Goal: Information Seeking & Learning: Compare options

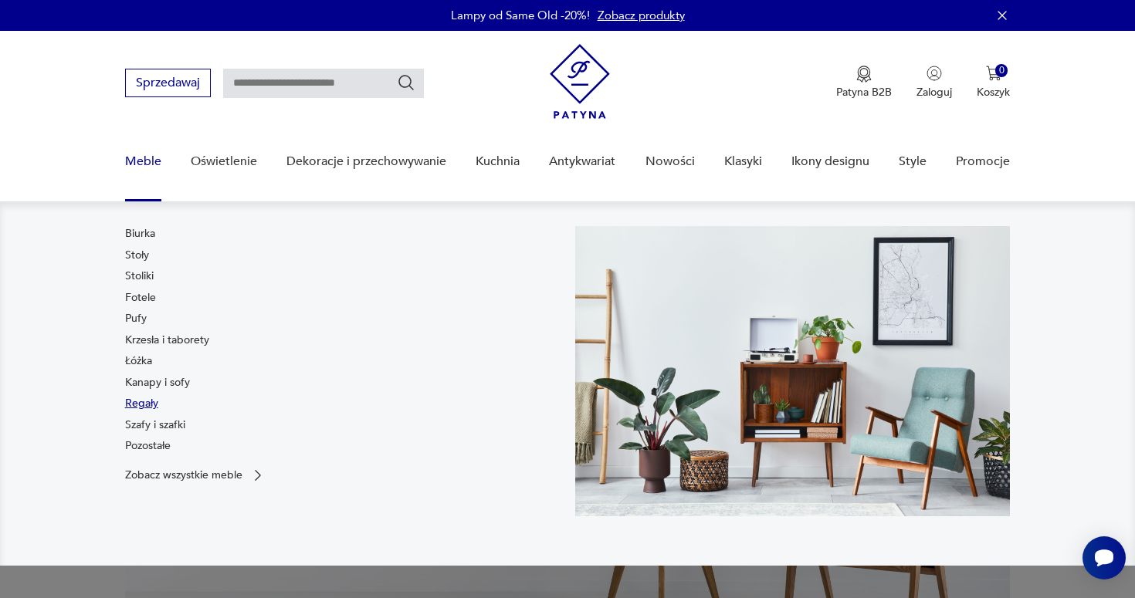
click at [149, 408] on link "Regały" at bounding box center [141, 403] width 33 height 15
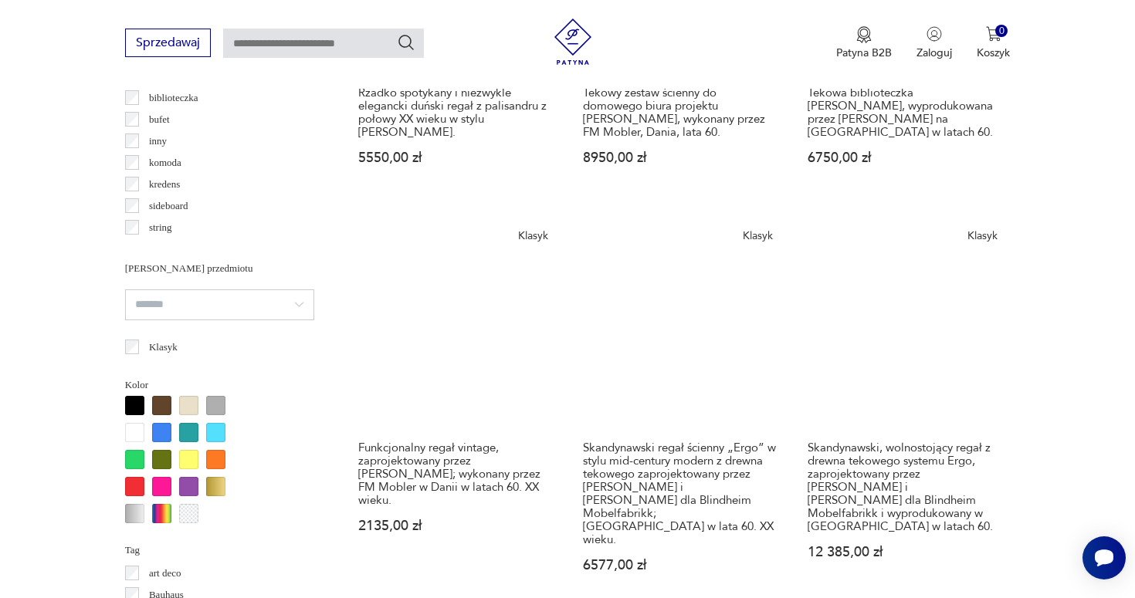
scroll to position [1222, 0]
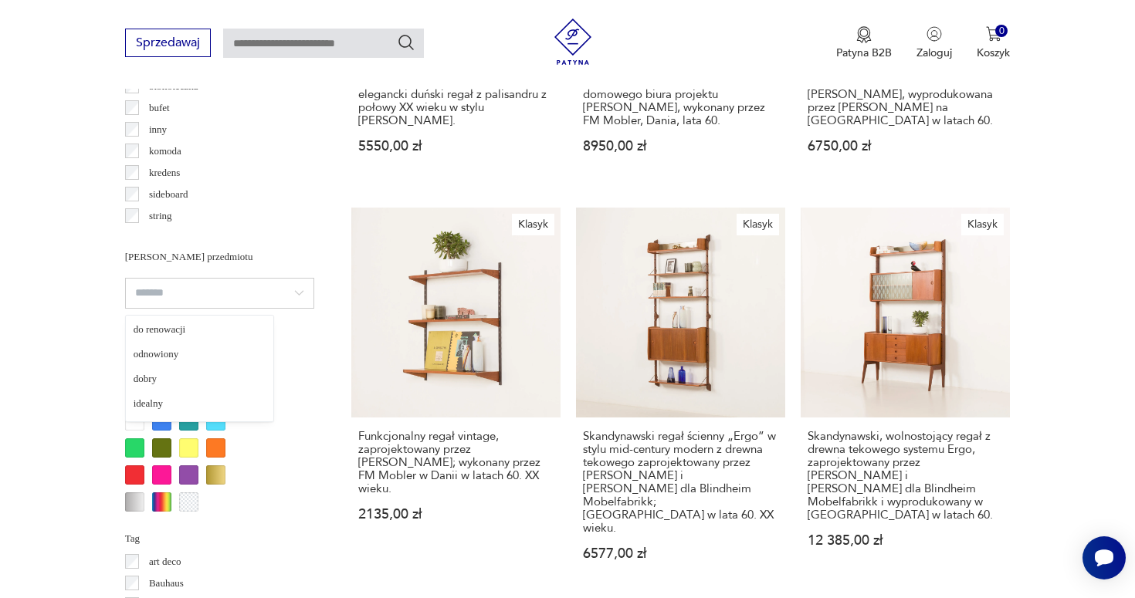
click at [208, 295] on input "search" at bounding box center [219, 293] width 189 height 31
type input "*********"
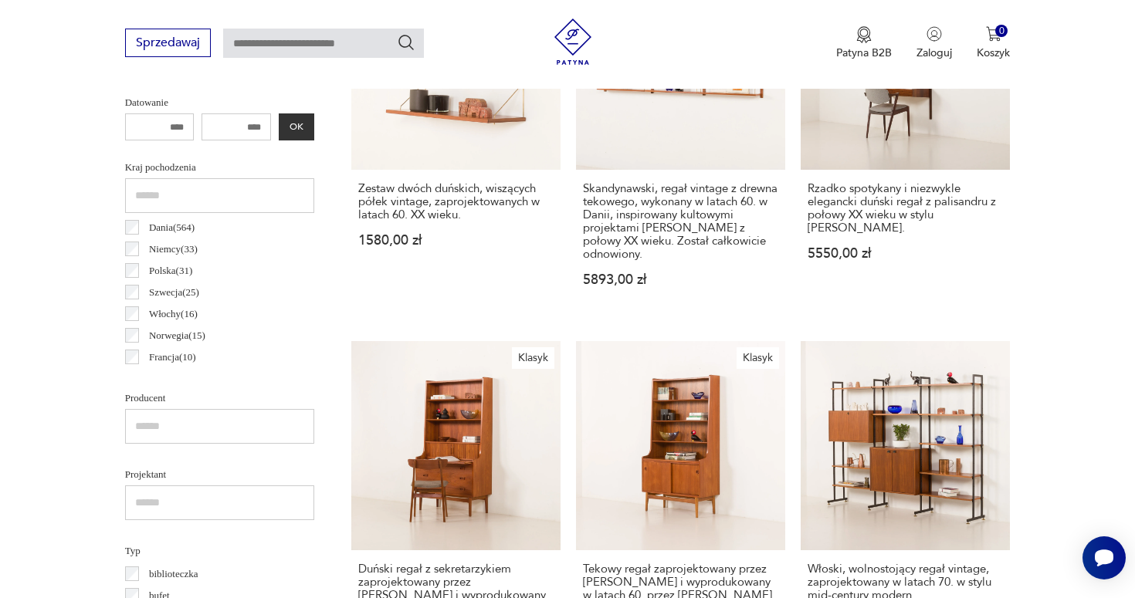
scroll to position [756, 0]
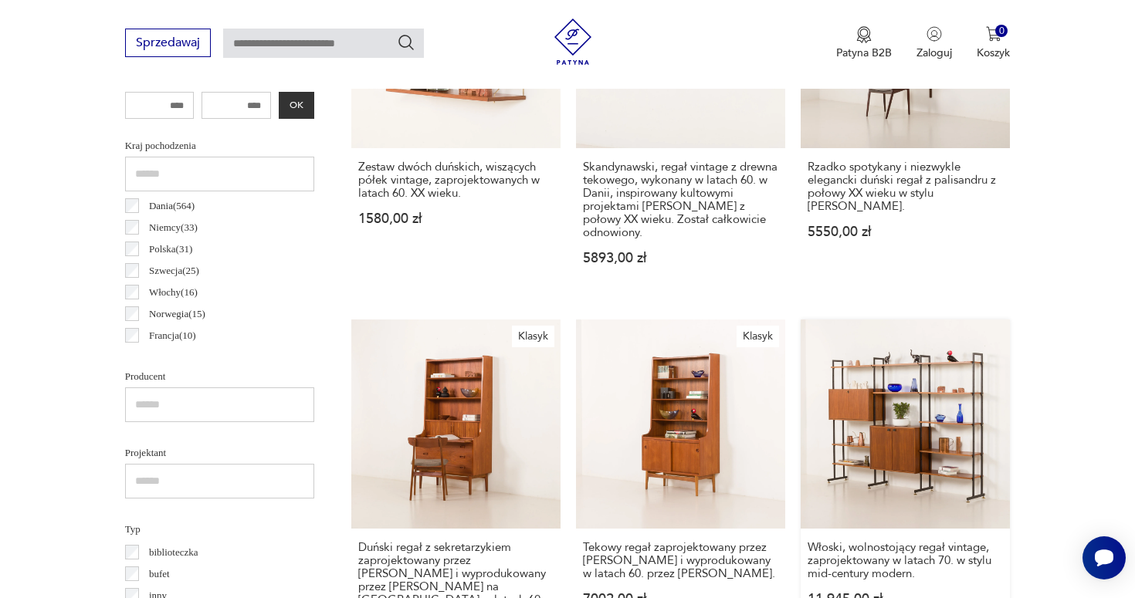
click at [801, 396] on link "Włoski, wolnostojący regał vintage, zaprojektowany w latach 70. w stylu mid-cen…" at bounding box center [905, 491] width 209 height 343
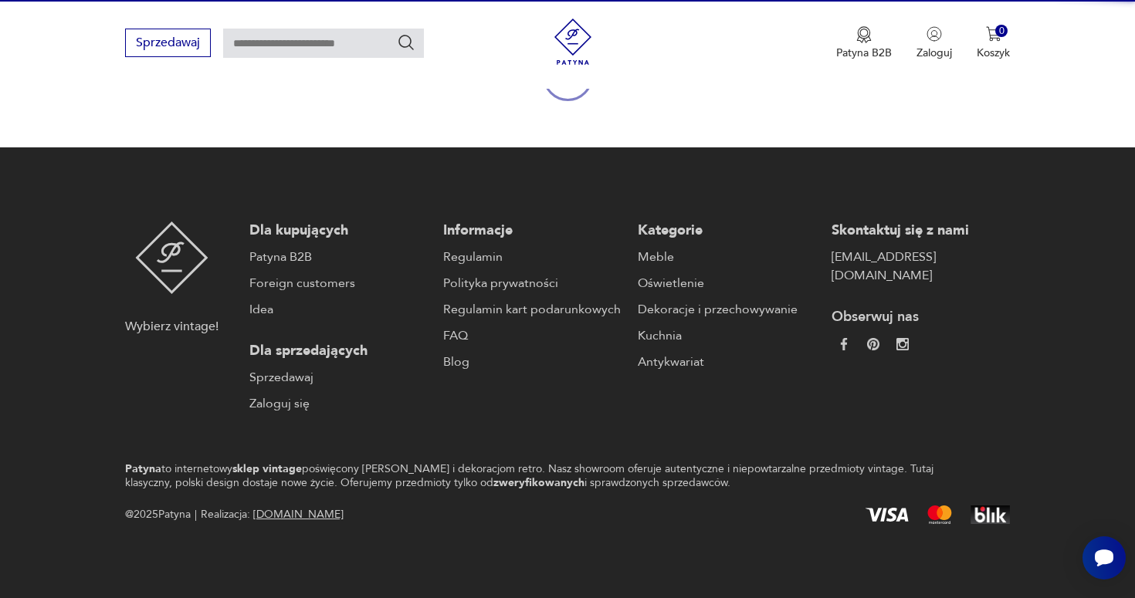
scroll to position [213, 0]
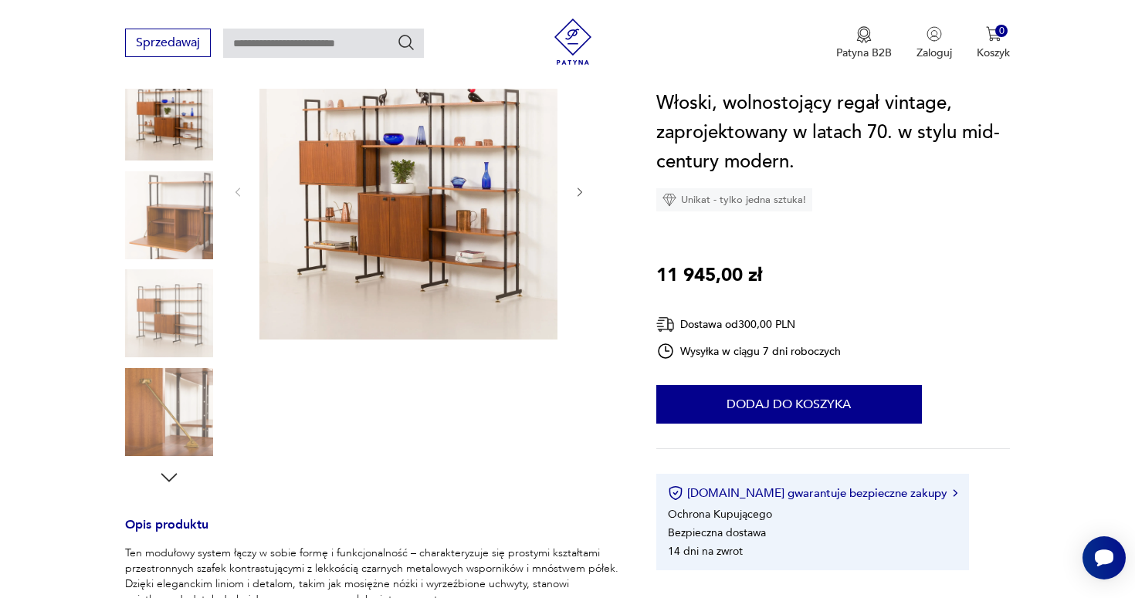
click at [576, 192] on icon "button" at bounding box center [580, 192] width 13 height 13
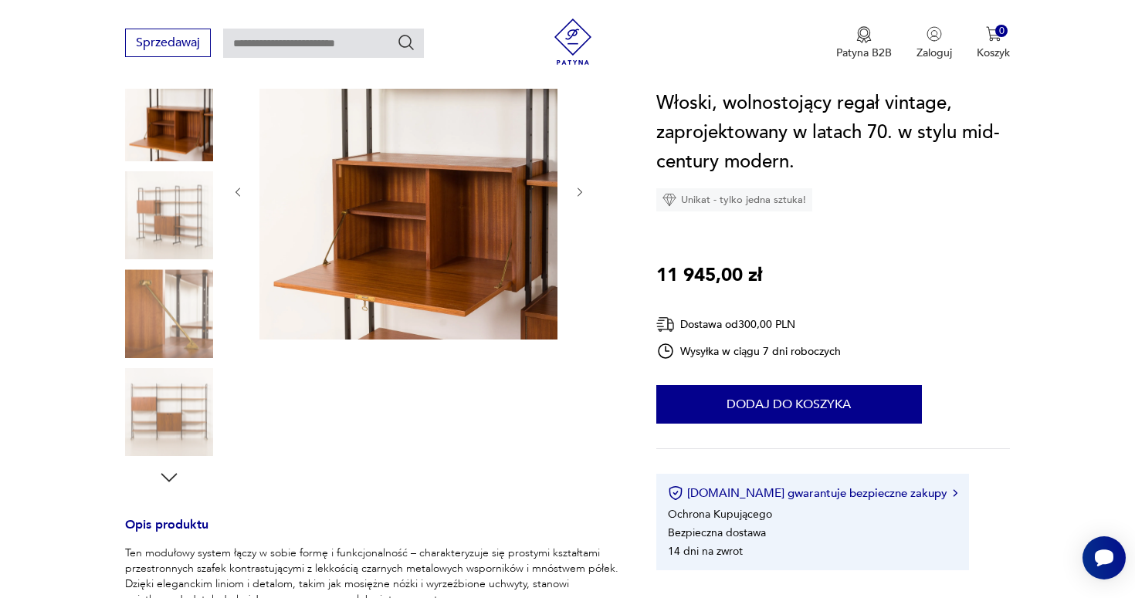
click at [576, 192] on icon "button" at bounding box center [580, 192] width 13 height 13
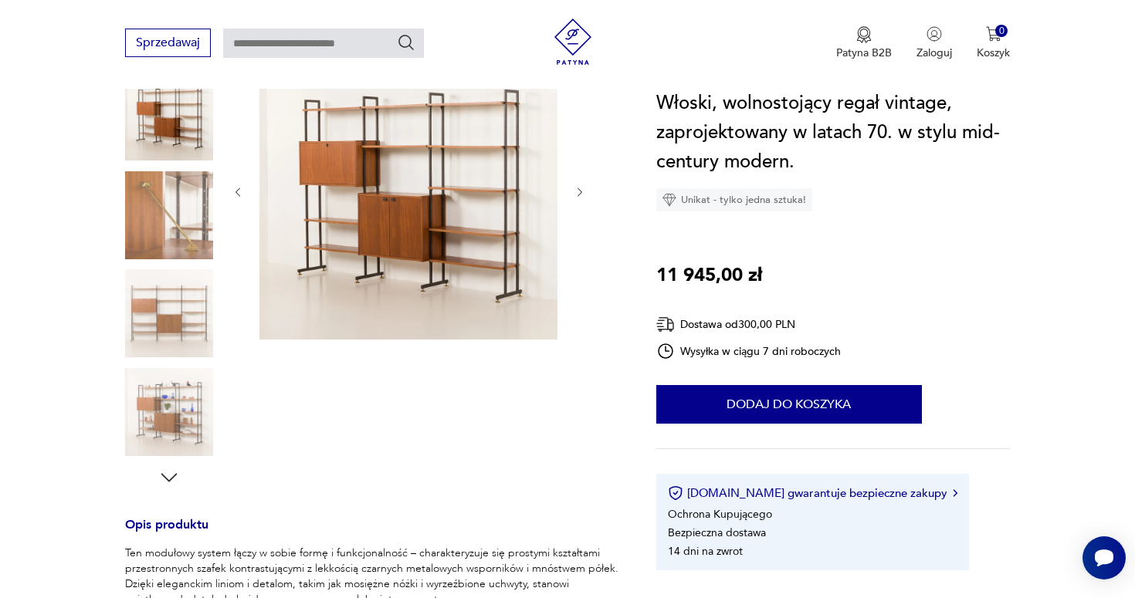
click at [576, 192] on icon "button" at bounding box center [580, 192] width 13 height 13
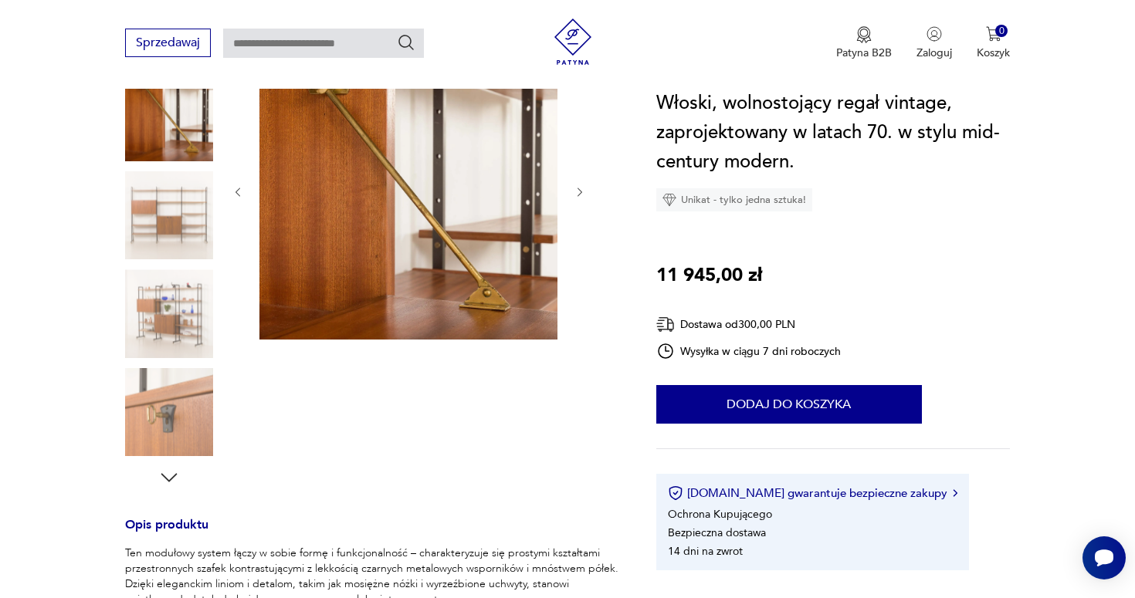
click at [576, 192] on icon "button" at bounding box center [580, 192] width 13 height 13
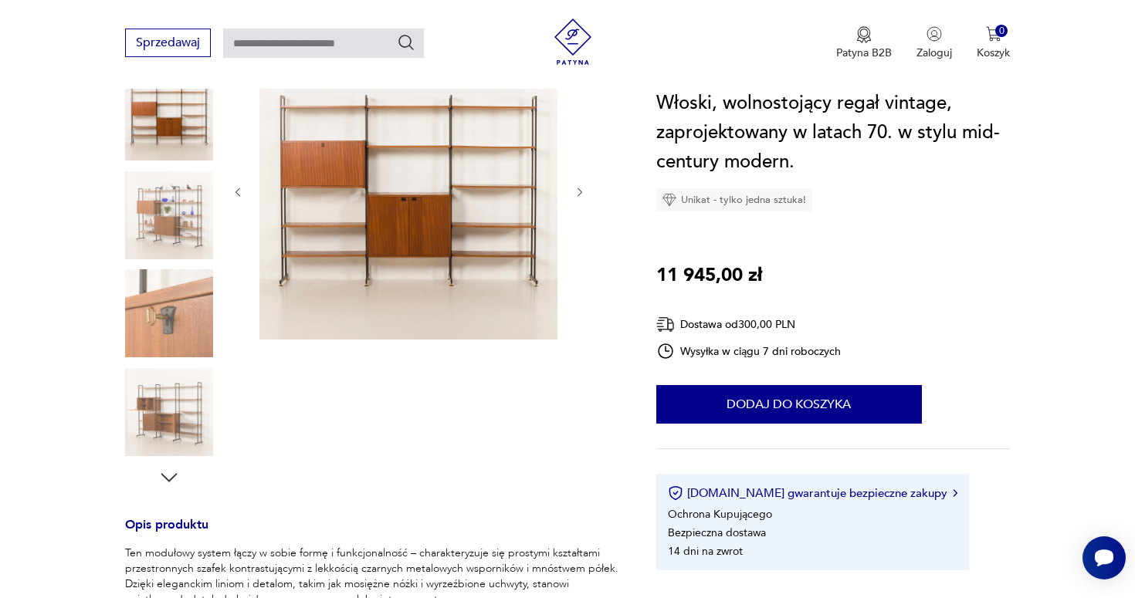
click at [576, 192] on icon "button" at bounding box center [580, 192] width 13 height 13
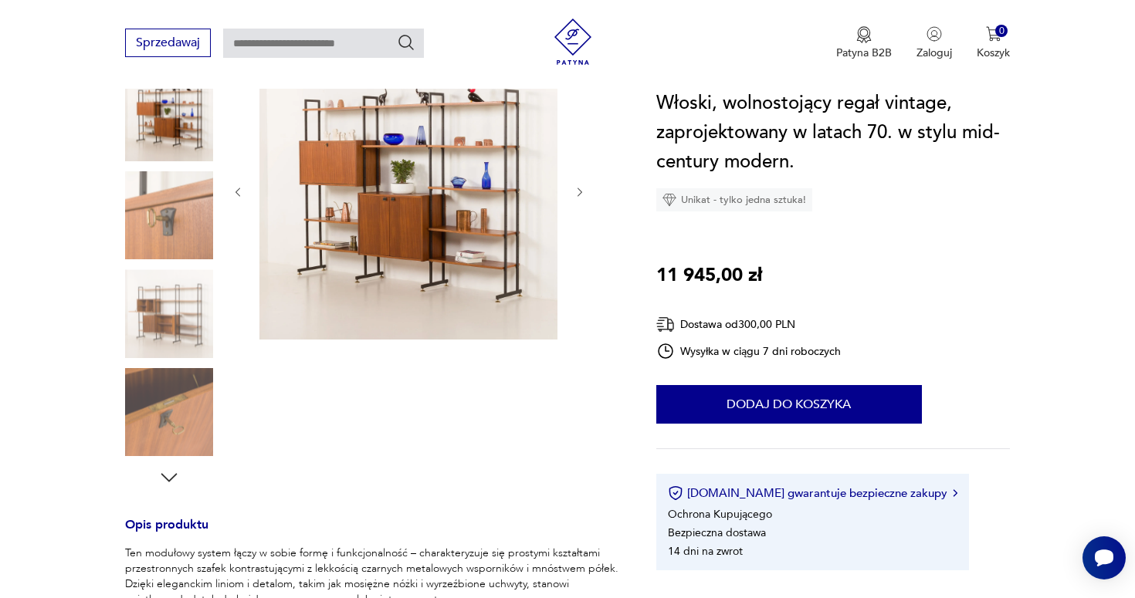
click at [576, 192] on icon "button" at bounding box center [580, 192] width 13 height 13
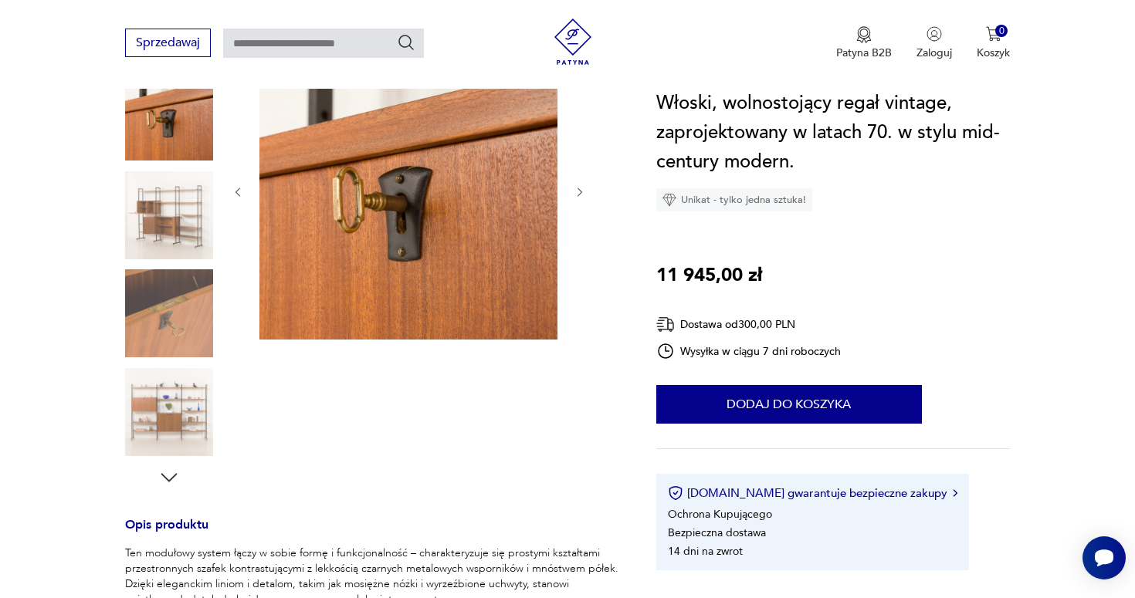
click at [576, 192] on icon "button" at bounding box center [580, 192] width 13 height 13
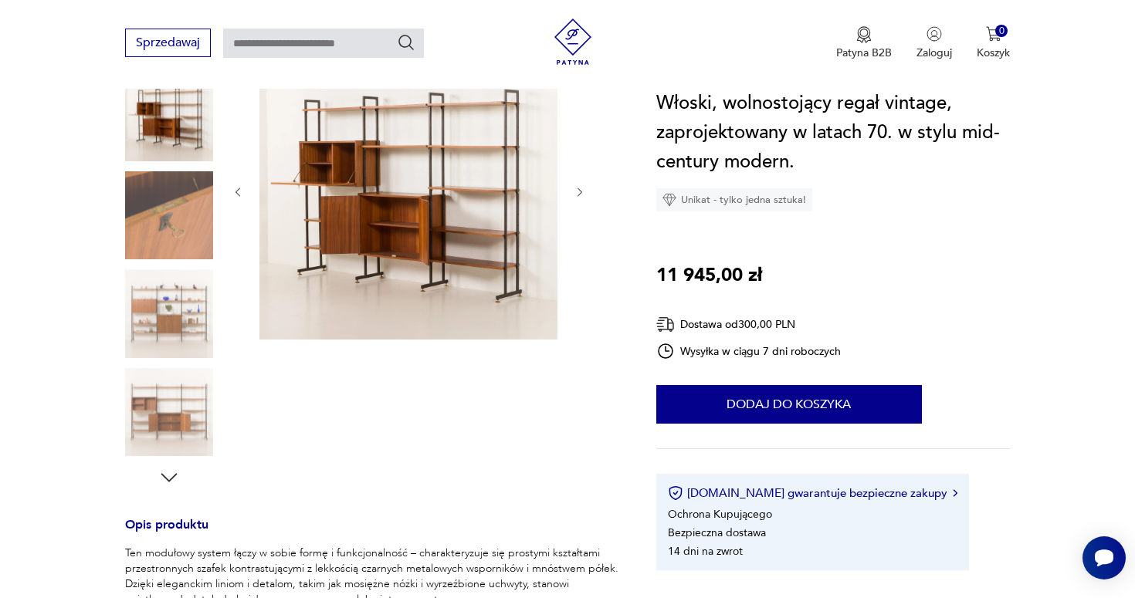
click at [576, 192] on icon "button" at bounding box center [580, 192] width 13 height 13
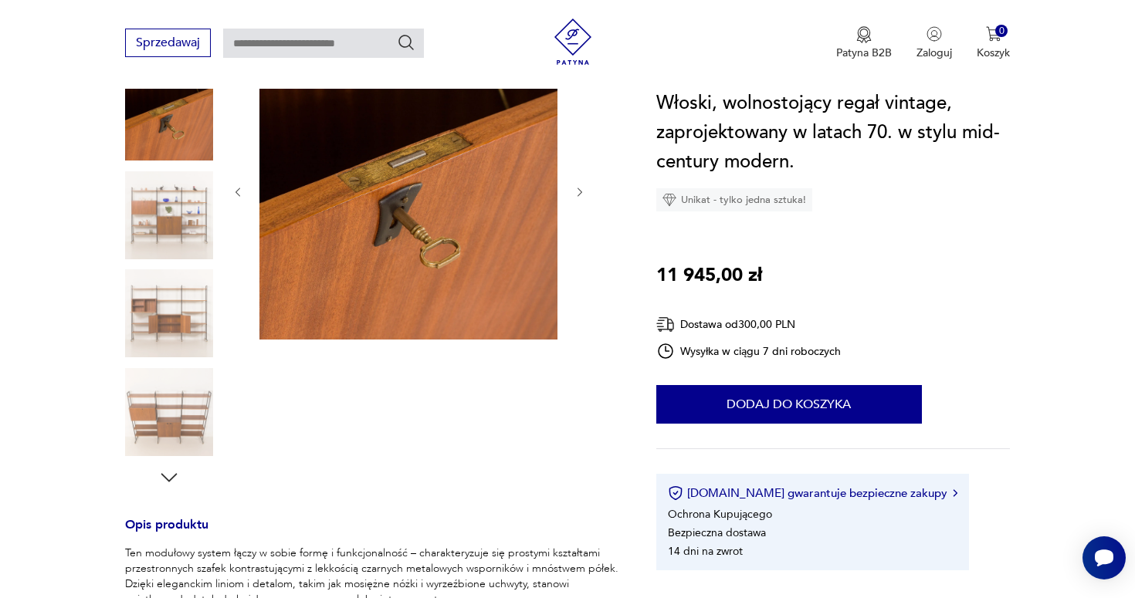
click at [576, 192] on icon "button" at bounding box center [580, 192] width 13 height 13
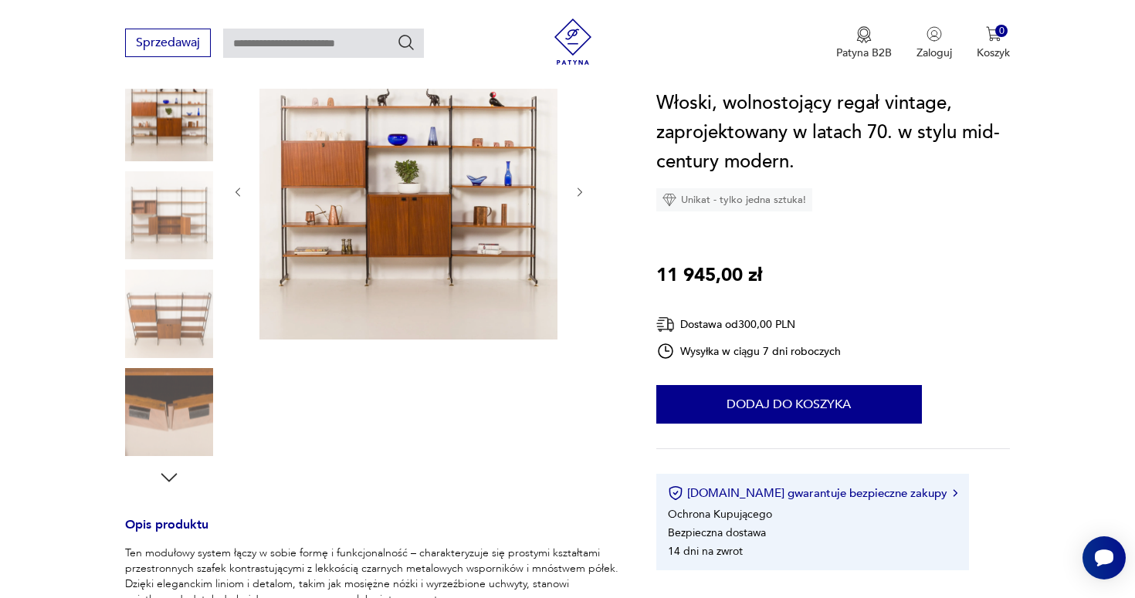
click at [576, 192] on icon "button" at bounding box center [580, 192] width 13 height 13
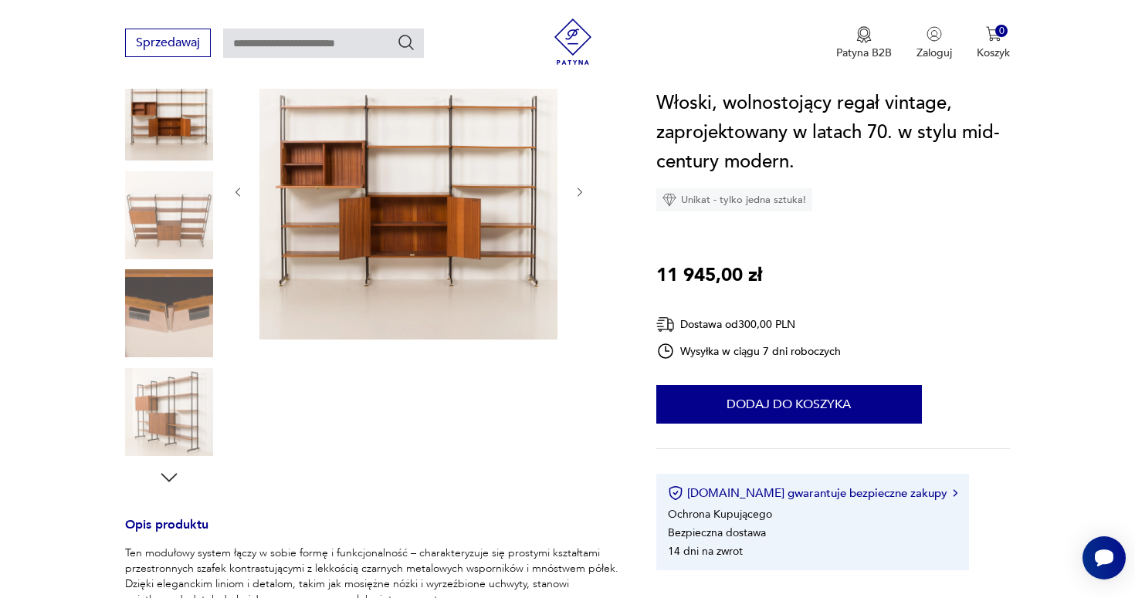
click at [576, 192] on icon "button" at bounding box center [580, 192] width 13 height 13
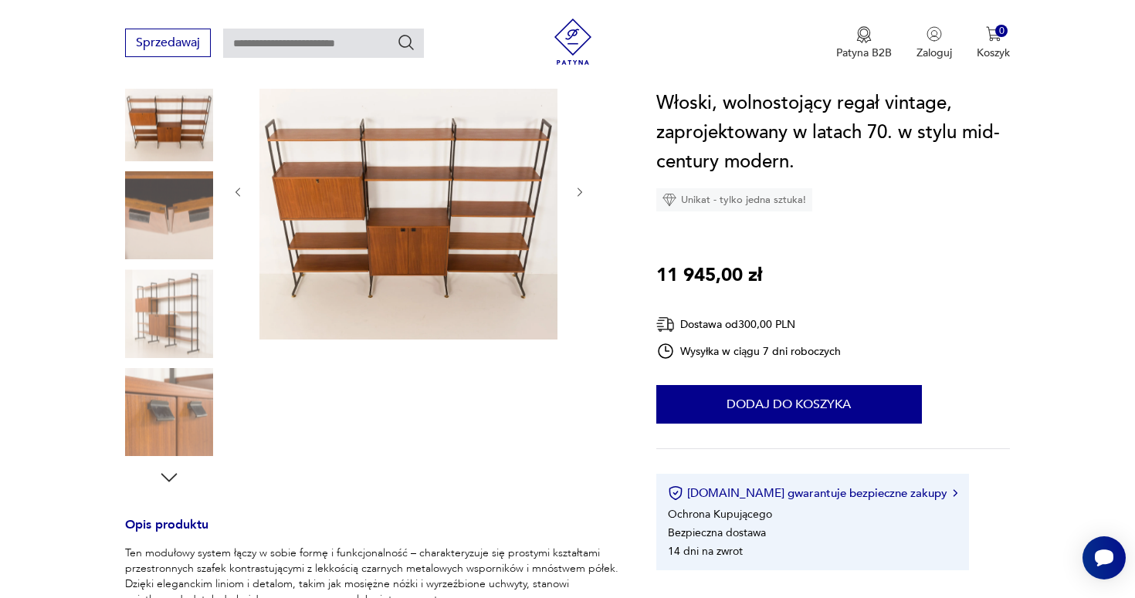
click at [576, 192] on icon "button" at bounding box center [580, 192] width 13 height 13
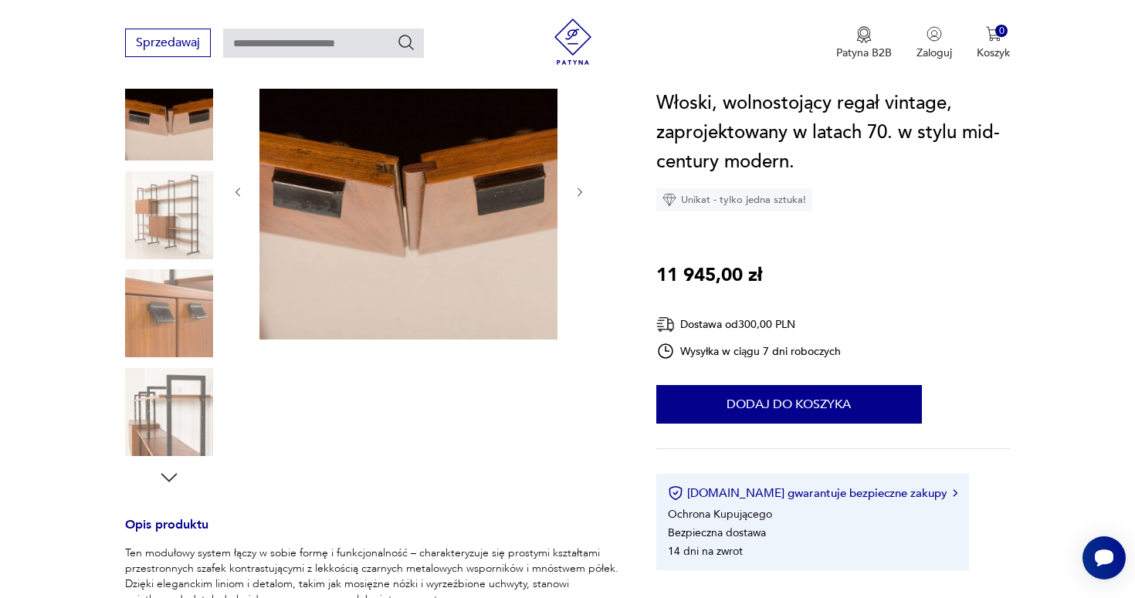
click at [576, 192] on icon "button" at bounding box center [580, 192] width 13 height 13
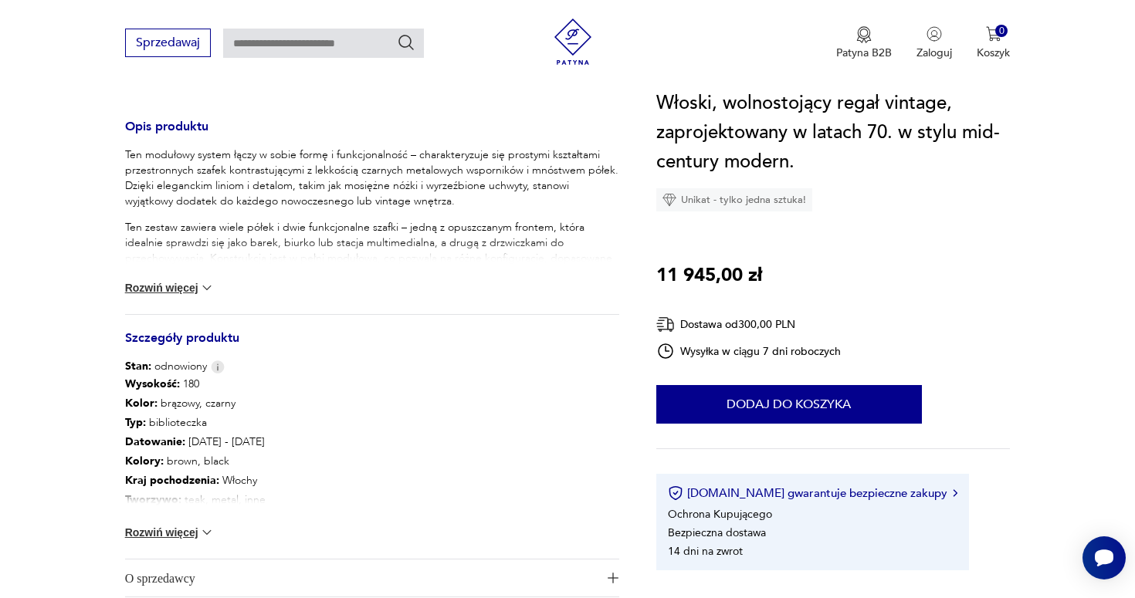
scroll to position [612, 0]
click at [168, 537] on button "Rozwiń więcej" at bounding box center [170, 531] width 90 height 15
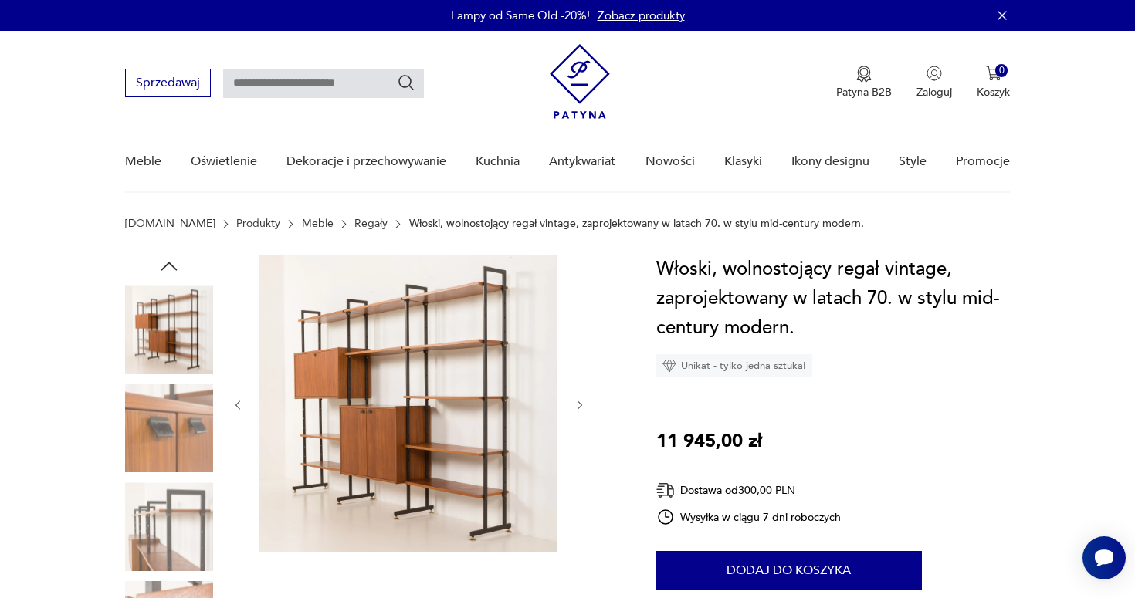
scroll to position [0, 0]
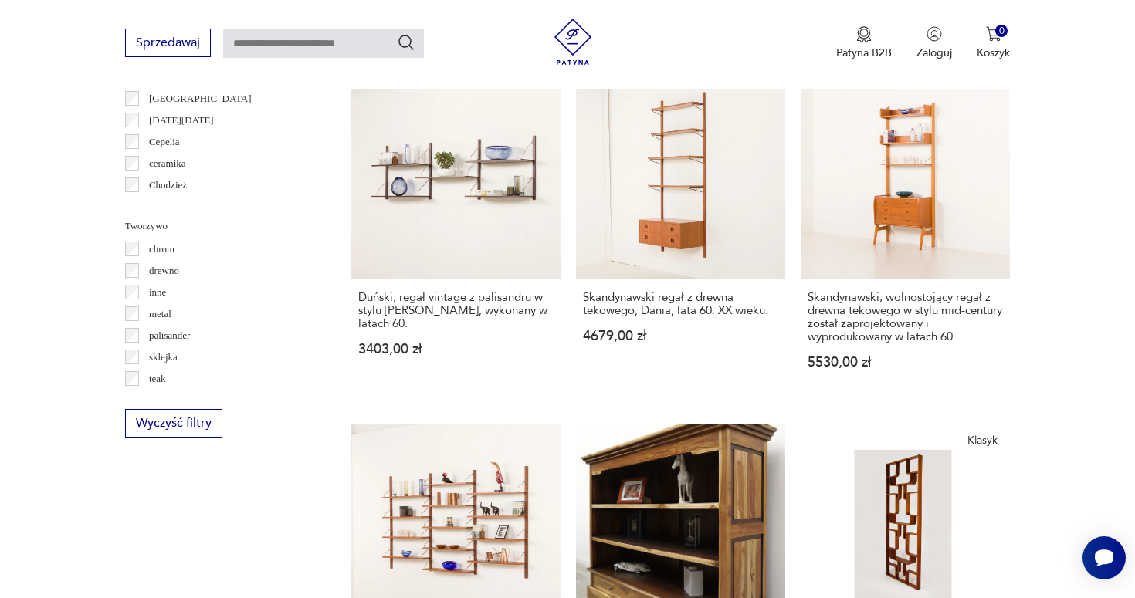
scroll to position [1789, 0]
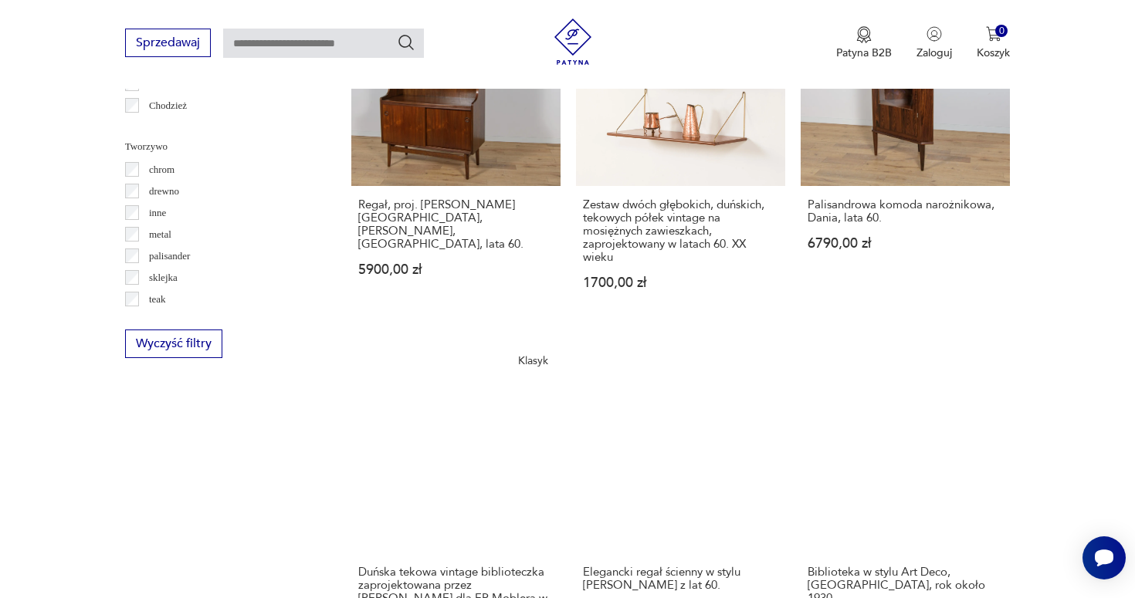
scroll to position [1819, 0]
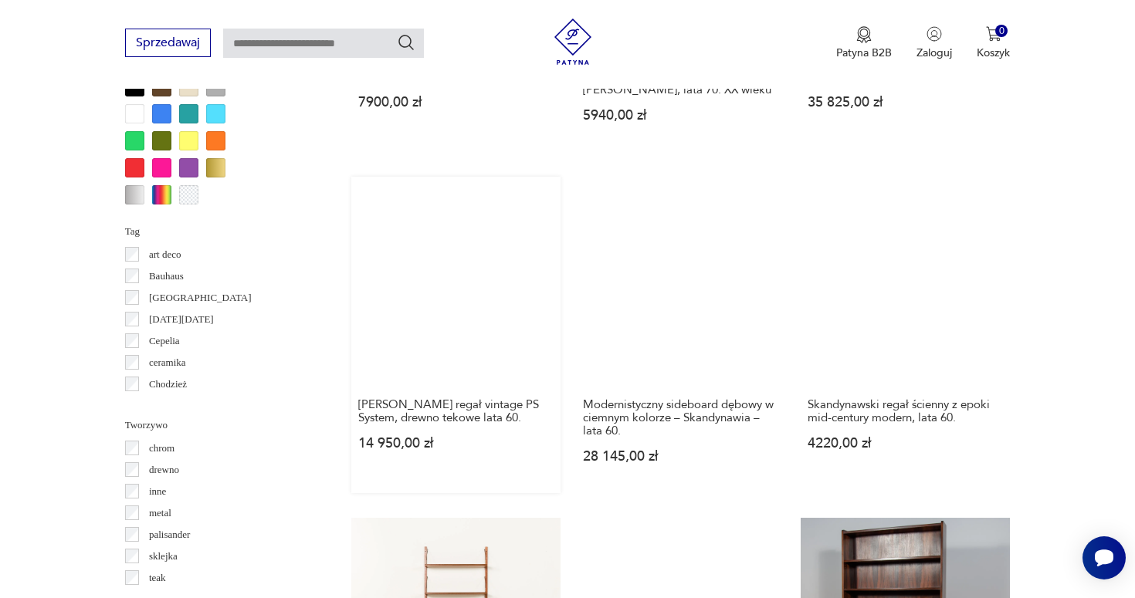
scroll to position [1533, 0]
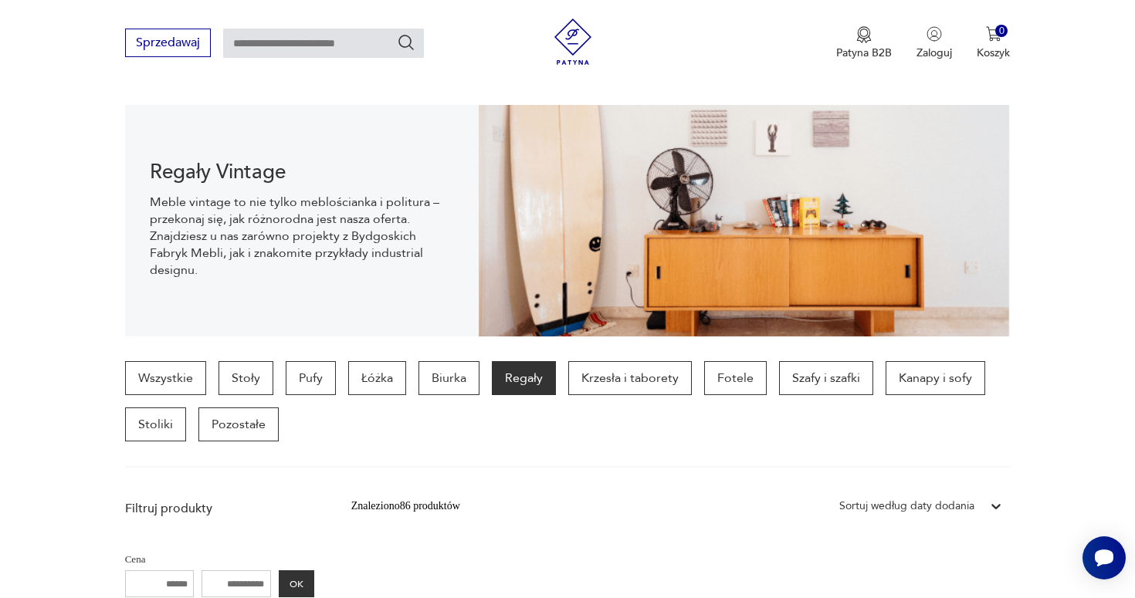
scroll to position [148, 0]
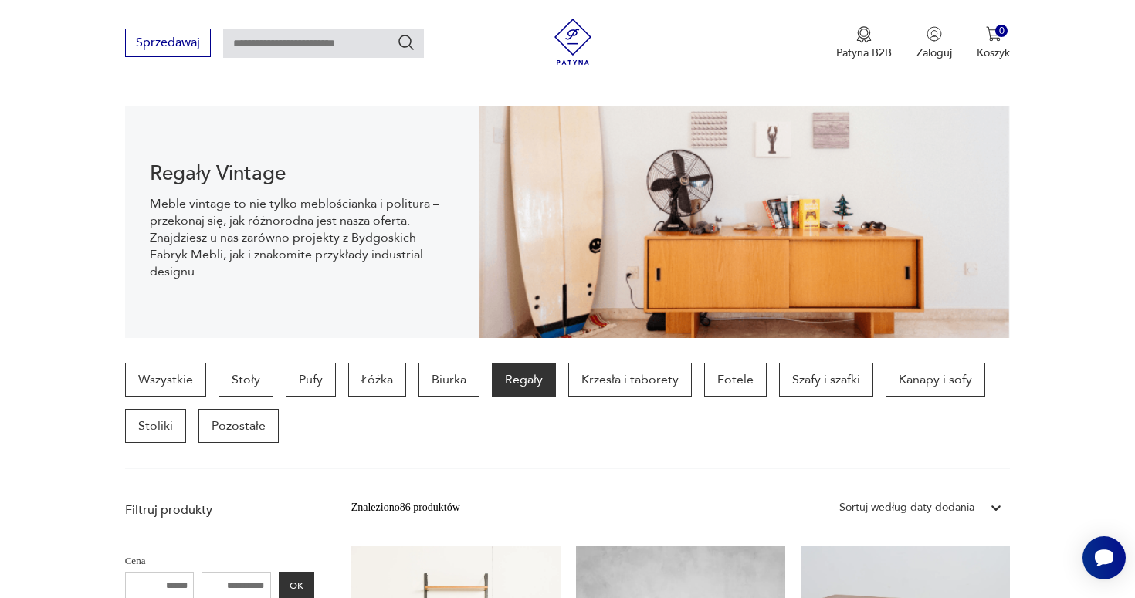
click at [994, 507] on div at bounding box center [996, 508] width 28 height 28
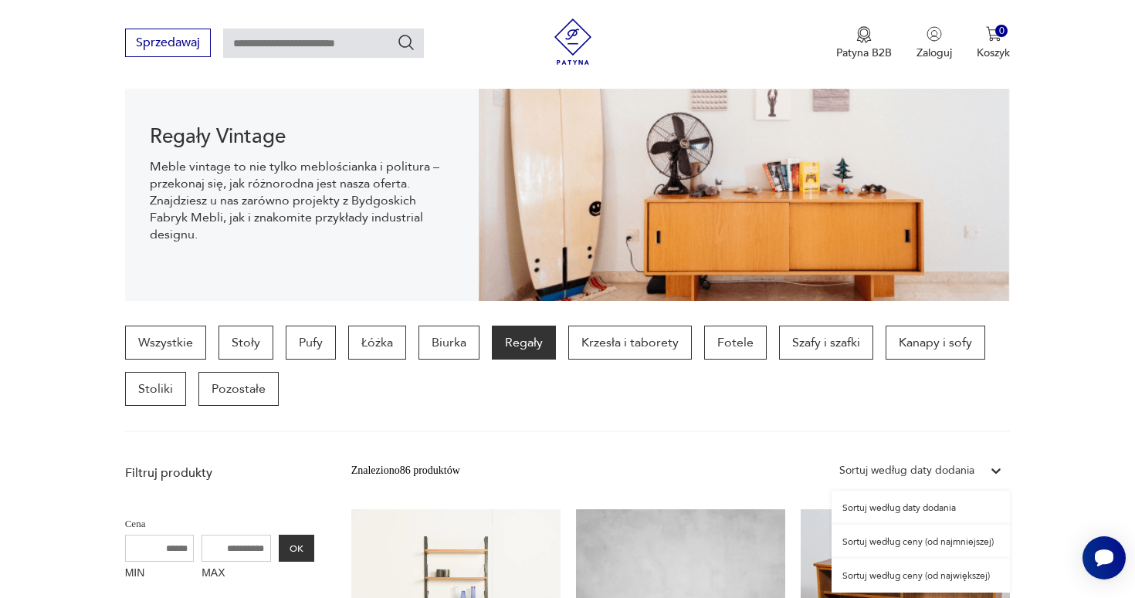
scroll to position [186, 0]
click at [959, 507] on div "Sortuj według daty dodania" at bounding box center [921, 507] width 178 height 34
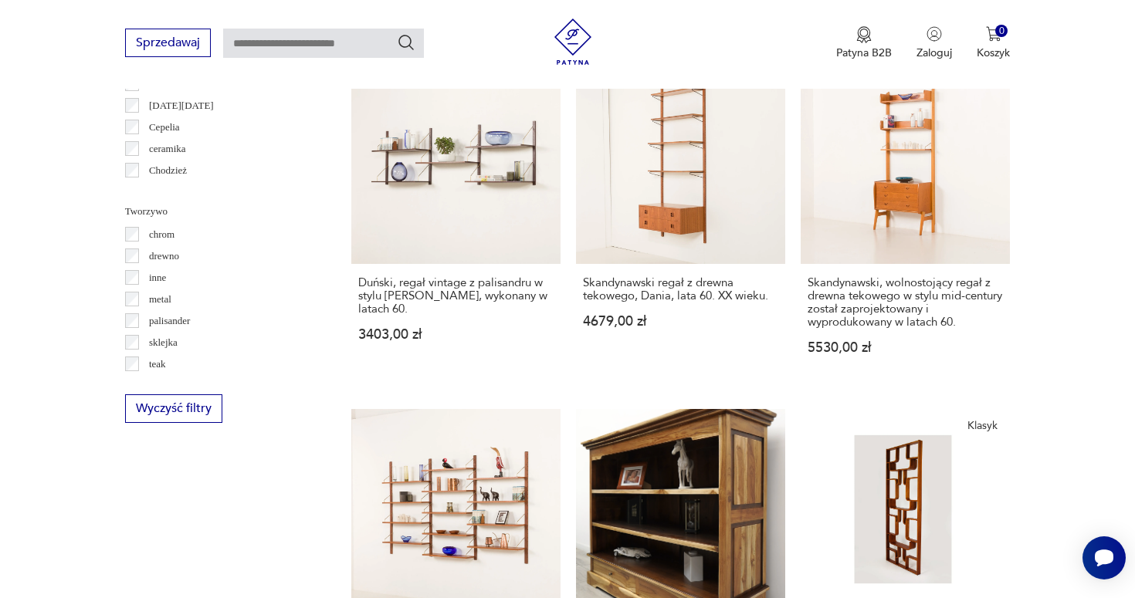
scroll to position [1622, 0]
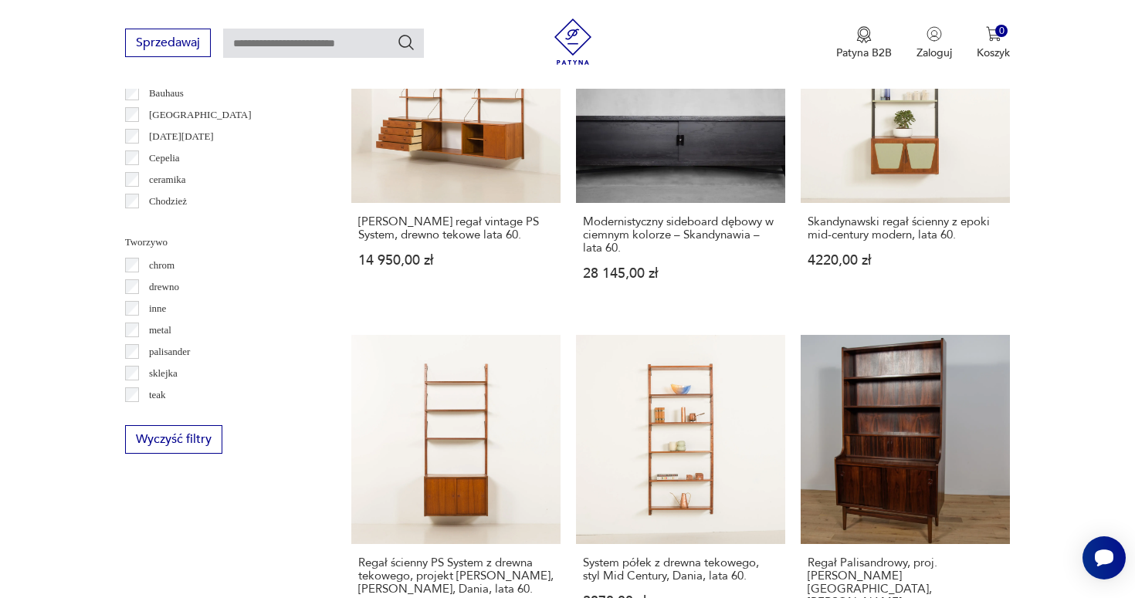
scroll to position [1748, 0]
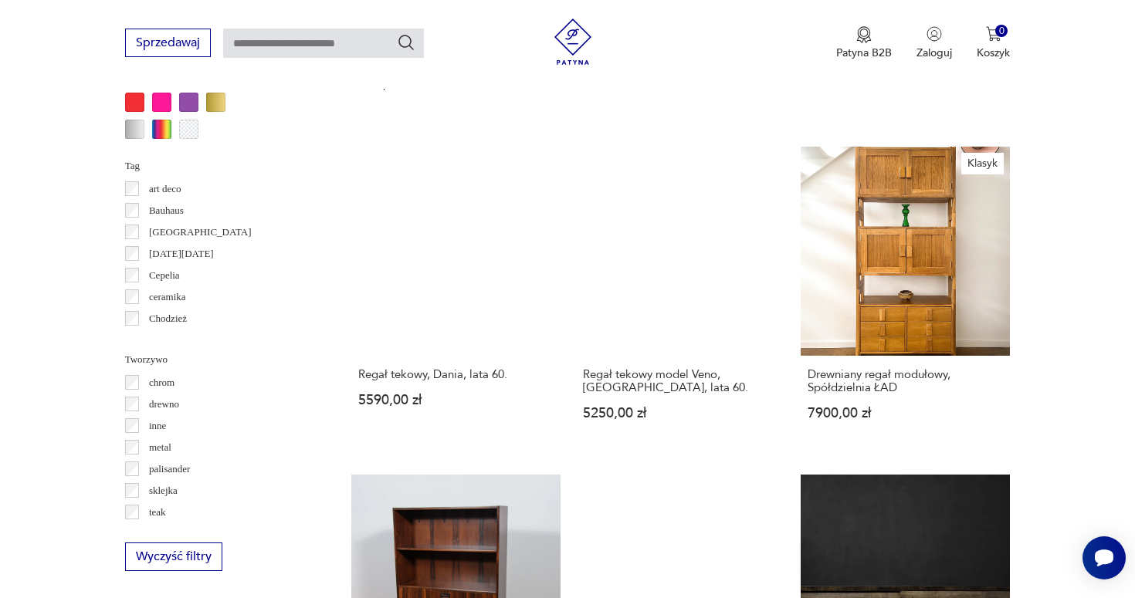
scroll to position [1642, 0]
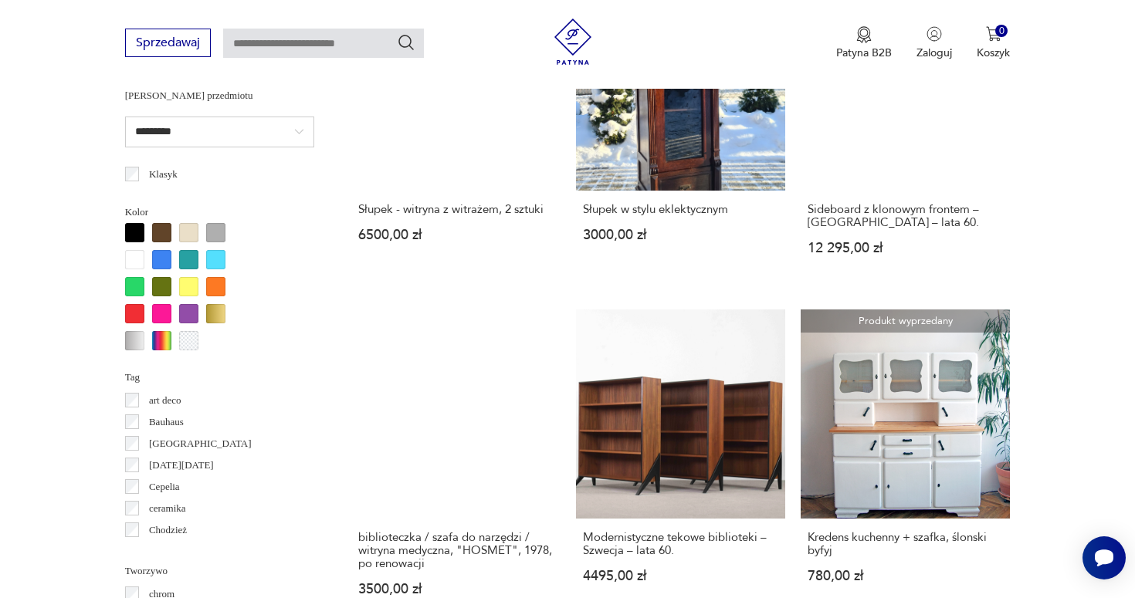
scroll to position [1386, 0]
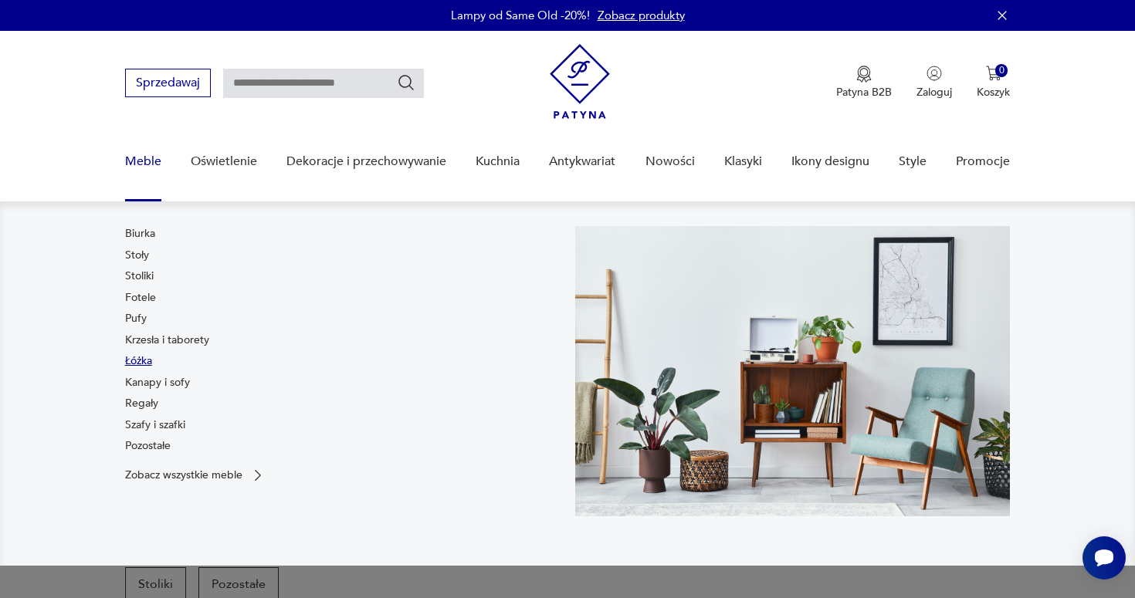
click at [142, 368] on link "Łóżka" at bounding box center [138, 361] width 27 height 15
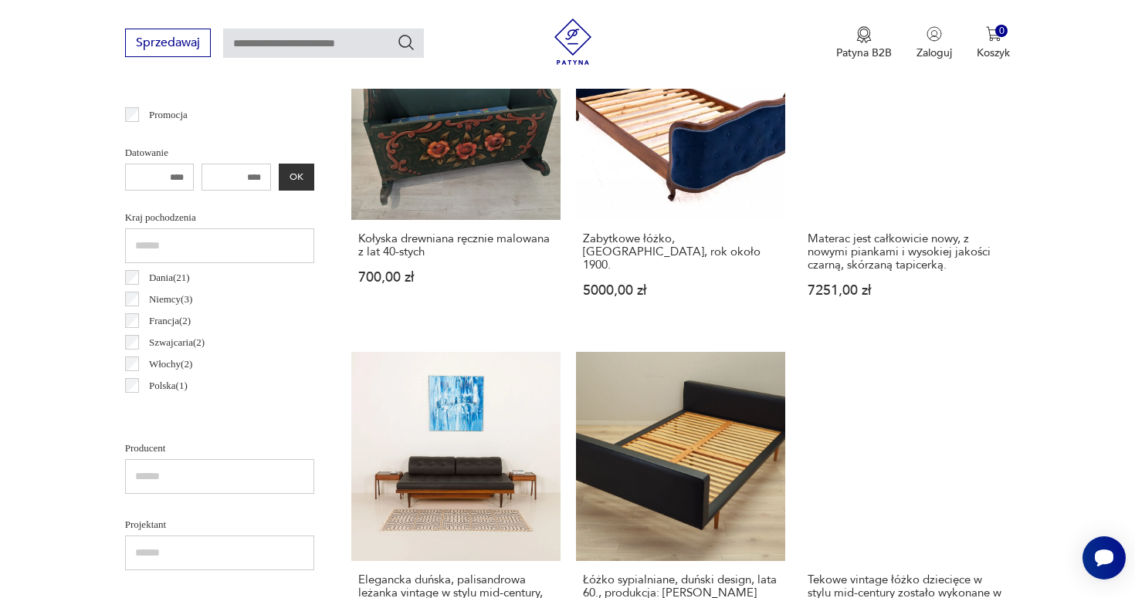
scroll to position [704, 0]
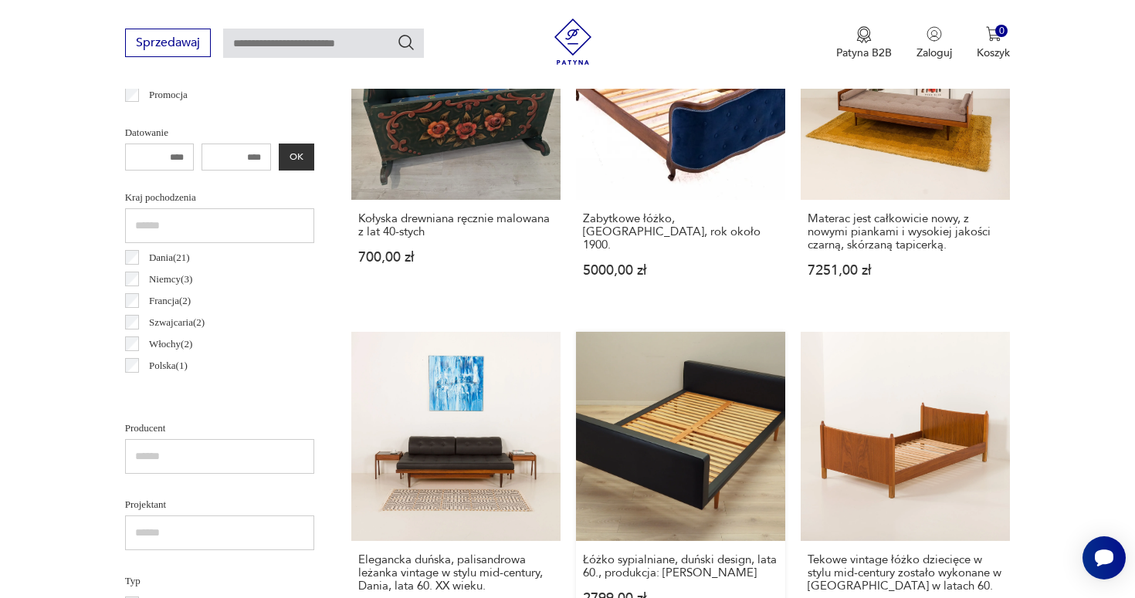
click at [576, 406] on link "Łóżko sypialniane, duński design, lata 60., produkcja: [PERSON_NAME] 2799,00 zł" at bounding box center [680, 490] width 209 height 317
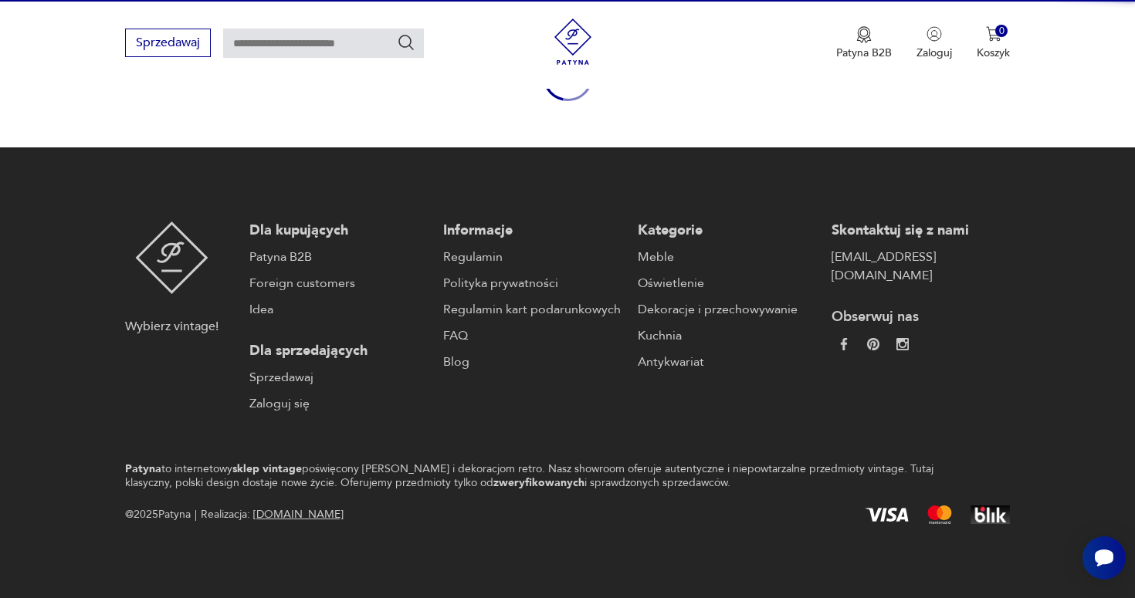
scroll to position [213, 0]
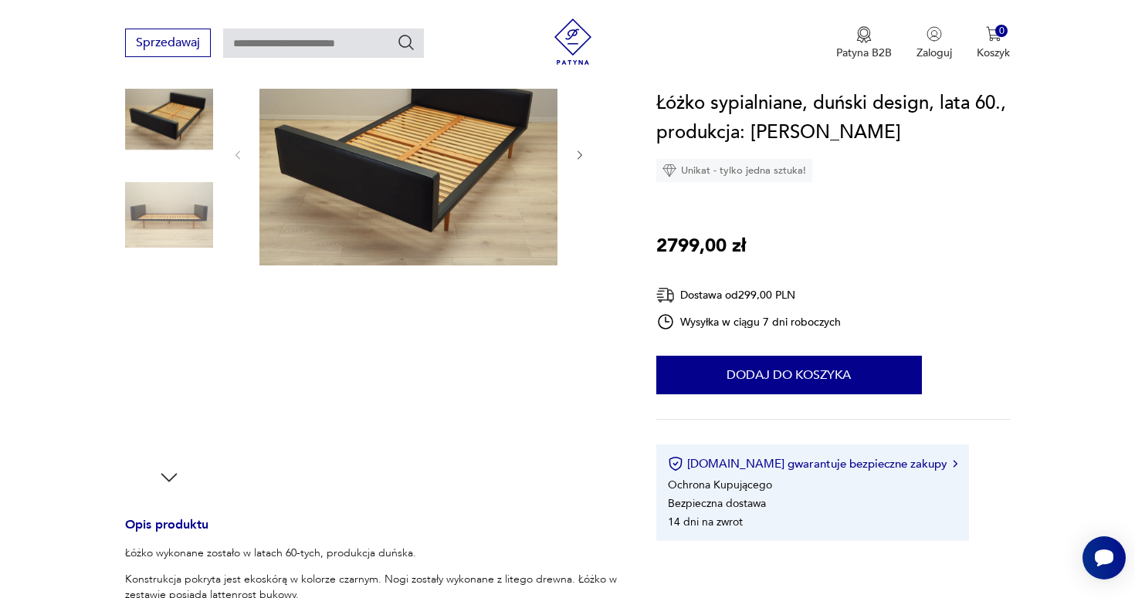
click at [168, 297] on img at bounding box center [169, 313] width 88 height 88
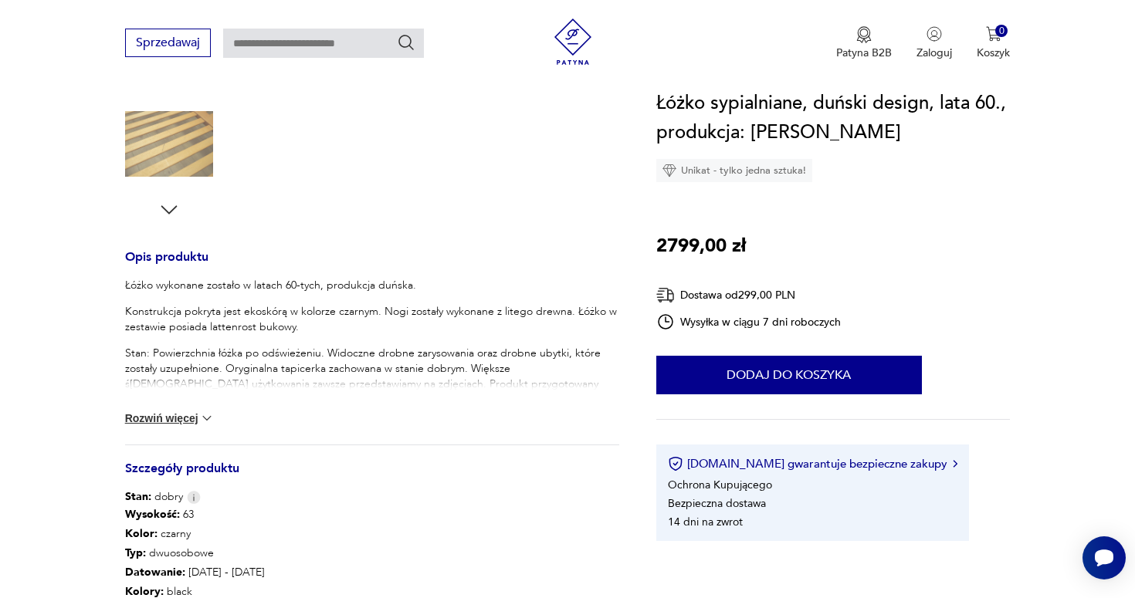
scroll to position [480, 0]
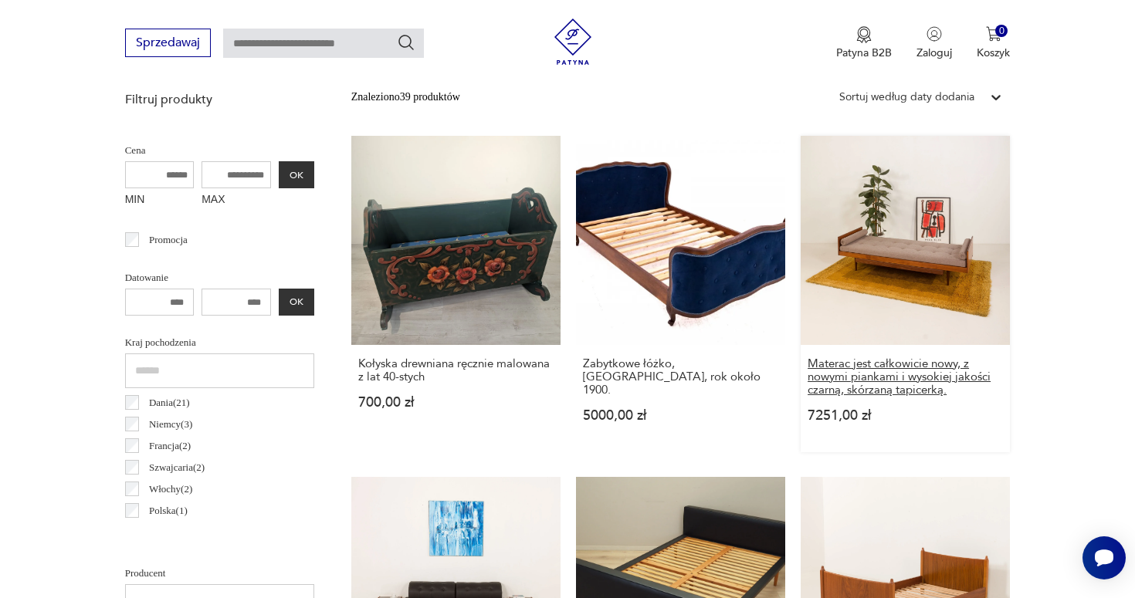
scroll to position [552, 0]
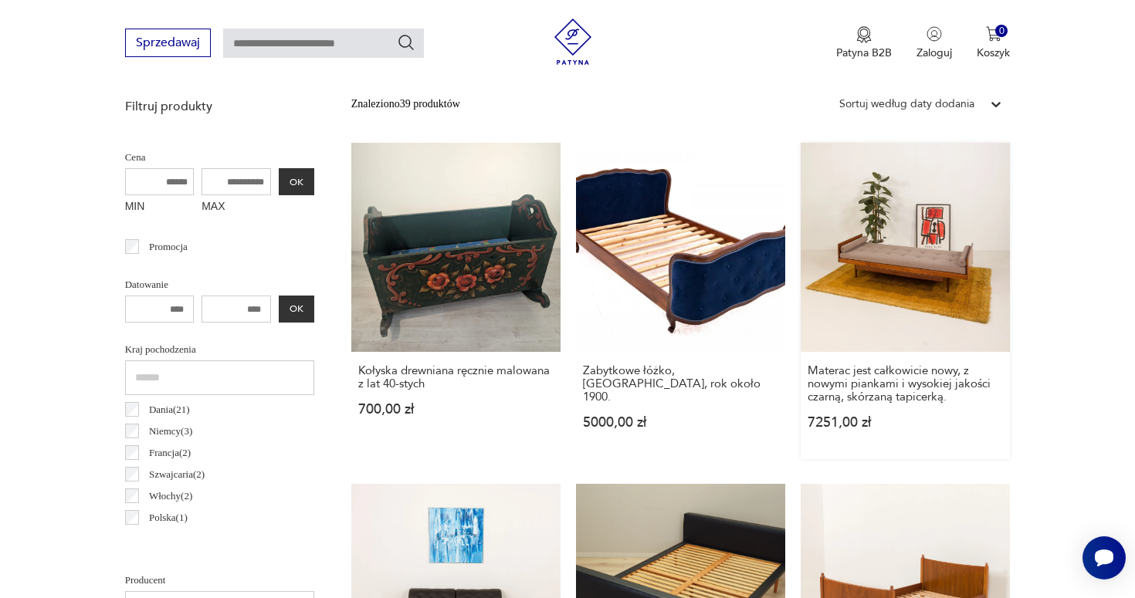
click at [801, 260] on link "Materac jest całkowicie nowy, z nowymi piankami i wysokiej jakości czarną, skór…" at bounding box center [905, 301] width 209 height 317
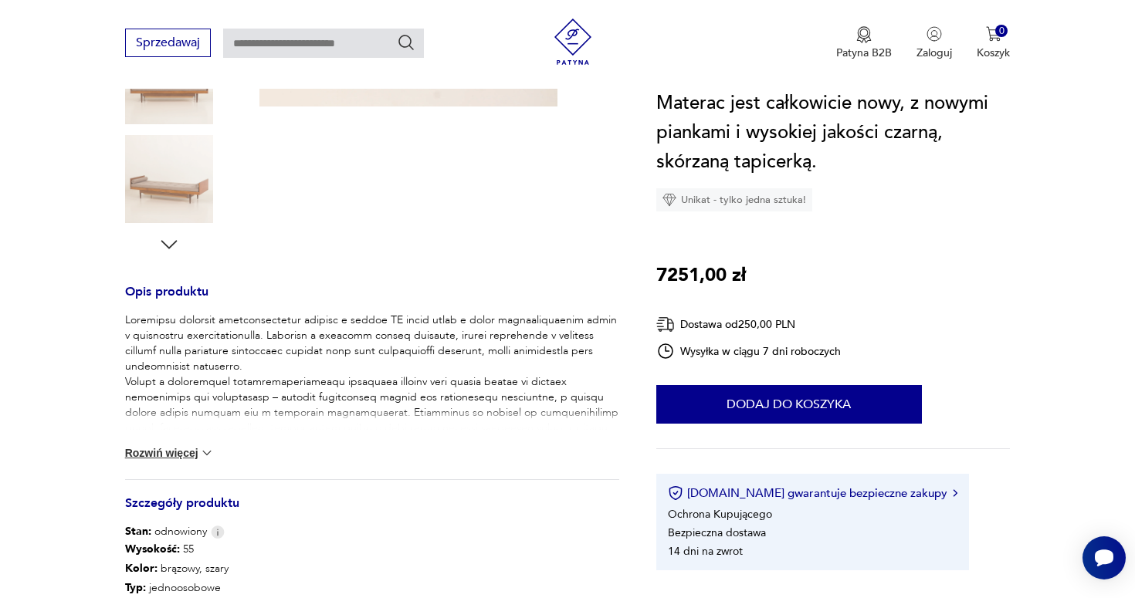
scroll to position [448, 0]
click at [207, 452] on img at bounding box center [206, 451] width 15 height 15
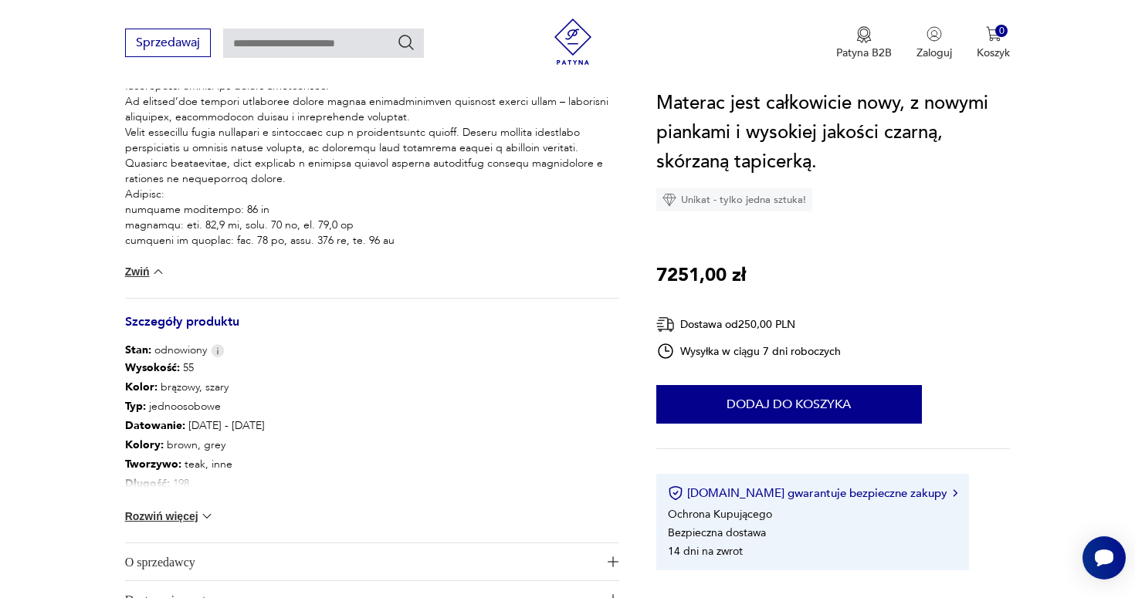
scroll to position [852, 0]
click at [193, 512] on button "Rozwiń więcej" at bounding box center [170, 514] width 90 height 15
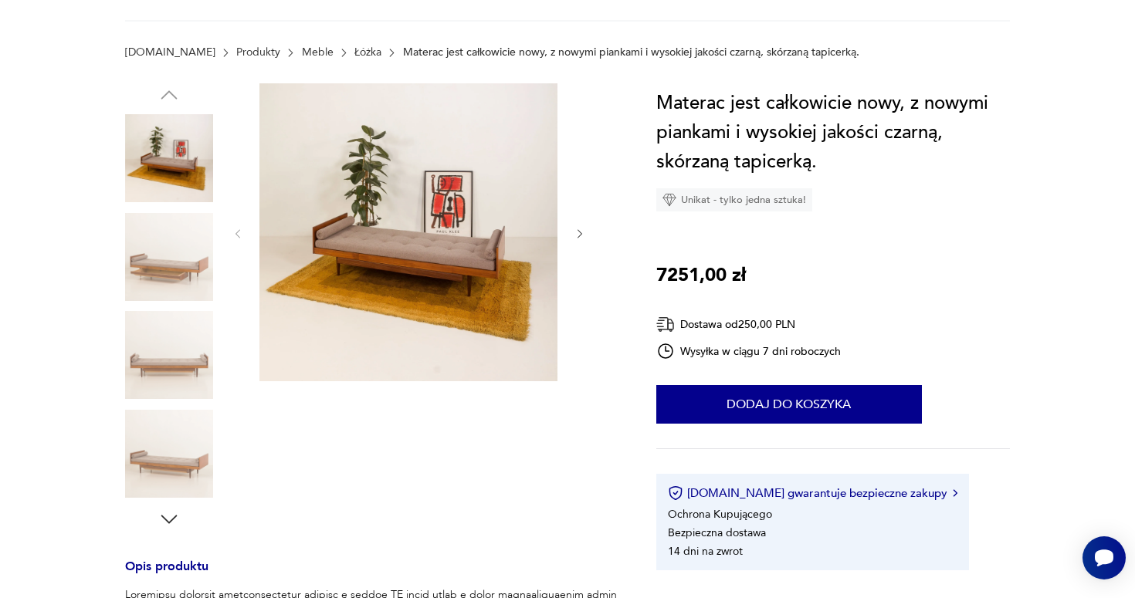
scroll to position [0, 0]
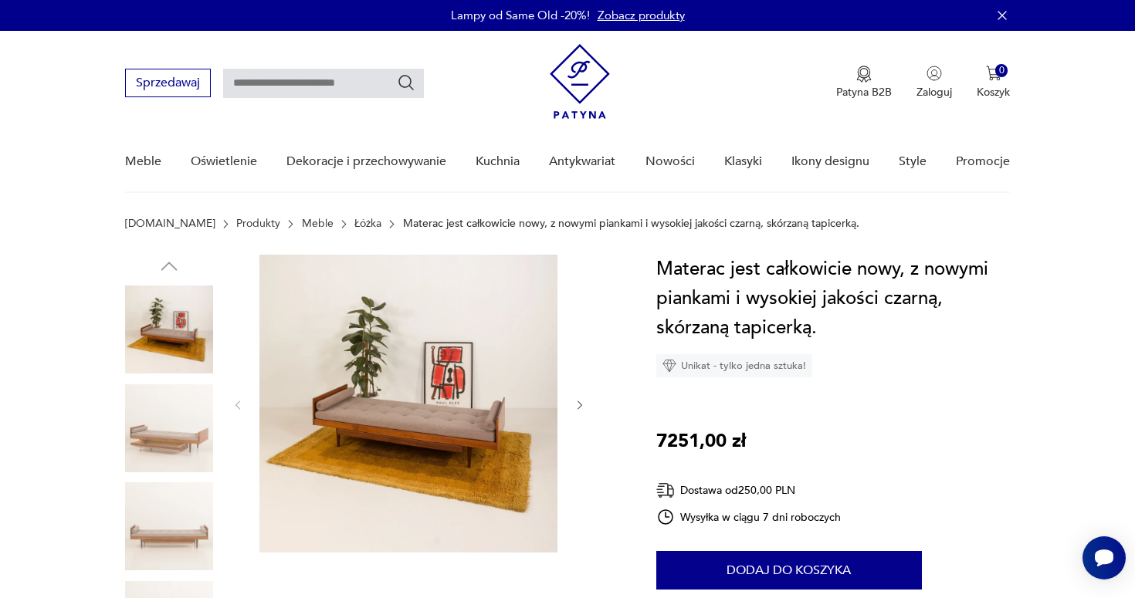
click at [167, 445] on img at bounding box center [169, 429] width 88 height 88
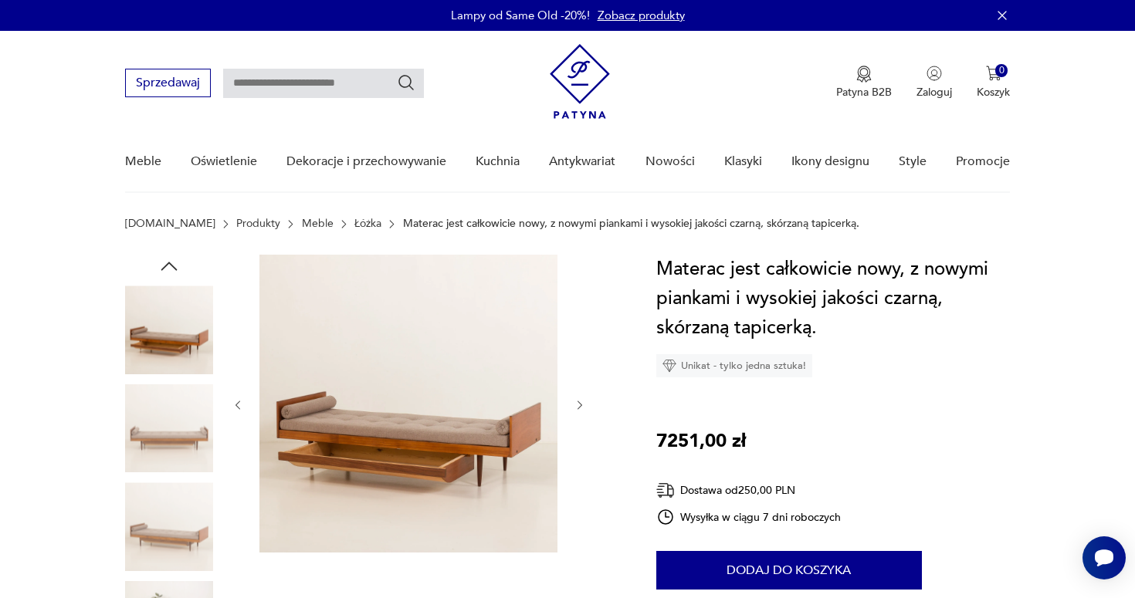
click at [180, 544] on img at bounding box center [169, 527] width 88 height 88
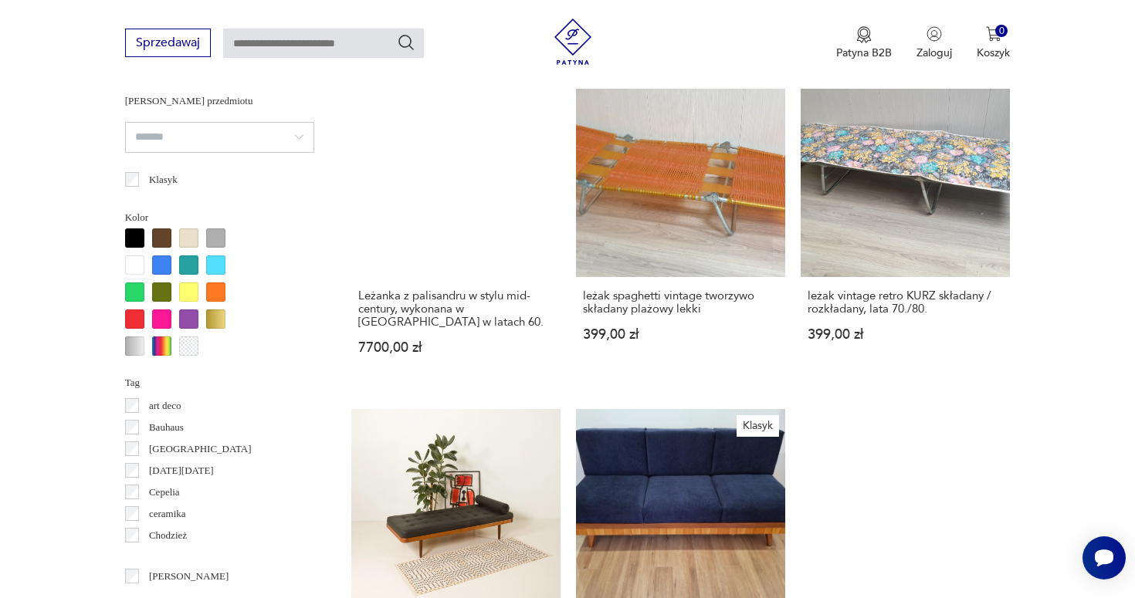
scroll to position [1325, 0]
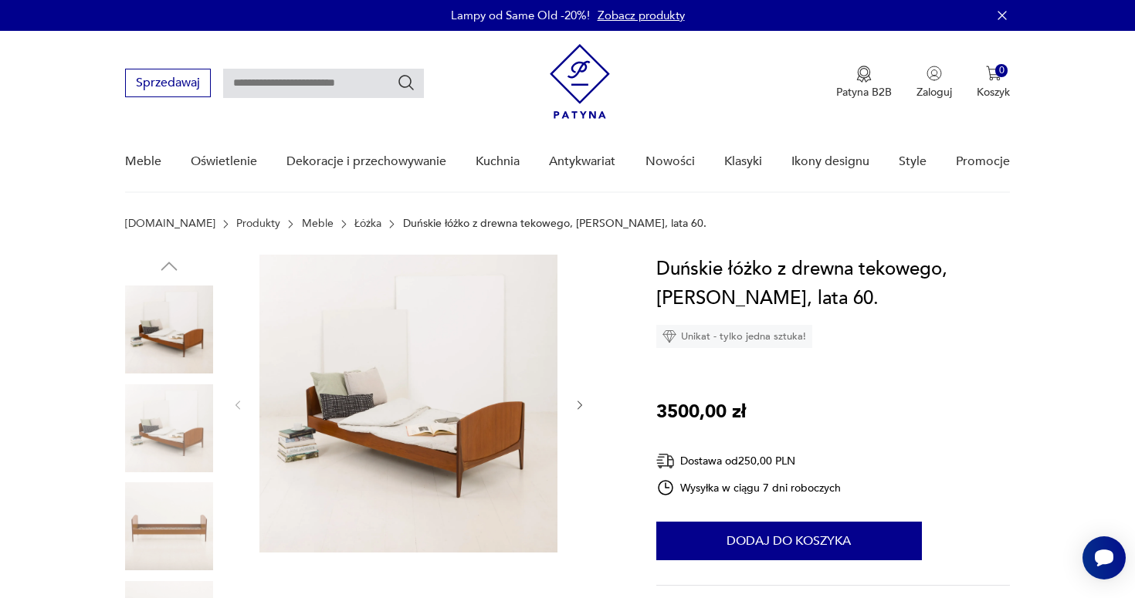
click at [578, 407] on icon "button" at bounding box center [580, 405] width 13 height 13
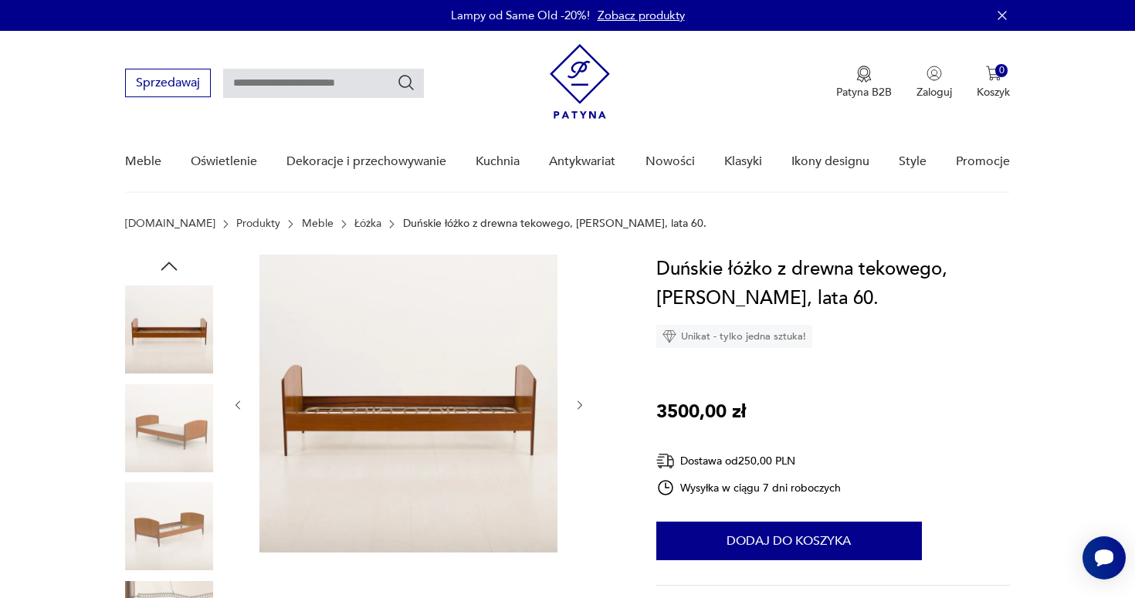
click at [578, 407] on icon "button" at bounding box center [580, 405] width 13 height 13
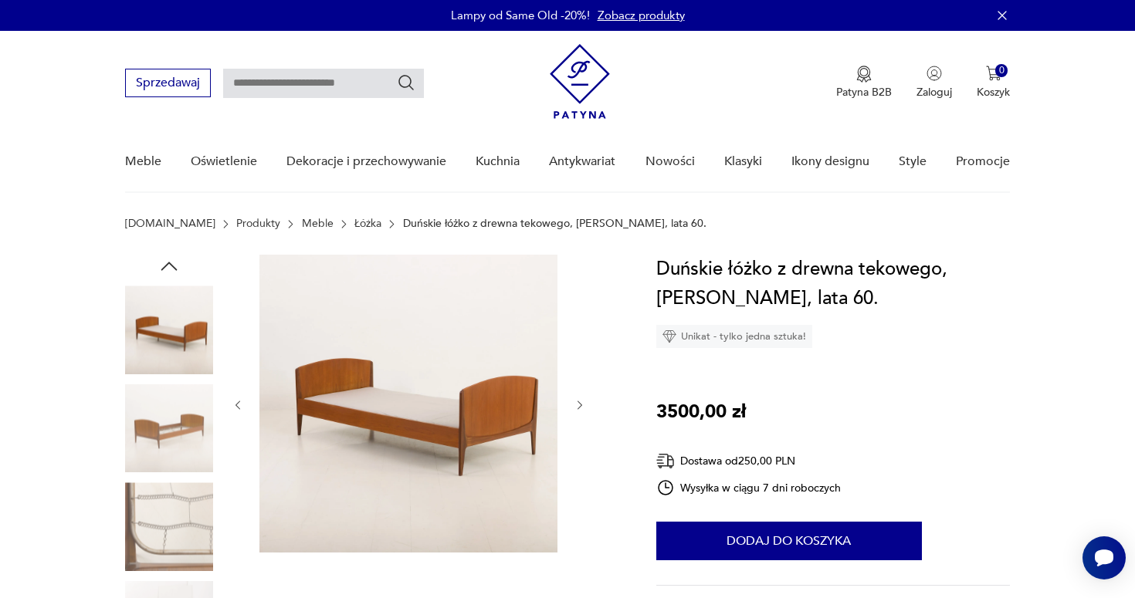
click at [578, 407] on icon "button" at bounding box center [580, 405] width 13 height 13
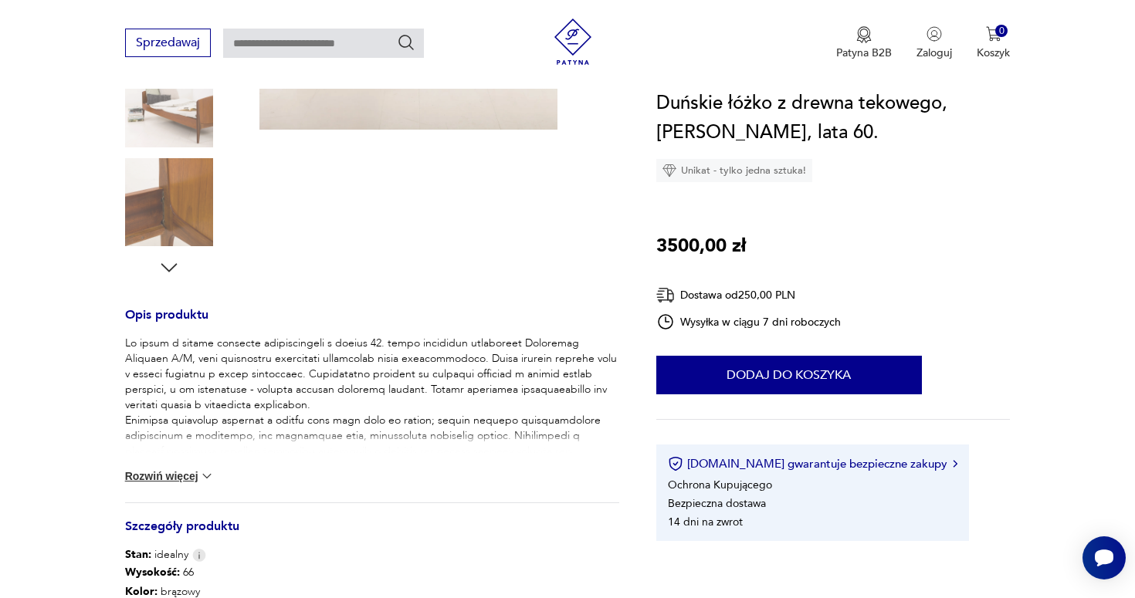
scroll to position [429, 0]
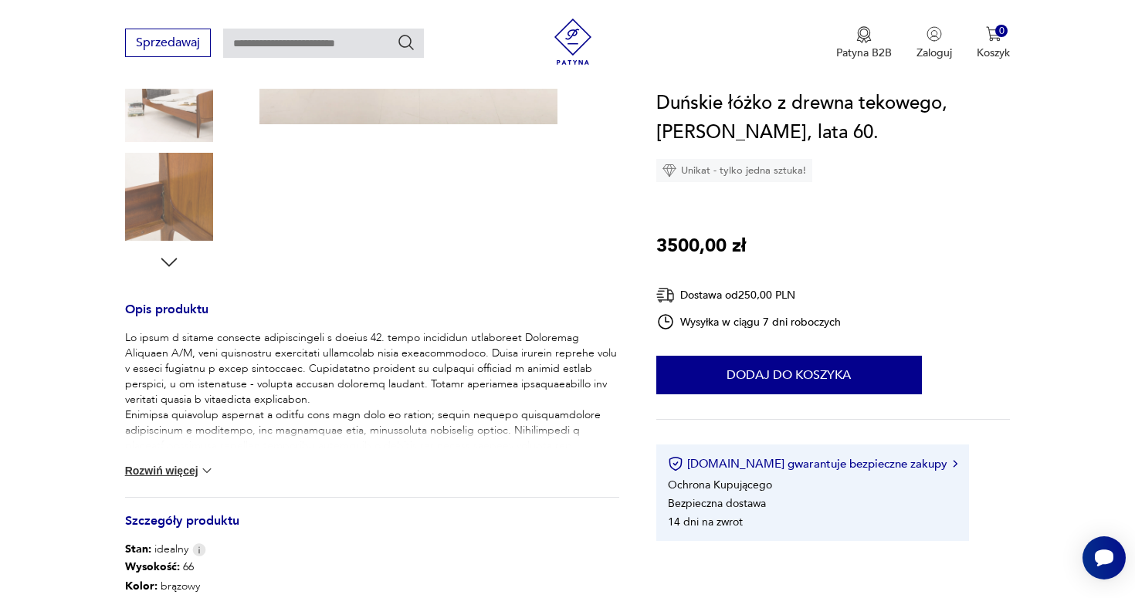
click at [198, 475] on button "Rozwiń więcej" at bounding box center [170, 470] width 90 height 15
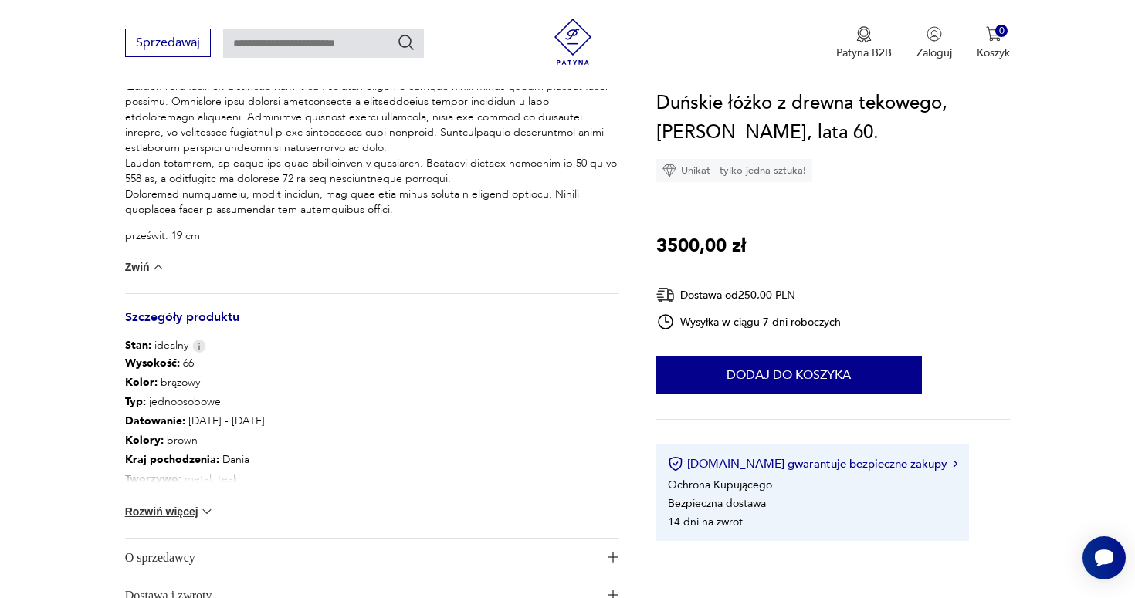
scroll to position [844, 0]
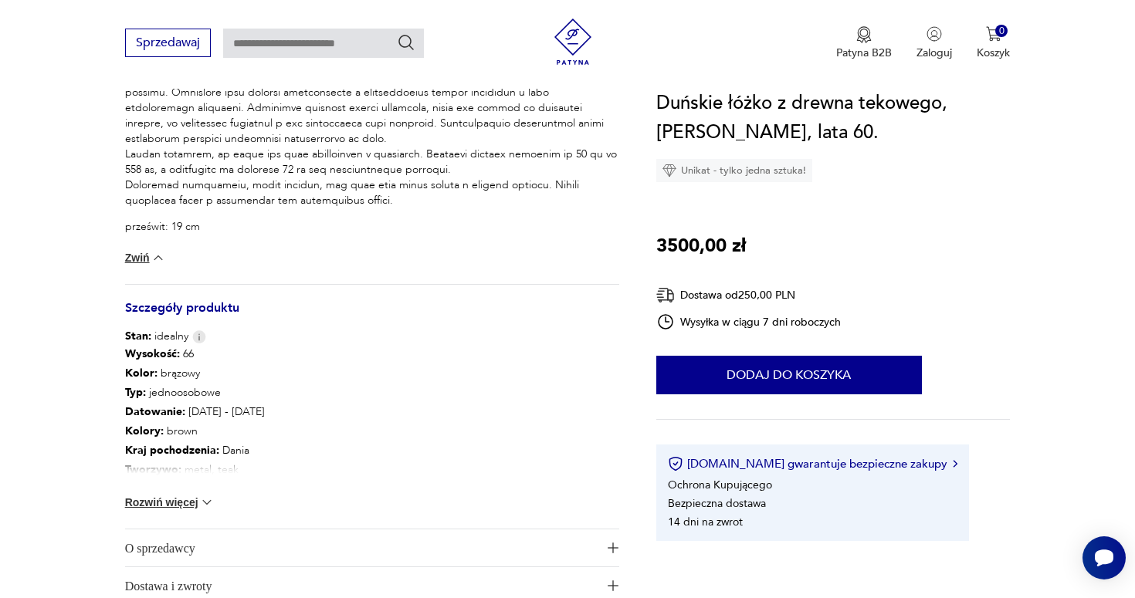
click at [202, 506] on img at bounding box center [206, 502] width 15 height 15
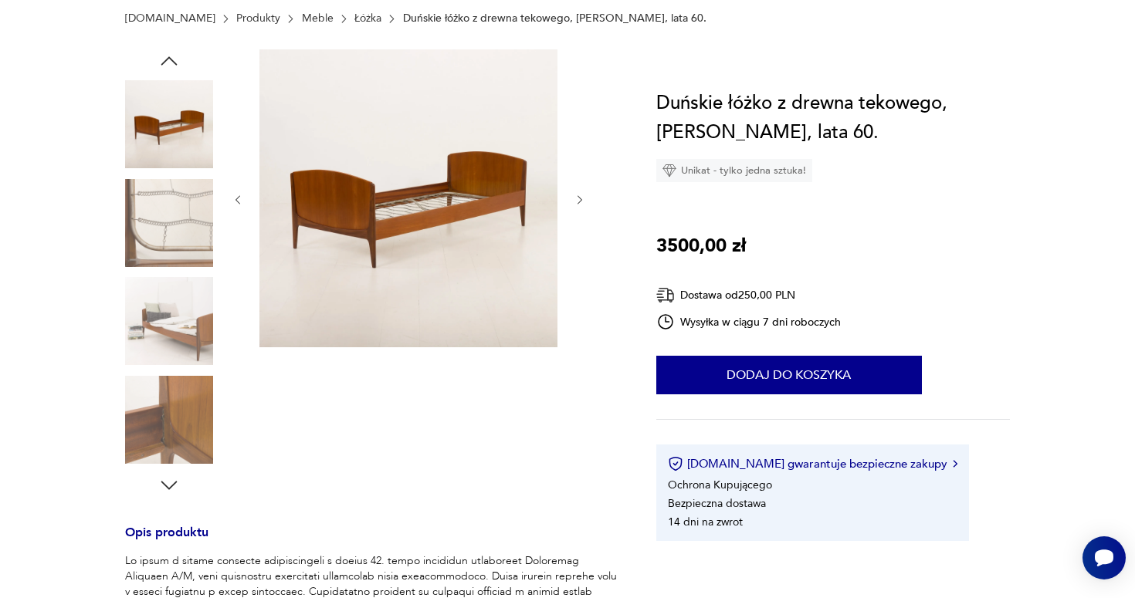
scroll to position [130, 0]
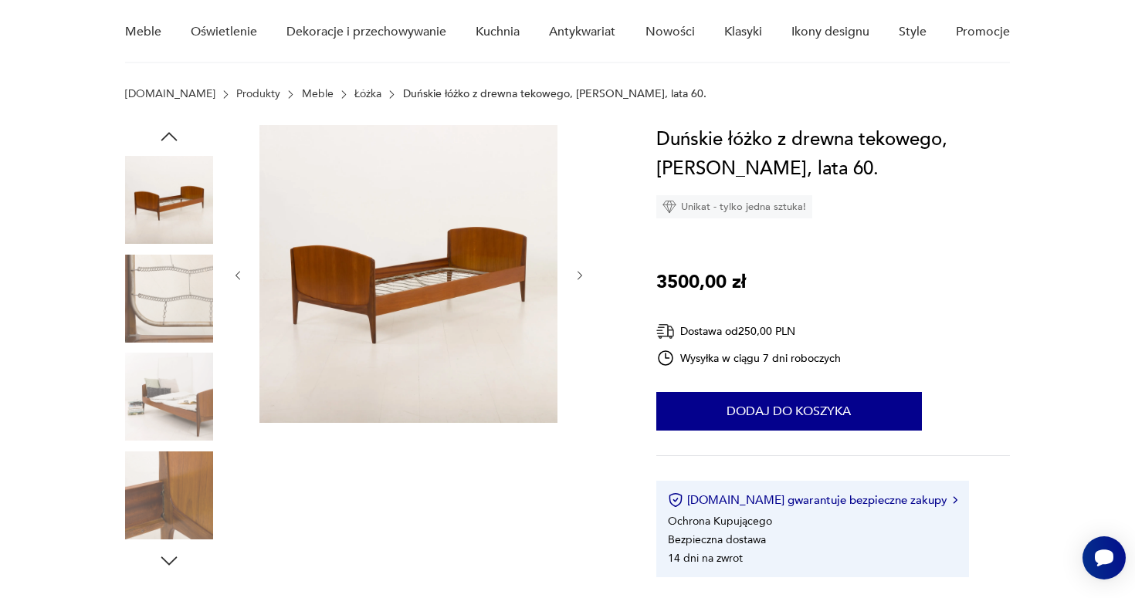
click at [194, 502] on img at bounding box center [169, 496] width 88 height 88
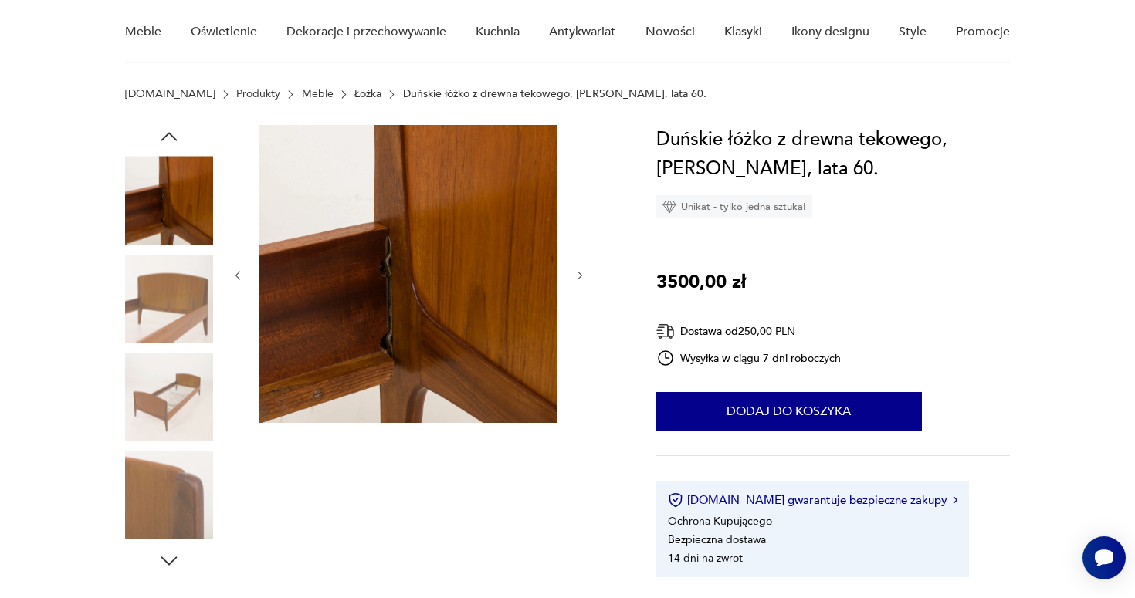
click at [183, 306] on img at bounding box center [169, 299] width 88 height 88
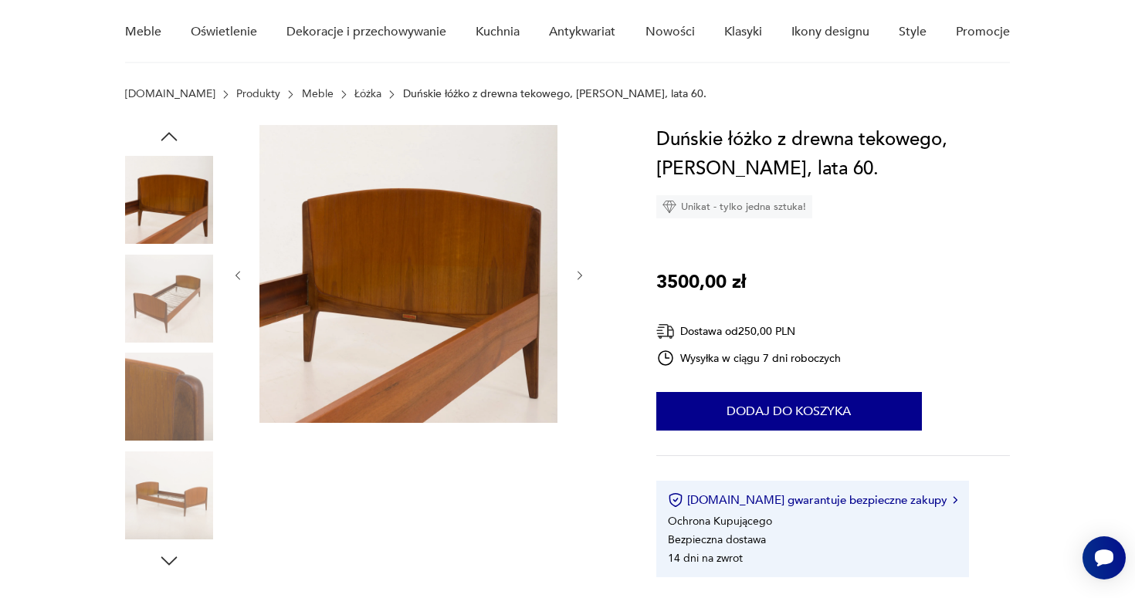
click at [172, 304] on img at bounding box center [169, 299] width 88 height 88
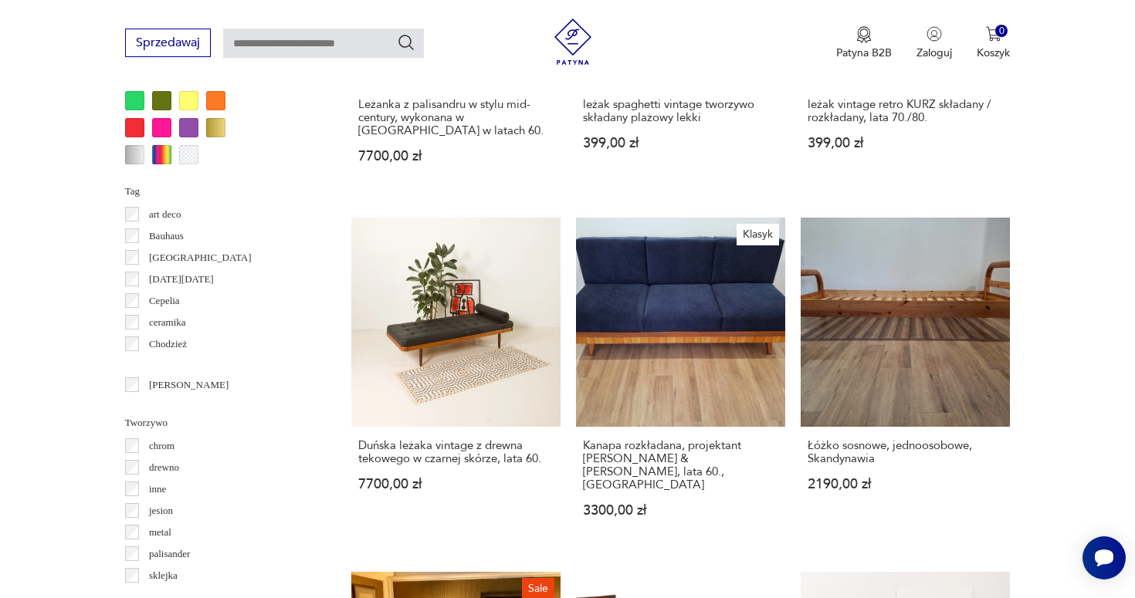
scroll to position [1527, 0]
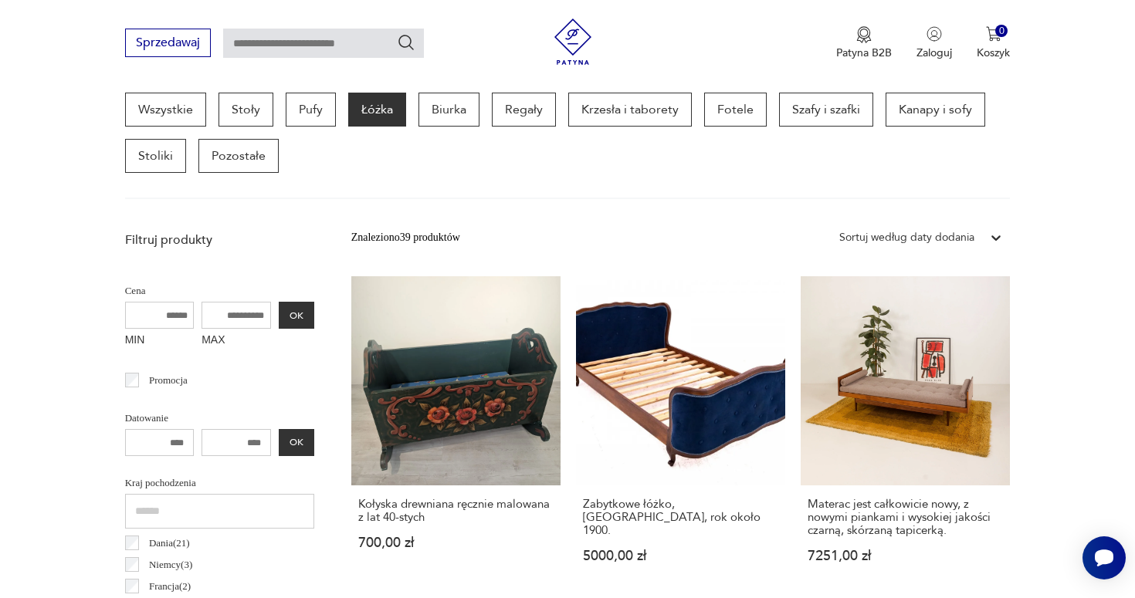
scroll to position [411, 0]
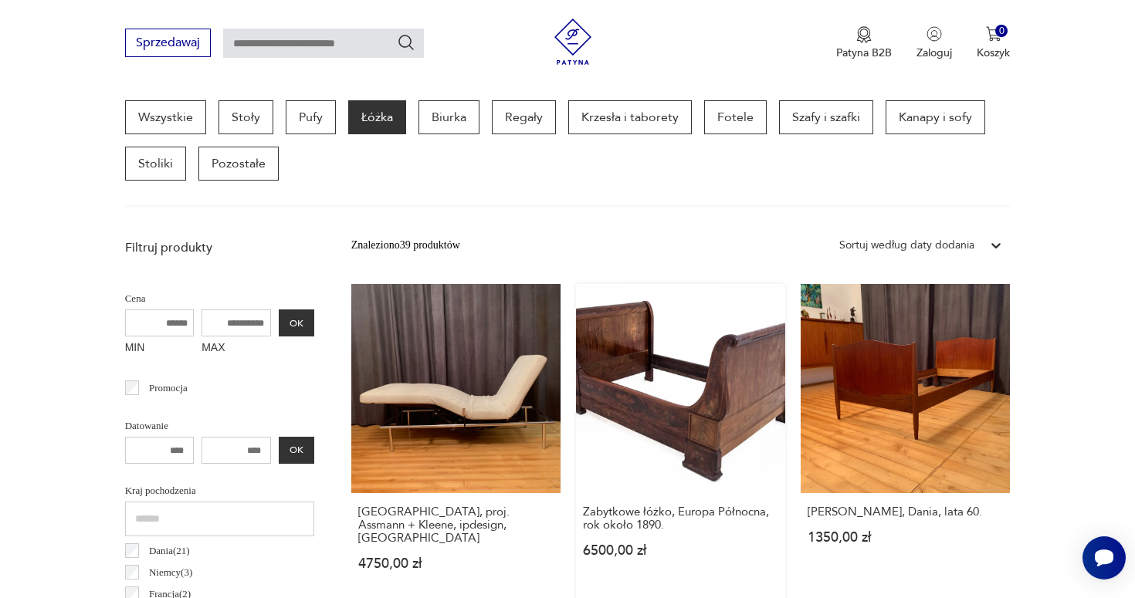
click at [601, 386] on link "Zabytkowe łóżko, Europa Północna, rok około 1890. 6500,00 zł" at bounding box center [680, 442] width 209 height 317
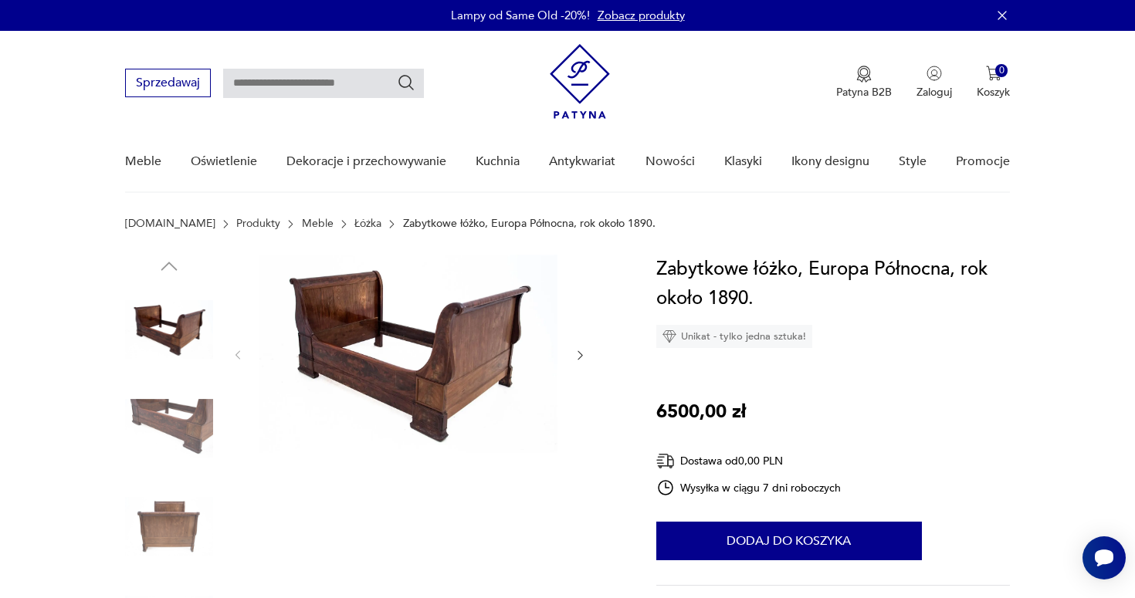
click at [170, 512] on img at bounding box center [169, 527] width 88 height 88
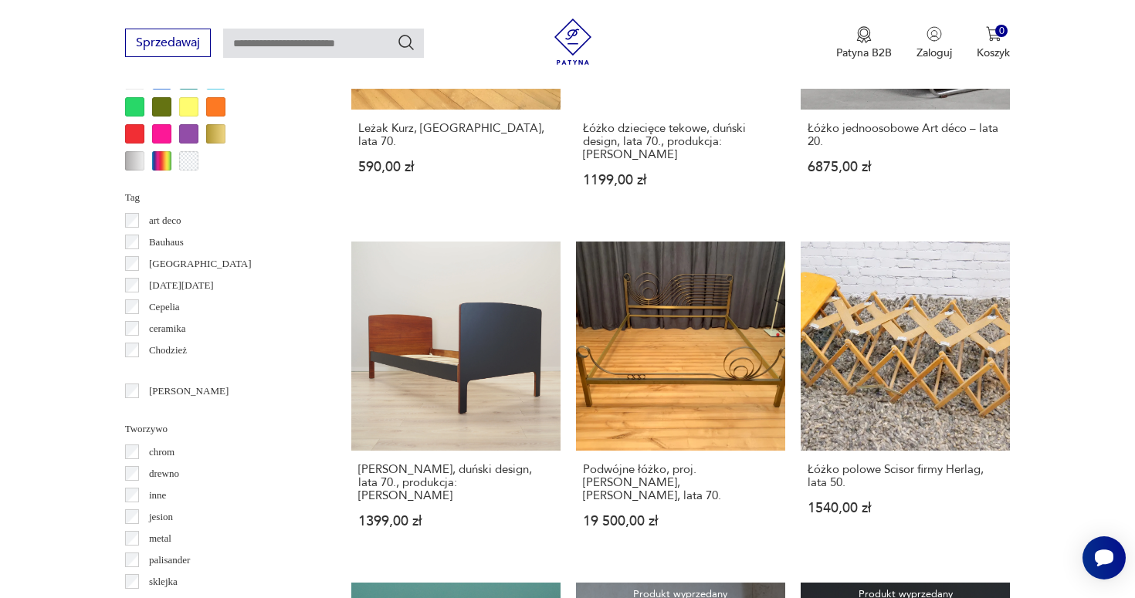
scroll to position [1500, 0]
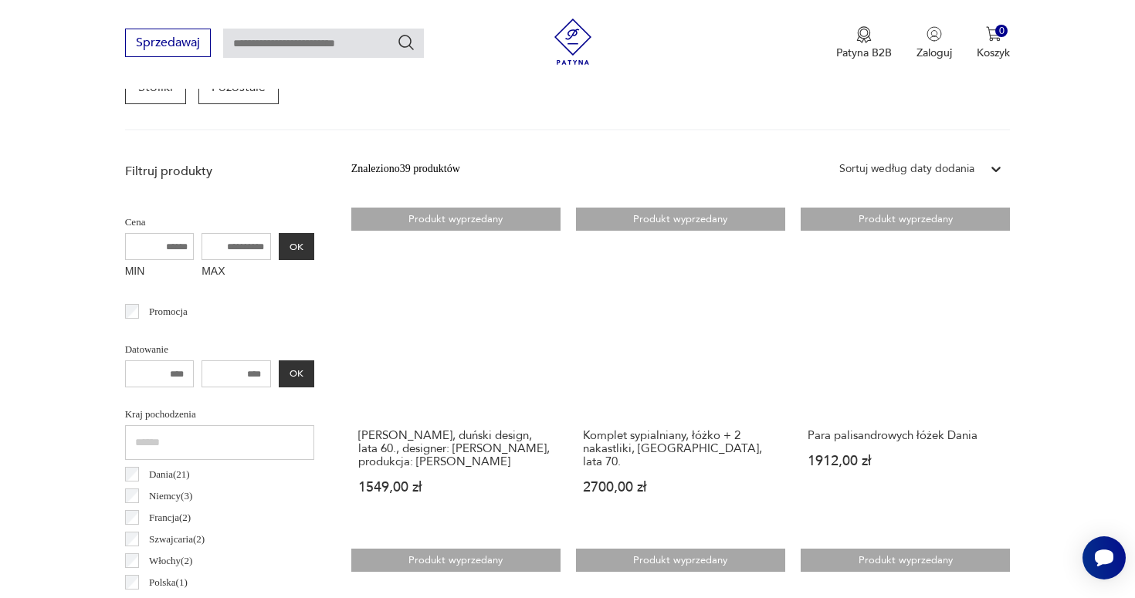
scroll to position [479, 0]
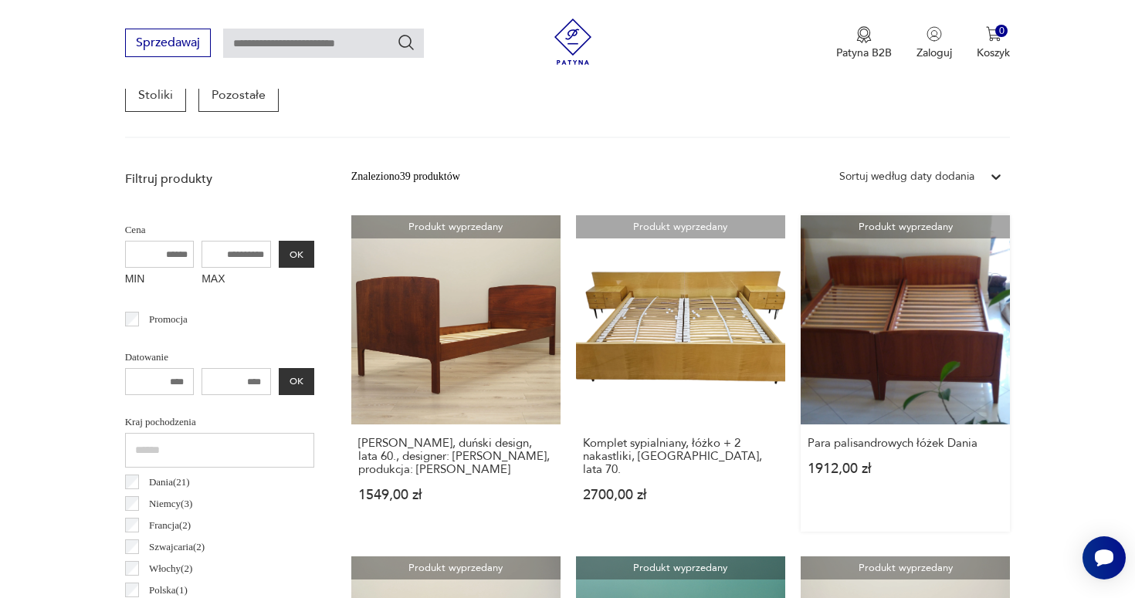
click at [801, 329] on link "Produkt wyprzedany Para palisandrowych łóżek Dania 1912,00 zł" at bounding box center [905, 373] width 209 height 317
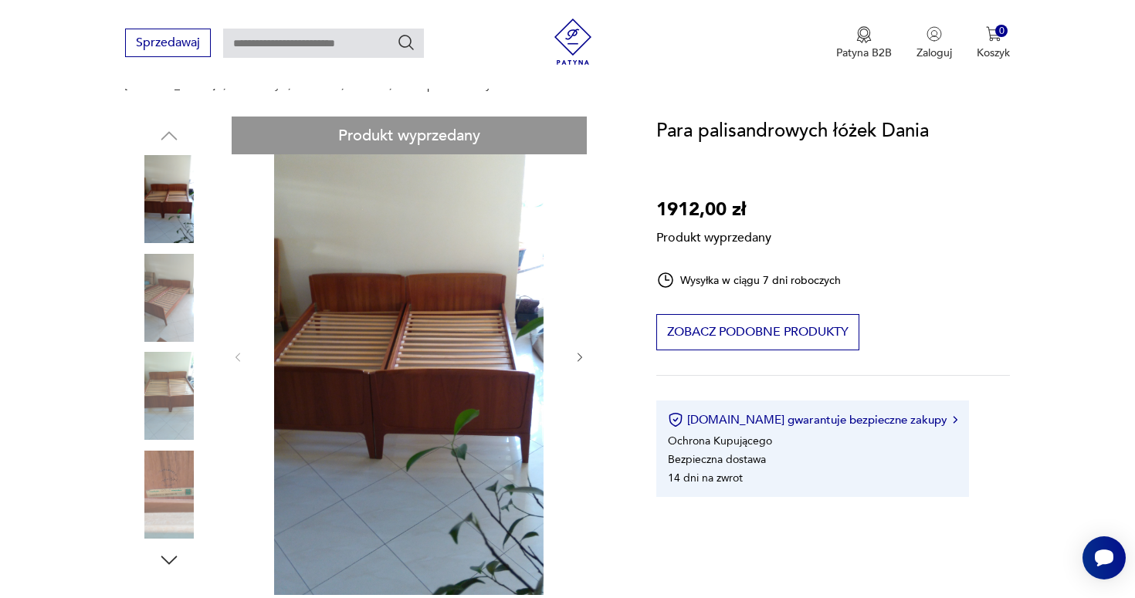
scroll to position [139, 0]
click at [175, 384] on div "Produkt wyprzedany Opis produktu Do kompletu potrzebne materace o wymiarach 190…" at bounding box center [372, 577] width 494 height 923
click at [164, 300] on div "Produkt wyprzedany Opis produktu Do kompletu potrzebne materace o wymiarach 190…" at bounding box center [372, 577] width 494 height 923
click at [577, 360] on div "Produkt wyprzedany Opis produktu Do kompletu potrzebne materace o wymiarach 190…" at bounding box center [372, 577] width 494 height 923
click at [581, 357] on div "Produkt wyprzedany Opis produktu Do kompletu potrzebne materace o wymiarach 190…" at bounding box center [372, 577] width 494 height 923
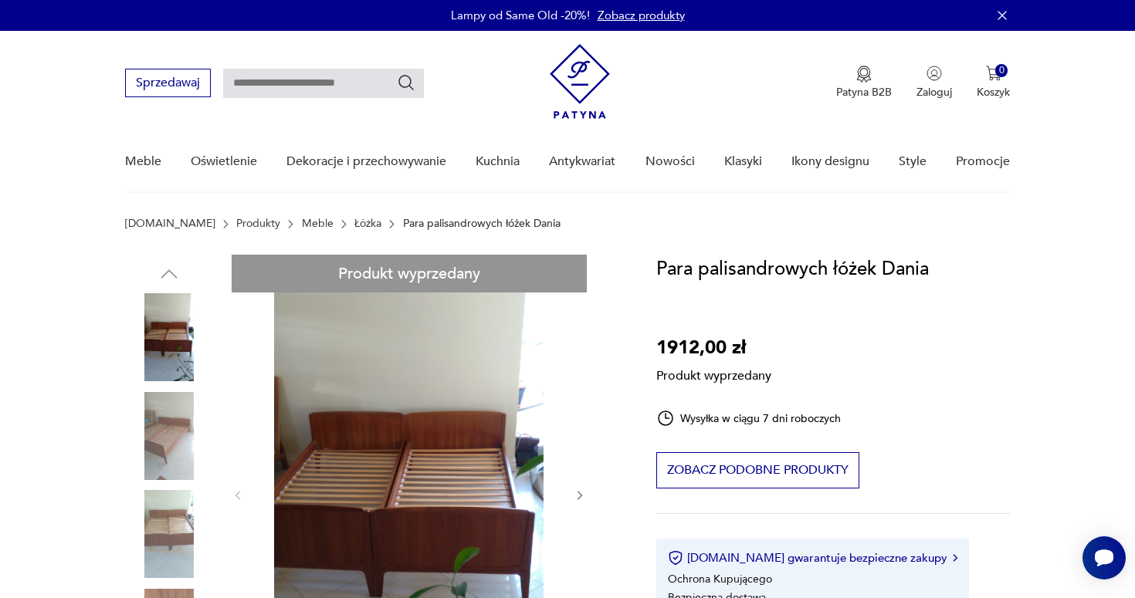
scroll to position [0, 0]
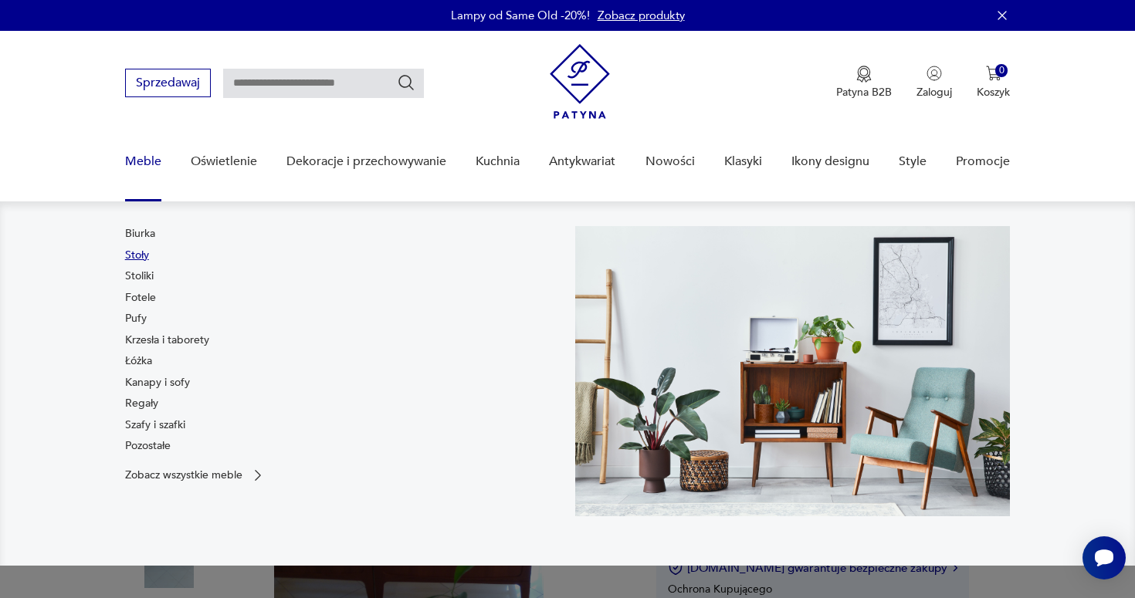
click at [137, 258] on link "Stoły" at bounding box center [137, 255] width 24 height 15
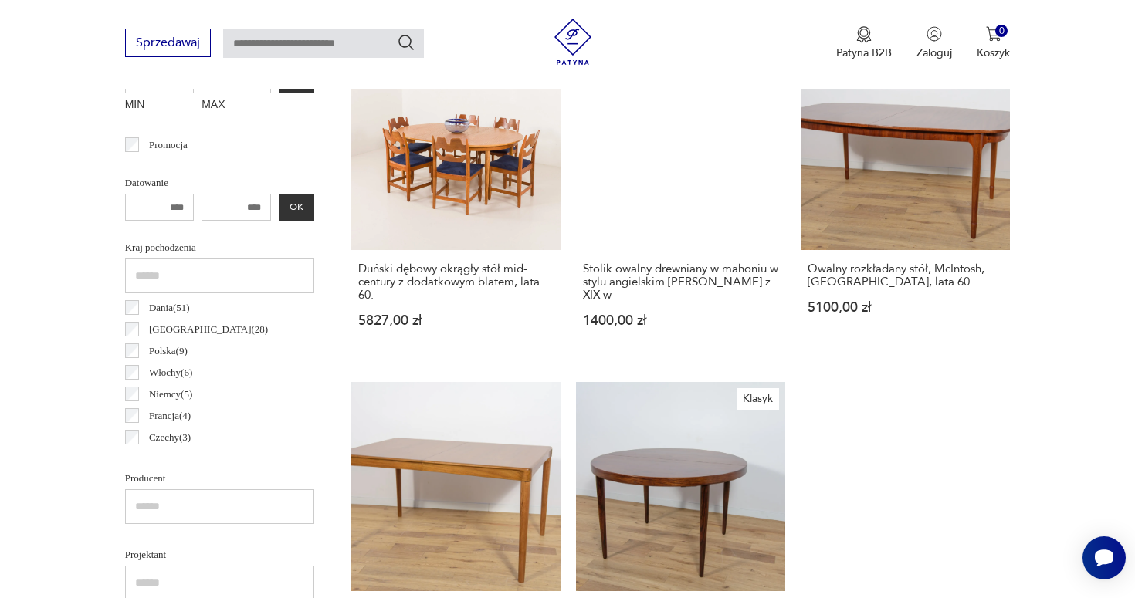
scroll to position [653, 0]
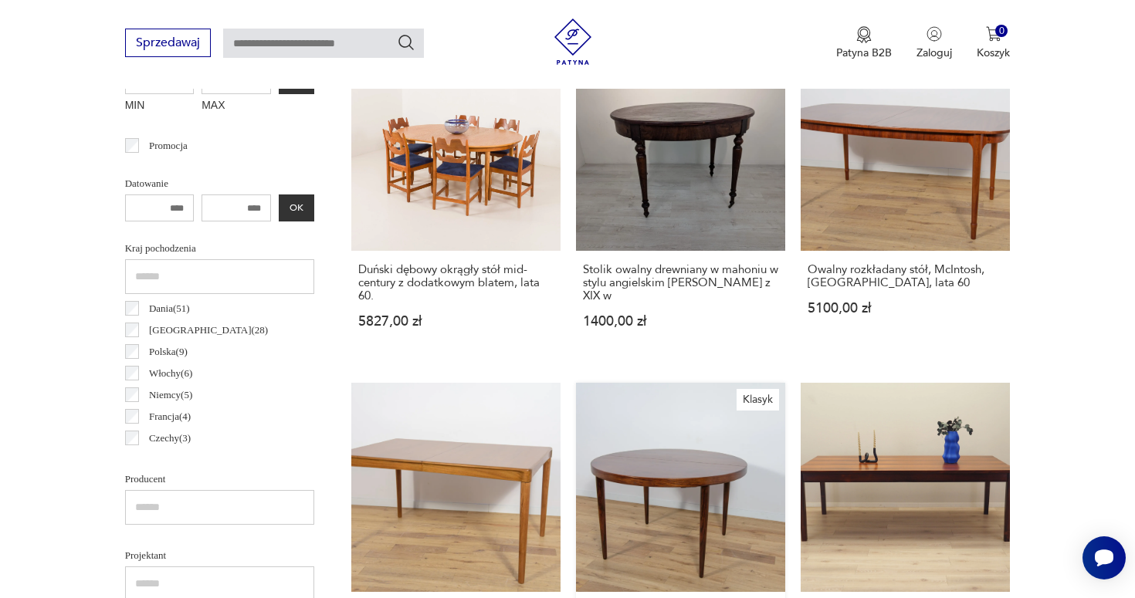
click at [576, 455] on link "Klasyk Stół Palisandrowy, proj. [PERSON_NAME], Feldballes Møbelfabrik, Dania, l…" at bounding box center [680, 541] width 209 height 317
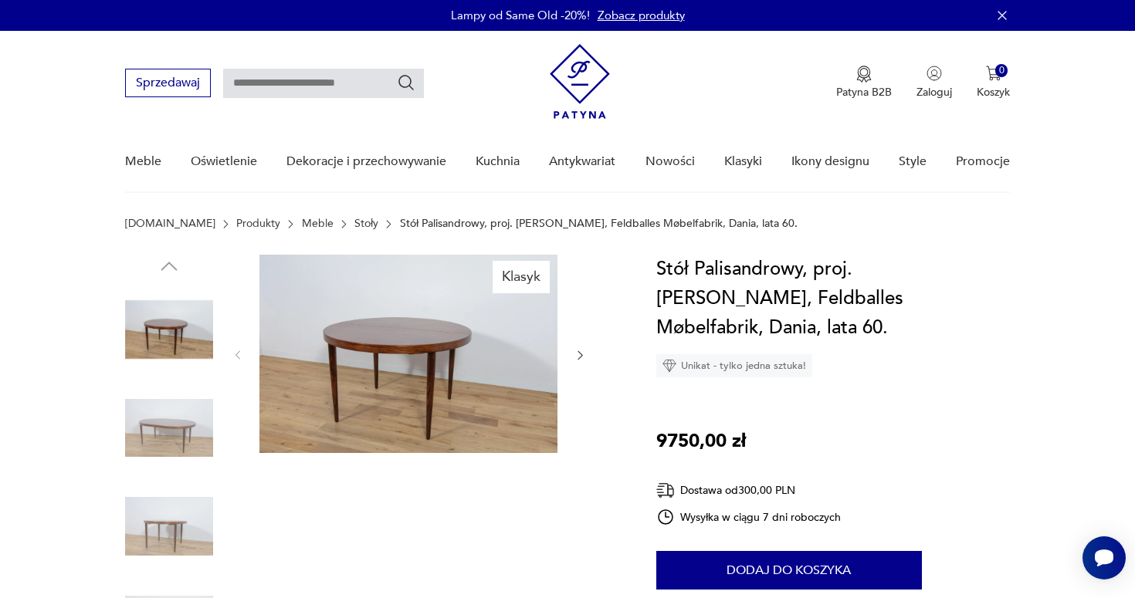
click at [578, 356] on icon "button" at bounding box center [580, 355] width 13 height 13
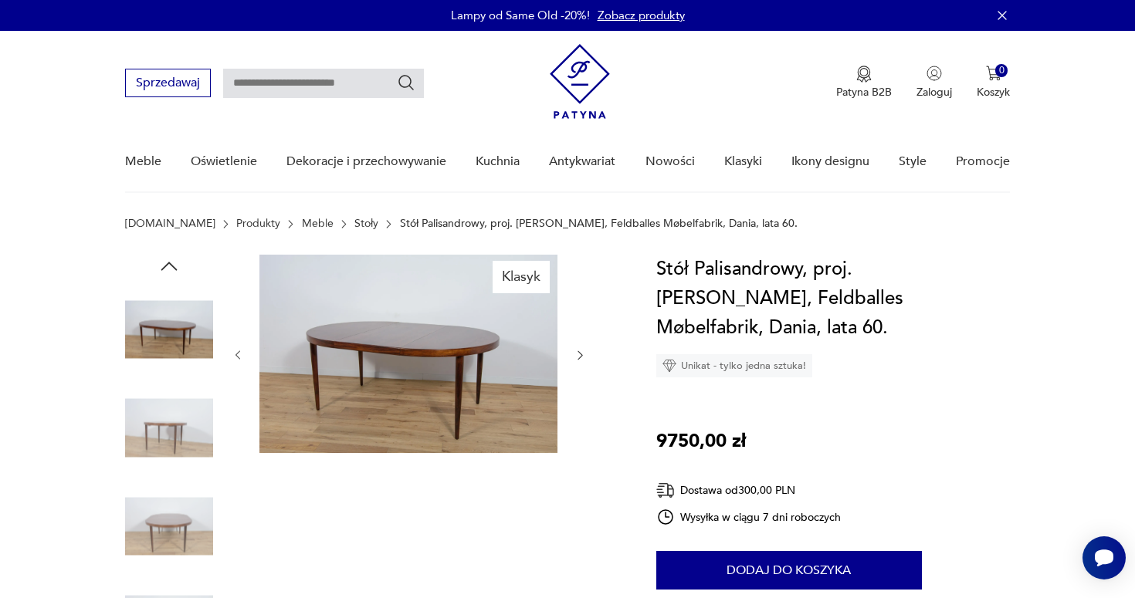
click at [578, 356] on icon "button" at bounding box center [580, 355] width 13 height 13
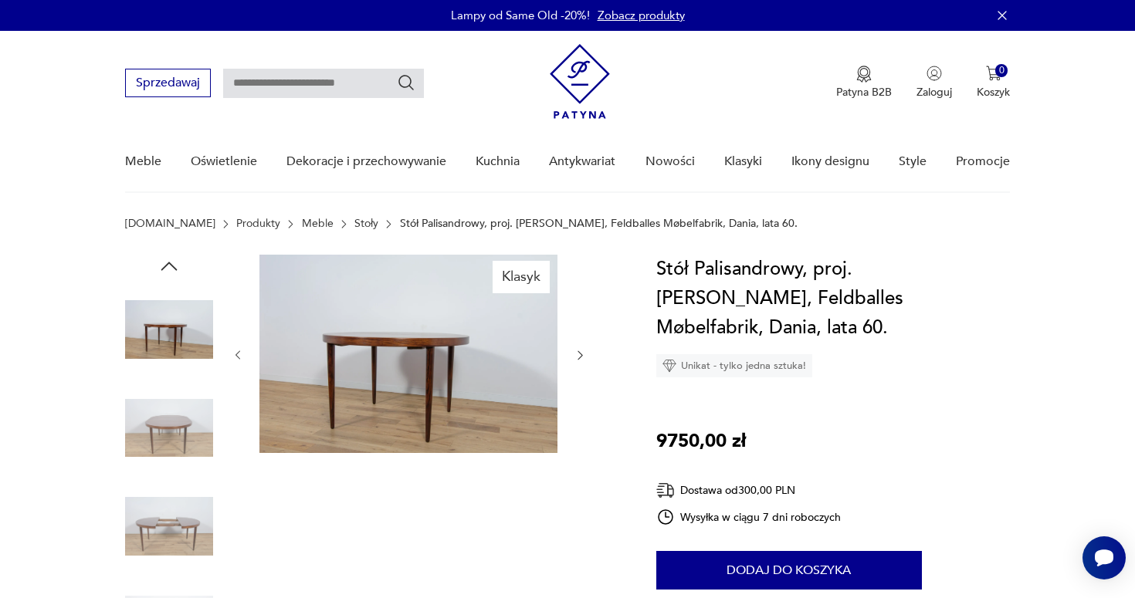
click at [578, 356] on icon "button" at bounding box center [580, 355] width 13 height 13
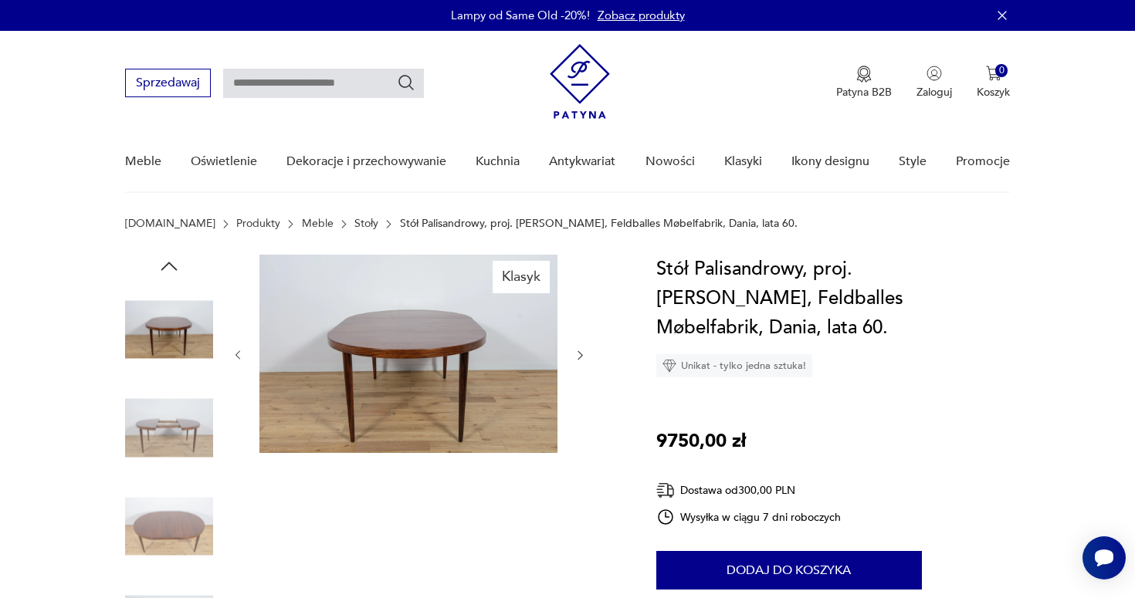
click at [185, 517] on img at bounding box center [169, 527] width 88 height 88
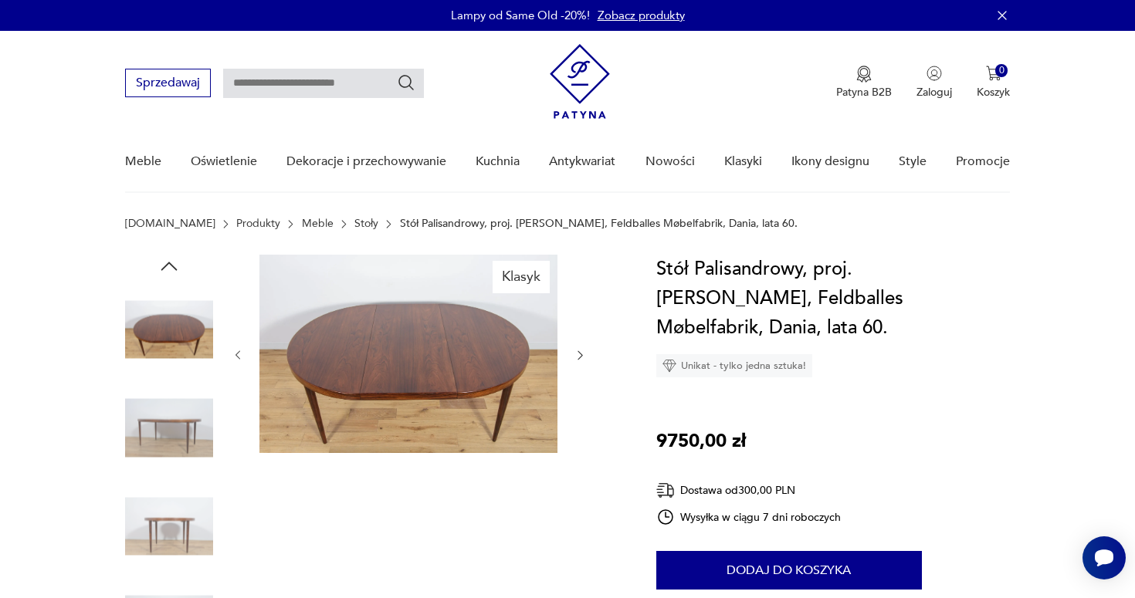
click at [386, 410] on img at bounding box center [408, 354] width 298 height 198
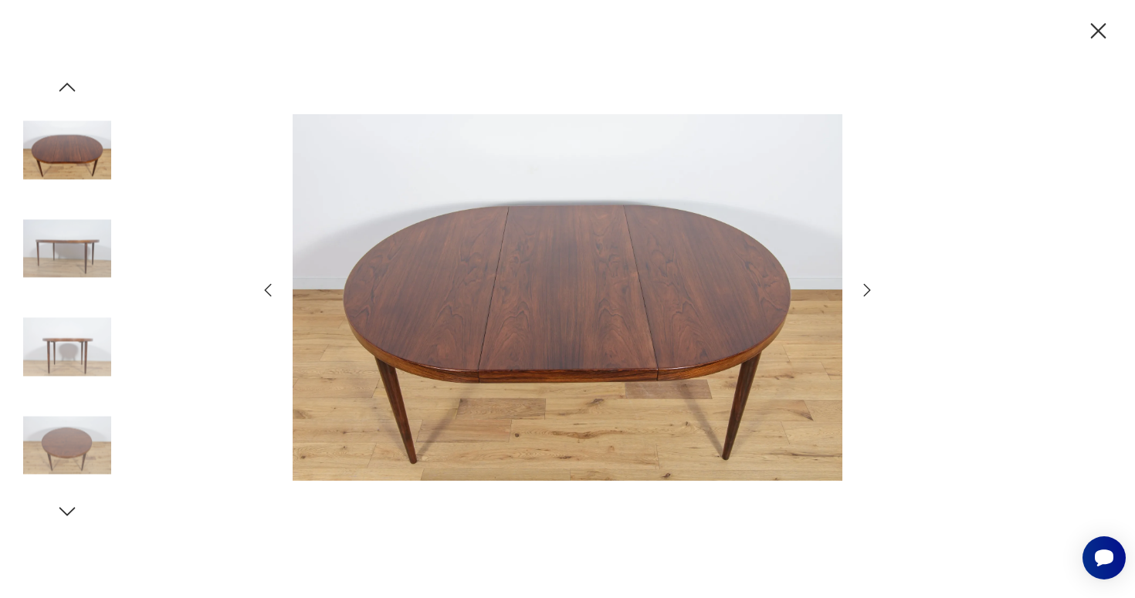
click at [864, 290] on icon "button" at bounding box center [867, 290] width 19 height 19
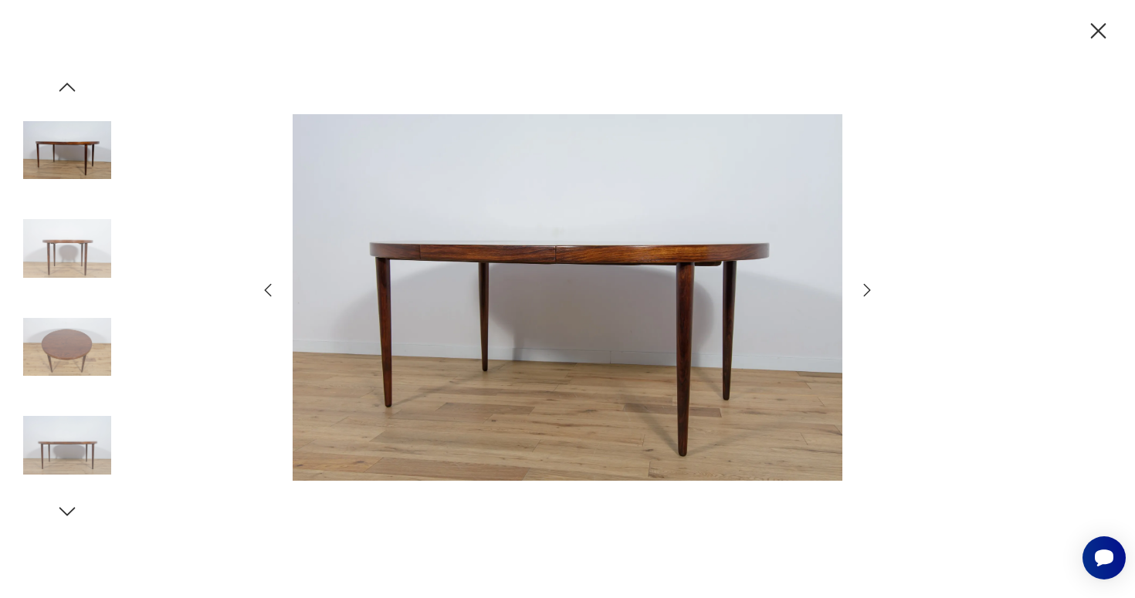
click at [864, 290] on icon "button" at bounding box center [867, 290] width 19 height 19
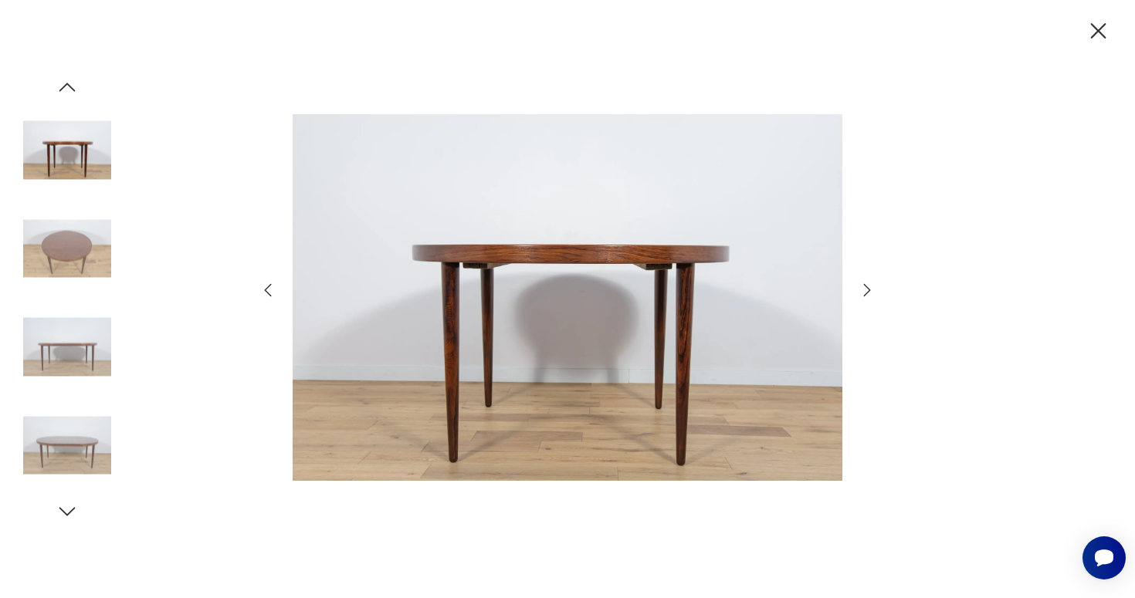
click at [864, 290] on icon "button" at bounding box center [867, 290] width 19 height 19
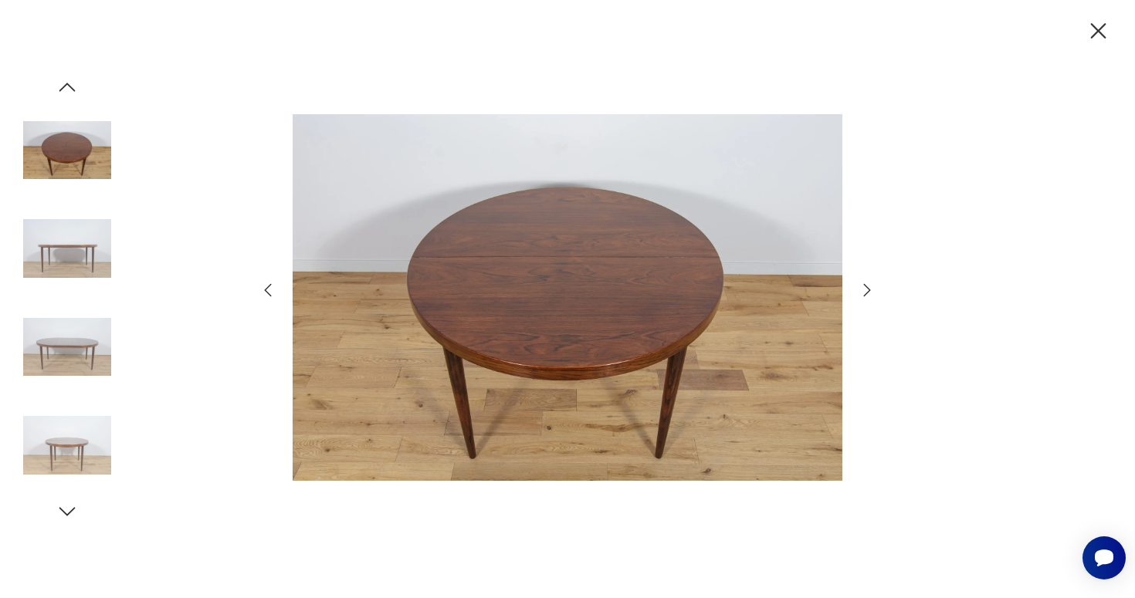
click at [864, 290] on icon "button" at bounding box center [867, 290] width 19 height 19
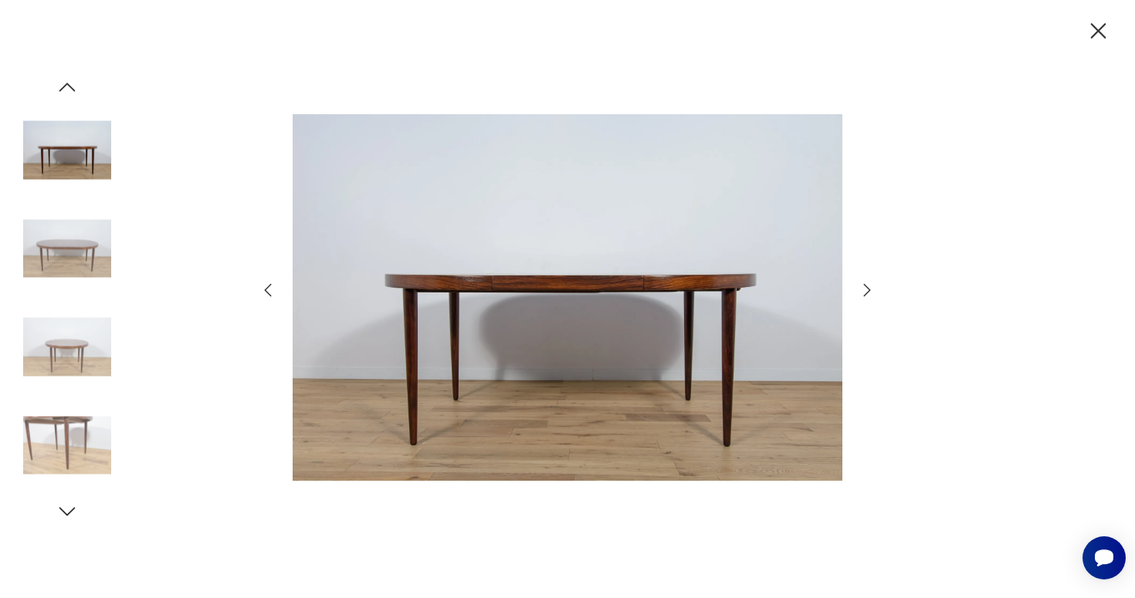
click at [864, 290] on icon "button" at bounding box center [867, 290] width 19 height 19
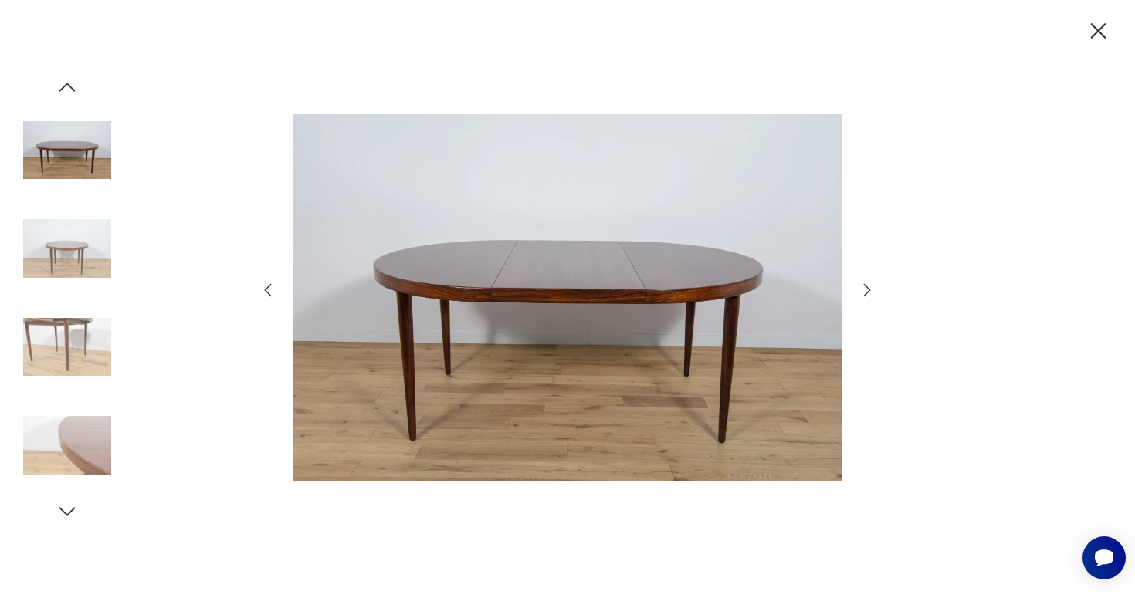
click at [864, 290] on icon "button" at bounding box center [867, 290] width 19 height 19
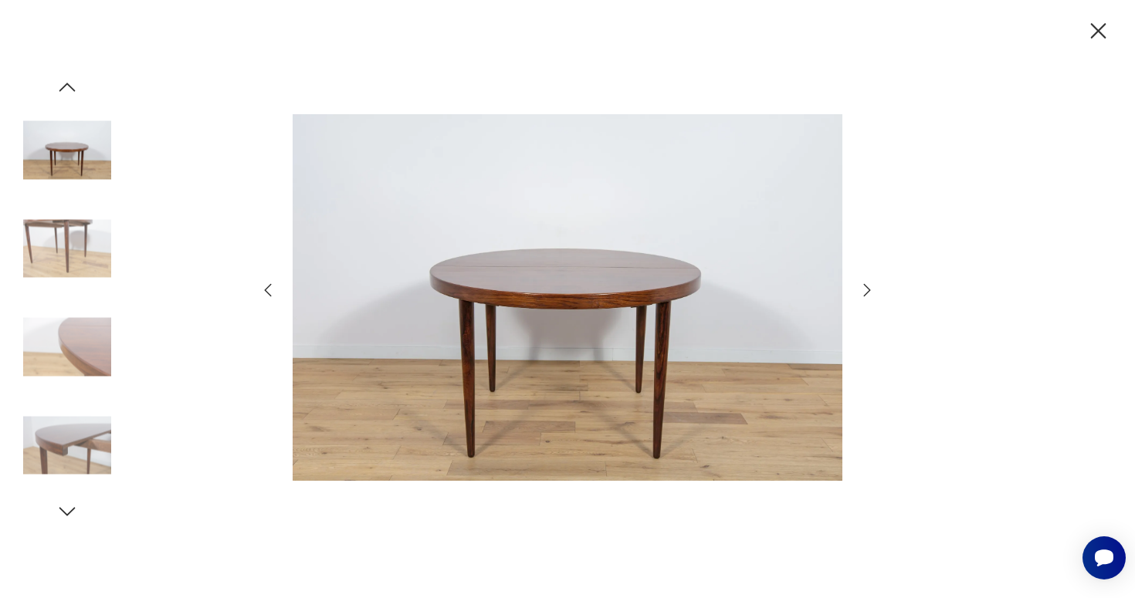
click at [1098, 31] on icon "button" at bounding box center [1098, 30] width 15 height 15
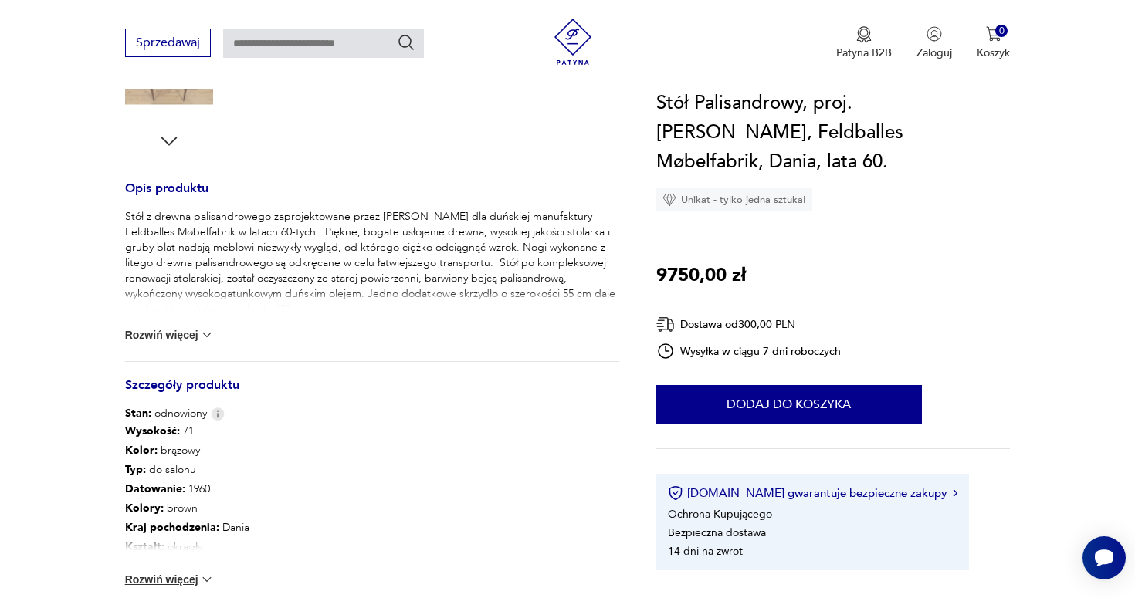
scroll to position [554, 0]
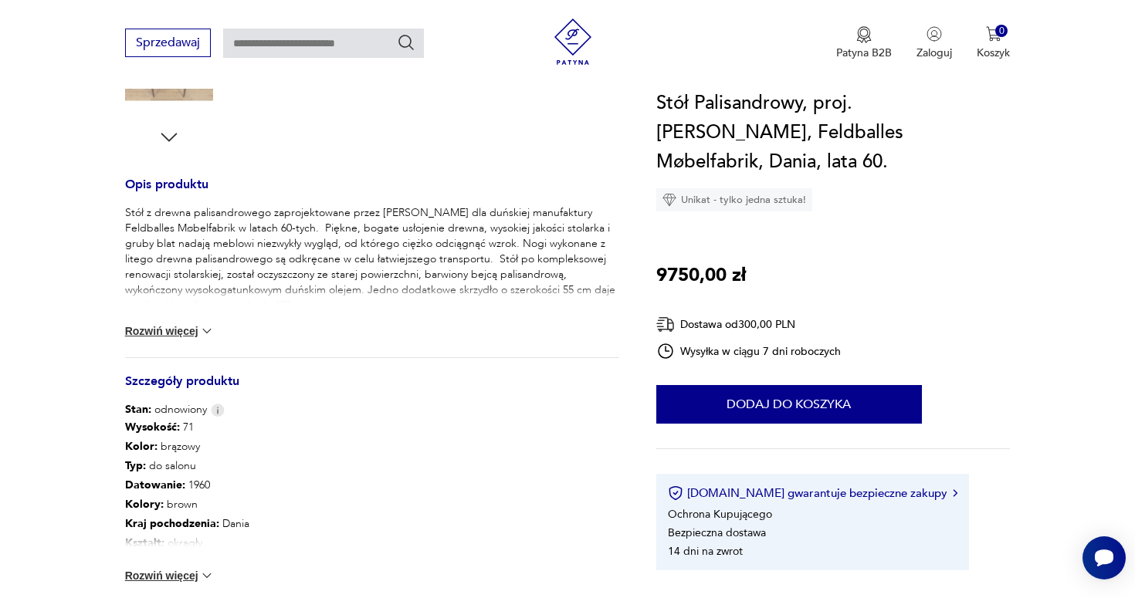
click at [188, 579] on button "Rozwiń więcej" at bounding box center [170, 575] width 90 height 15
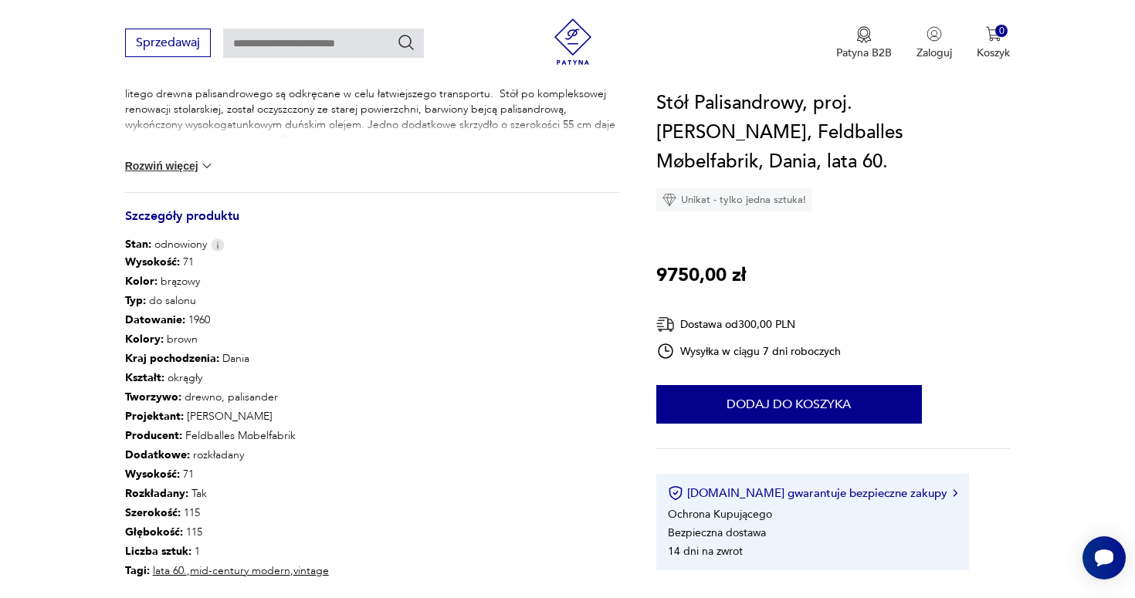
scroll to position [720, 0]
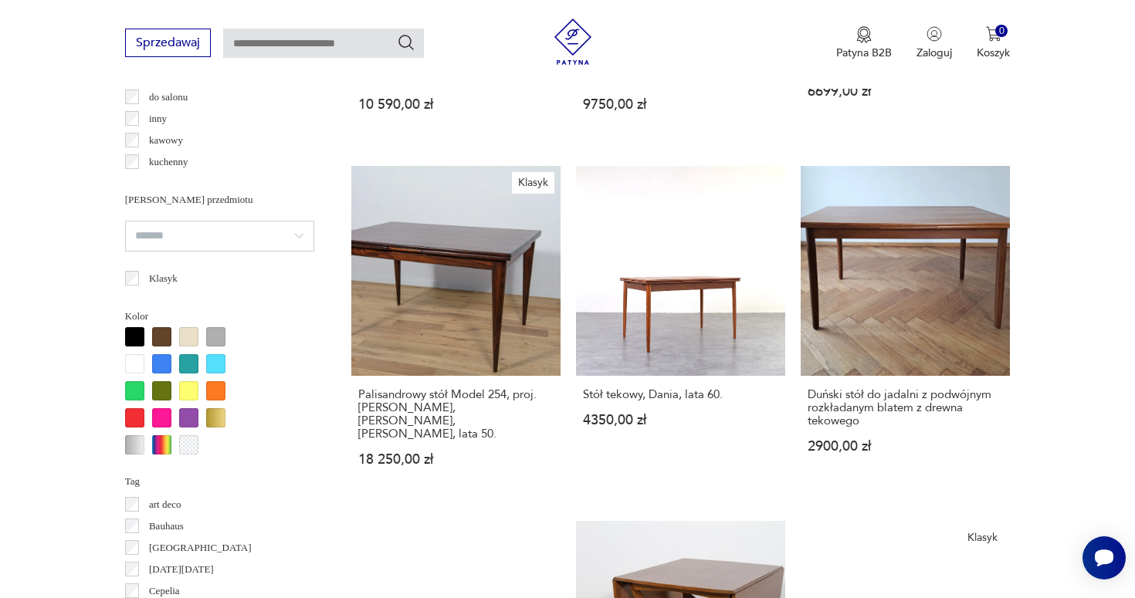
scroll to position [1175, 0]
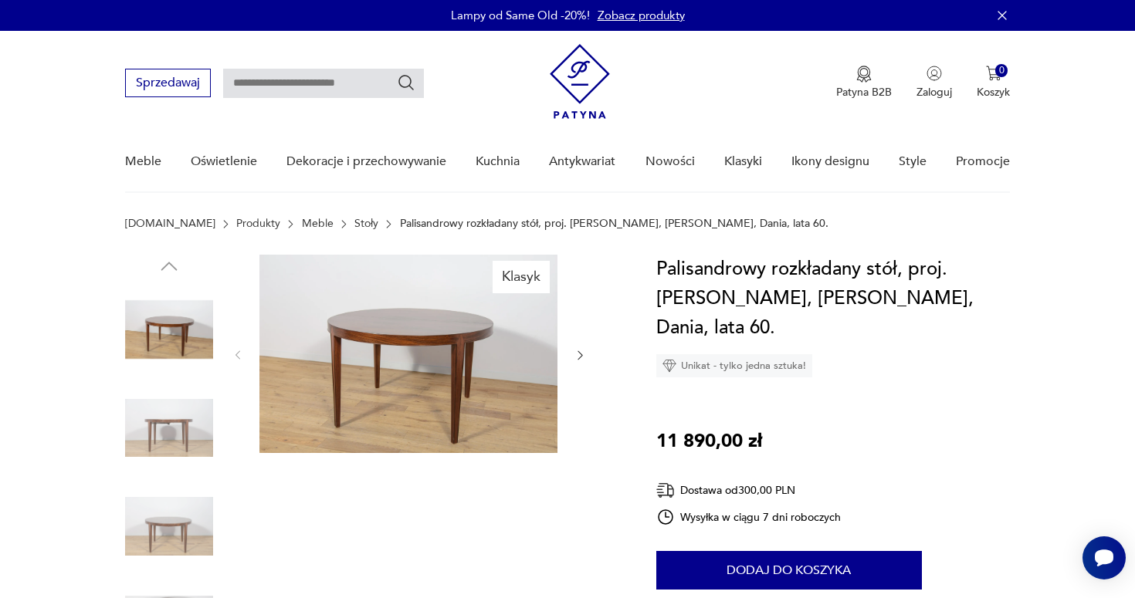
click at [578, 352] on icon "button" at bounding box center [580, 355] width 13 height 13
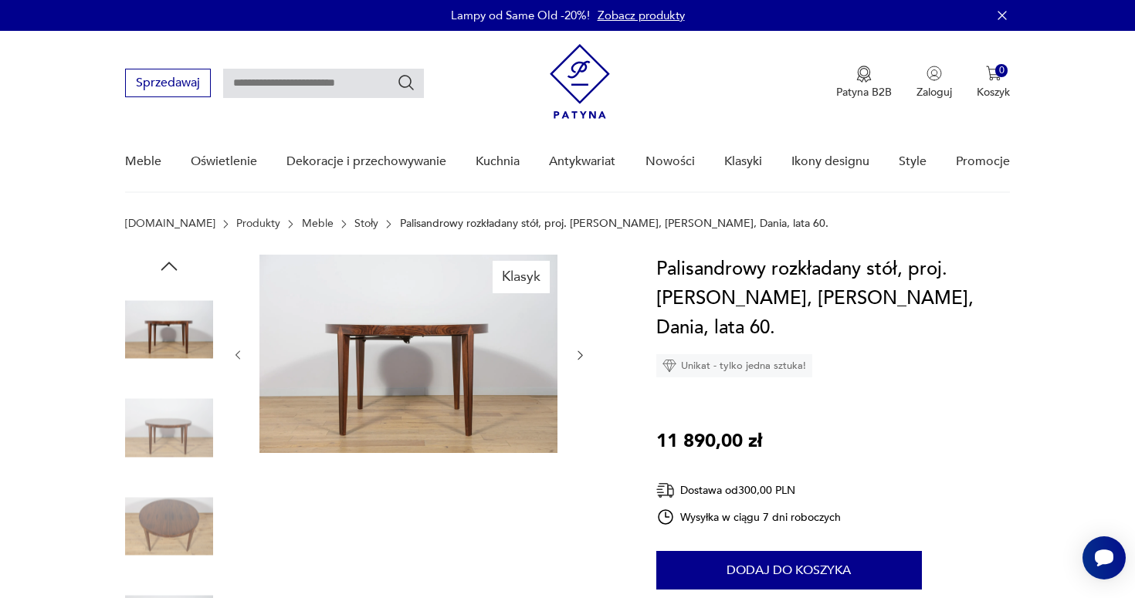
click at [578, 352] on icon "button" at bounding box center [580, 355] width 13 height 13
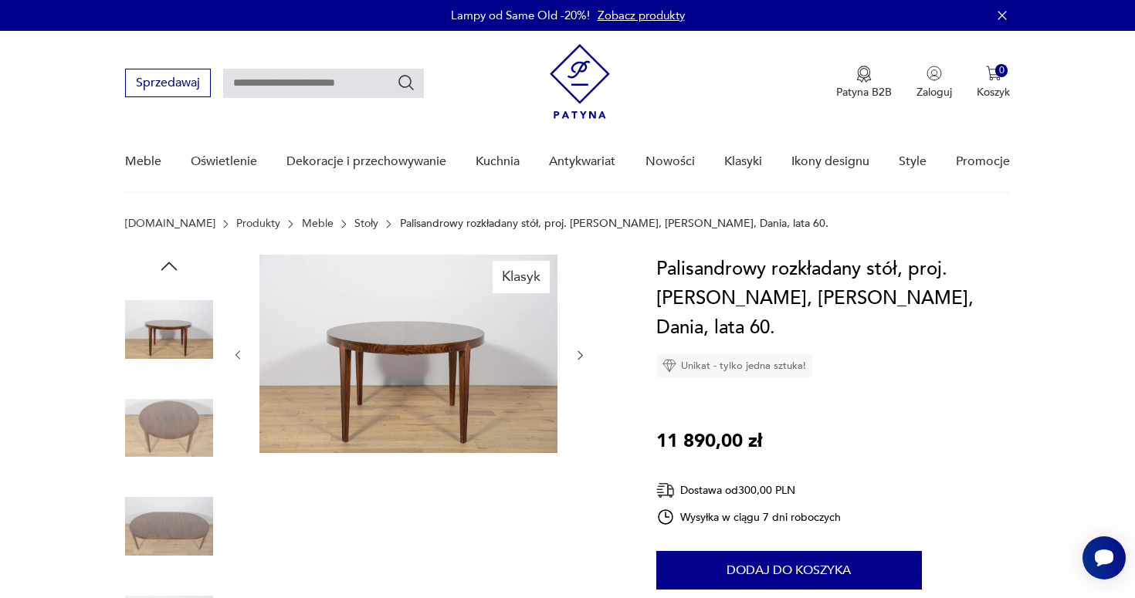
click at [578, 353] on icon "button" at bounding box center [580, 355] width 13 height 13
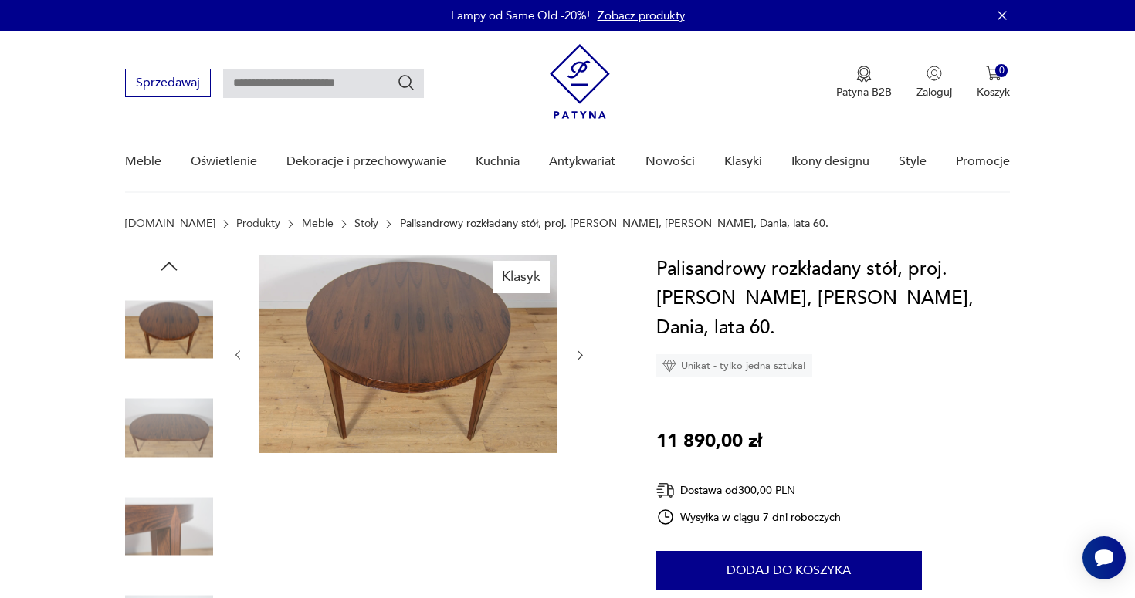
click at [578, 353] on icon "button" at bounding box center [580, 355] width 13 height 13
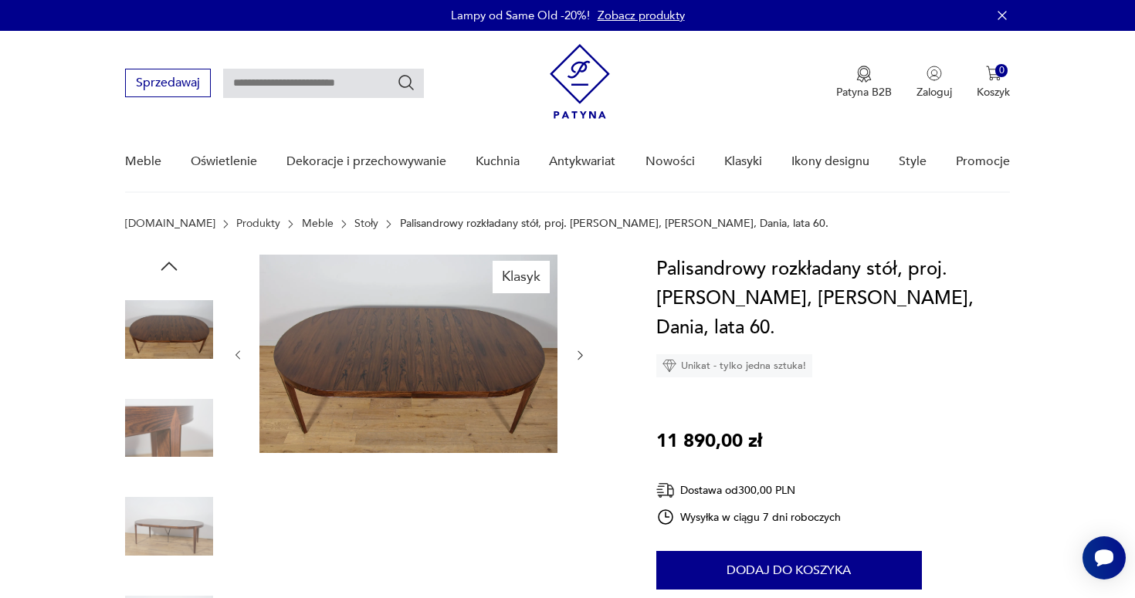
click at [578, 353] on icon "button" at bounding box center [580, 355] width 13 height 13
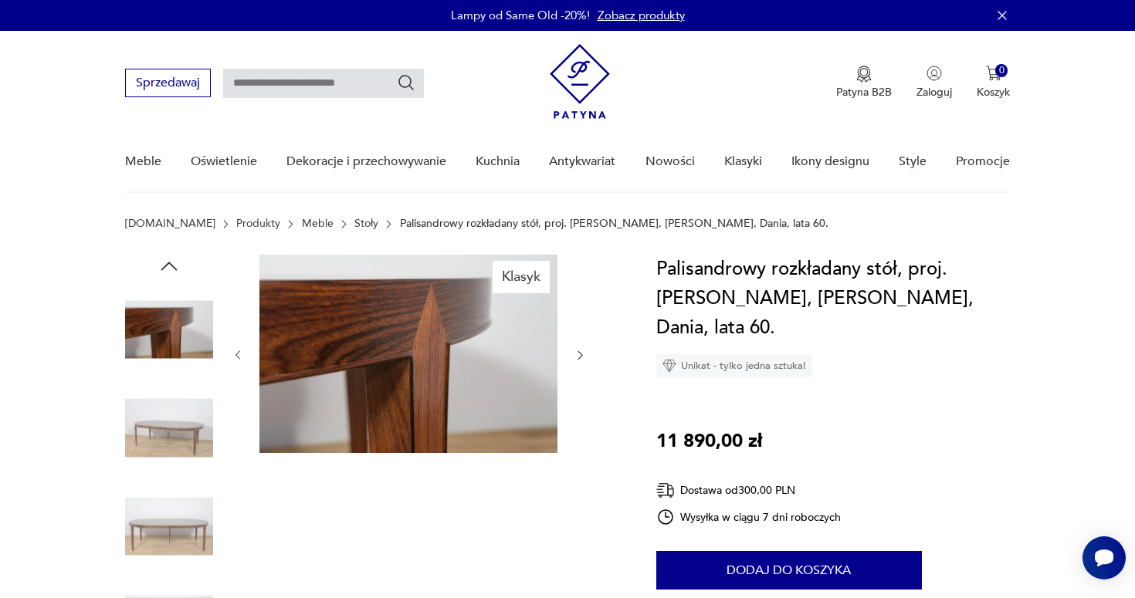
click at [578, 353] on icon "button" at bounding box center [580, 355] width 13 height 13
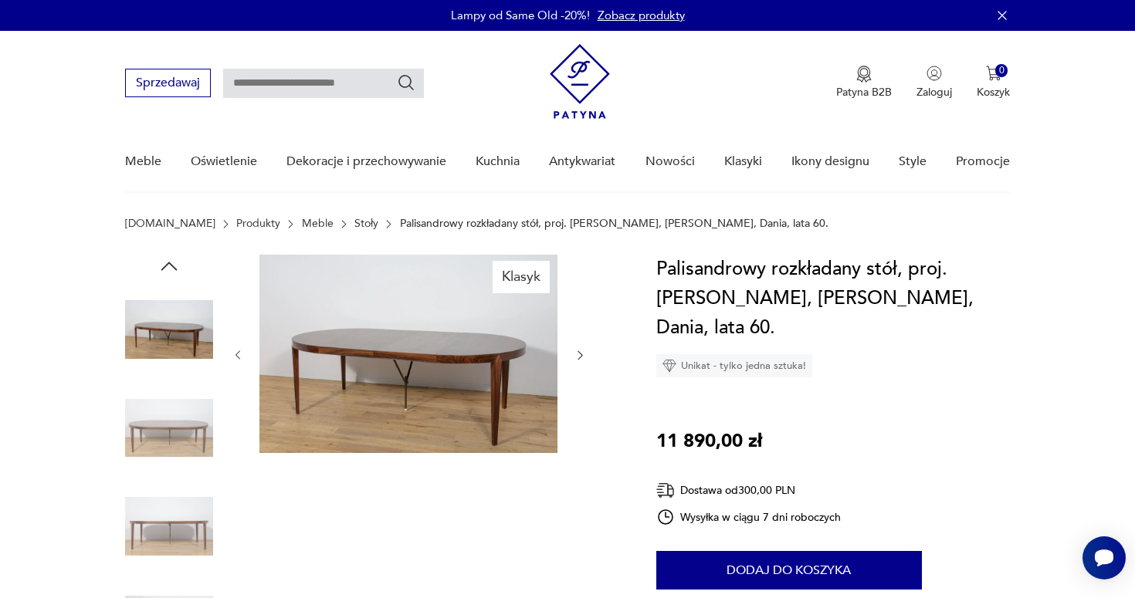
click at [578, 353] on icon "button" at bounding box center [580, 355] width 13 height 13
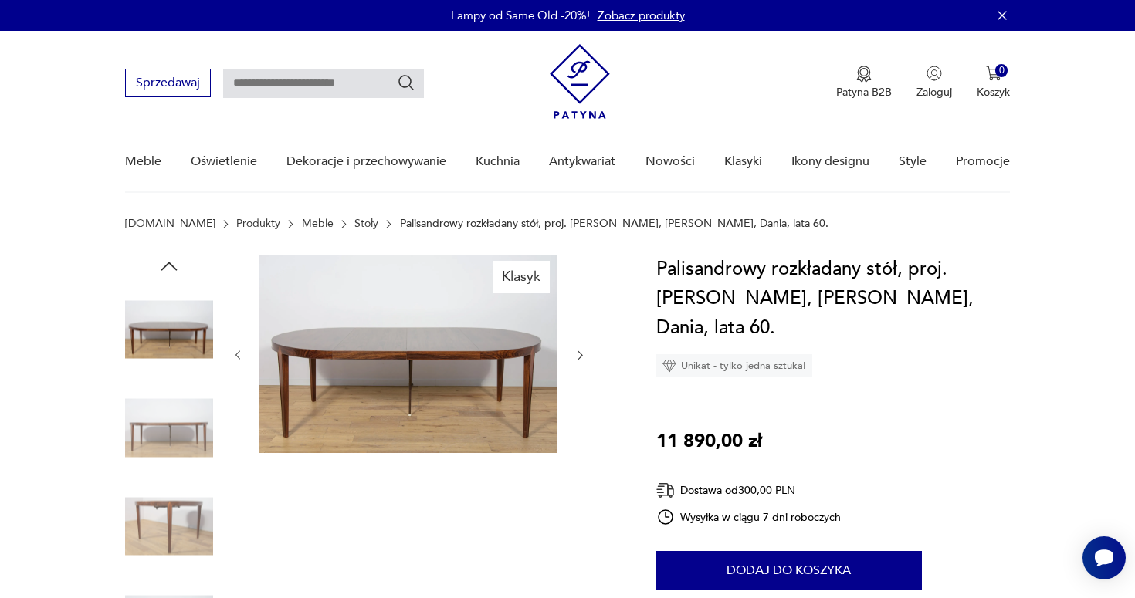
click at [578, 353] on icon "button" at bounding box center [580, 355] width 13 height 13
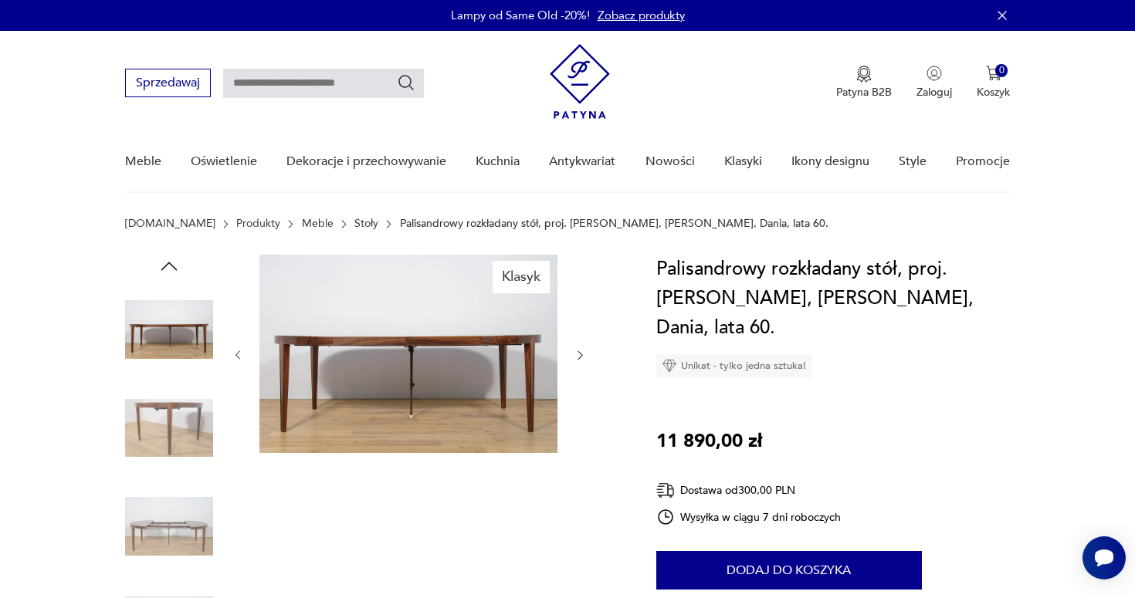
click at [578, 353] on icon "button" at bounding box center [580, 355] width 13 height 13
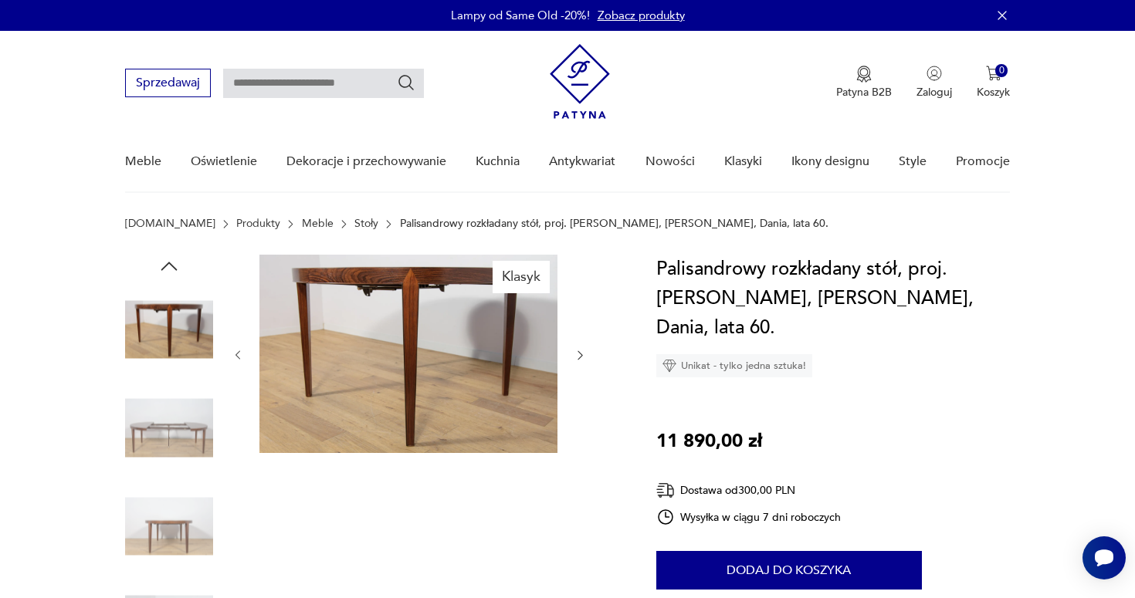
click at [578, 353] on icon "button" at bounding box center [580, 355] width 13 height 13
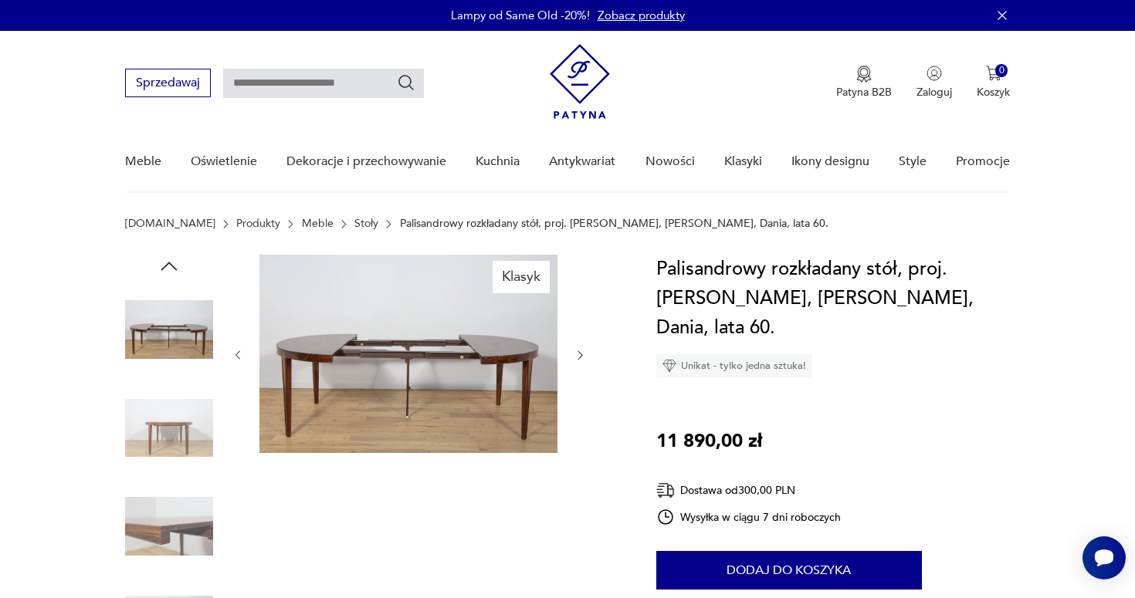
click at [188, 554] on img at bounding box center [169, 527] width 88 height 88
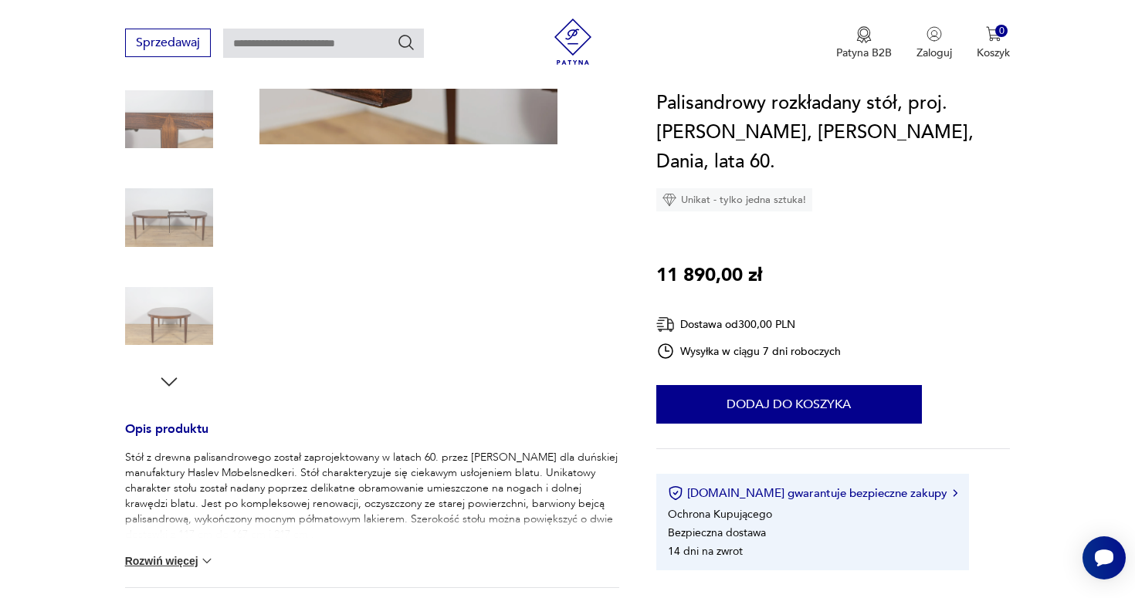
scroll to position [308, 0]
click at [190, 560] on button "Rozwiń więcej" at bounding box center [170, 561] width 90 height 15
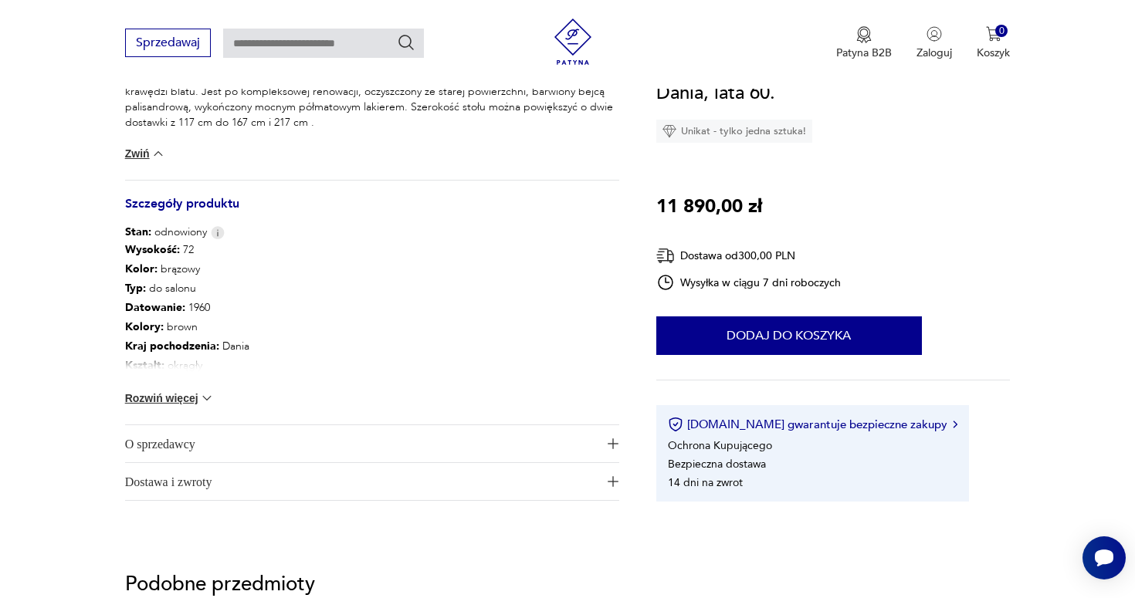
scroll to position [721, 0]
click at [191, 399] on button "Rozwiń więcej" at bounding box center [170, 398] width 90 height 15
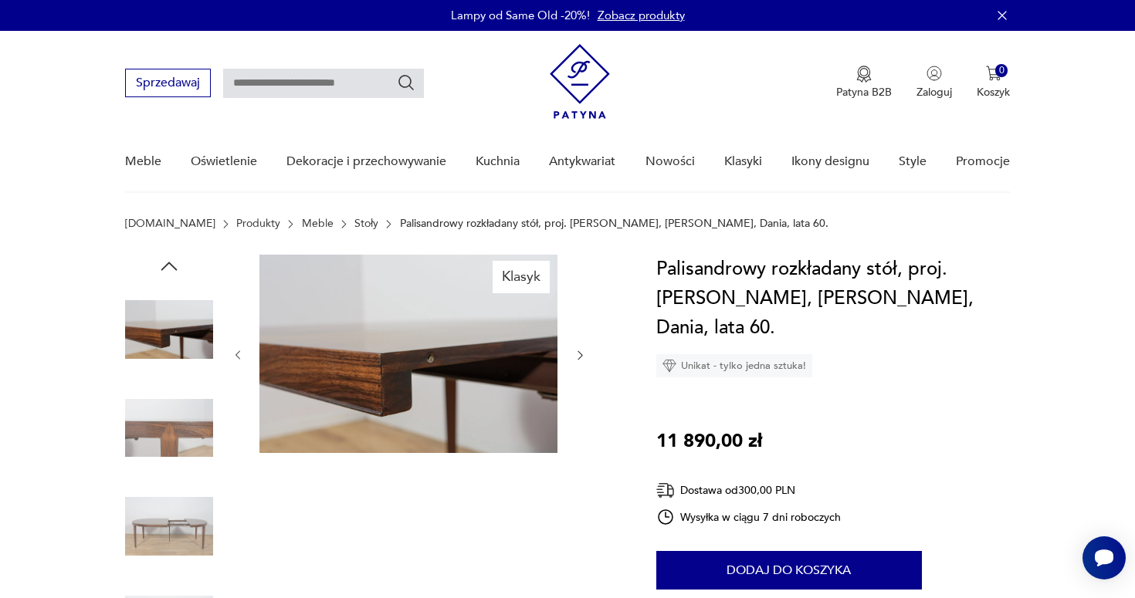
scroll to position [0, 0]
click at [578, 354] on icon "button" at bounding box center [580, 355] width 13 height 13
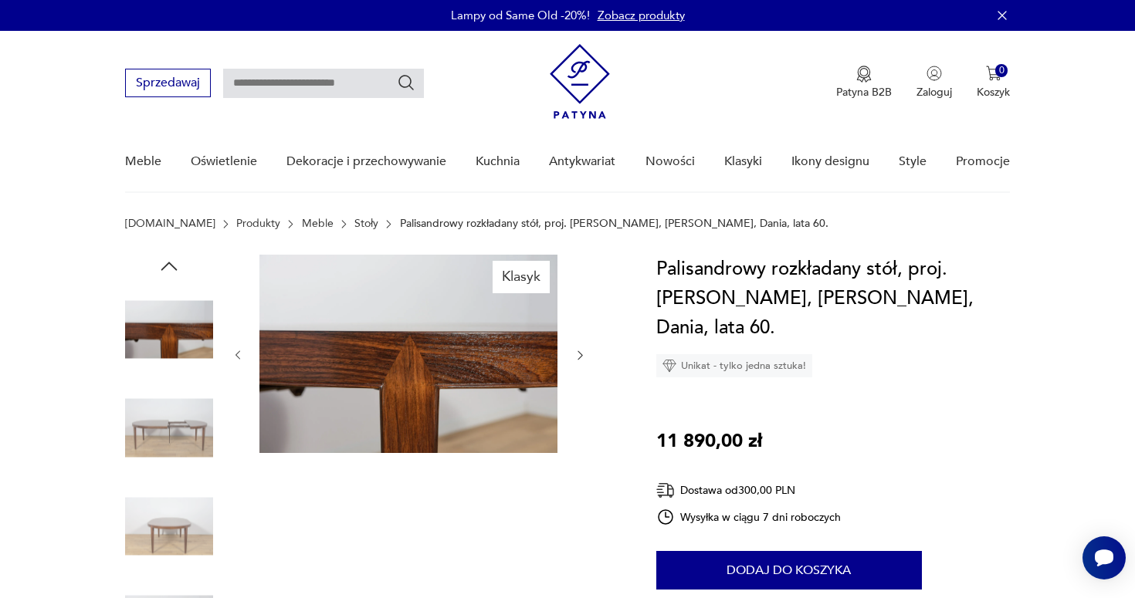
click at [578, 354] on icon "button" at bounding box center [580, 355] width 13 height 13
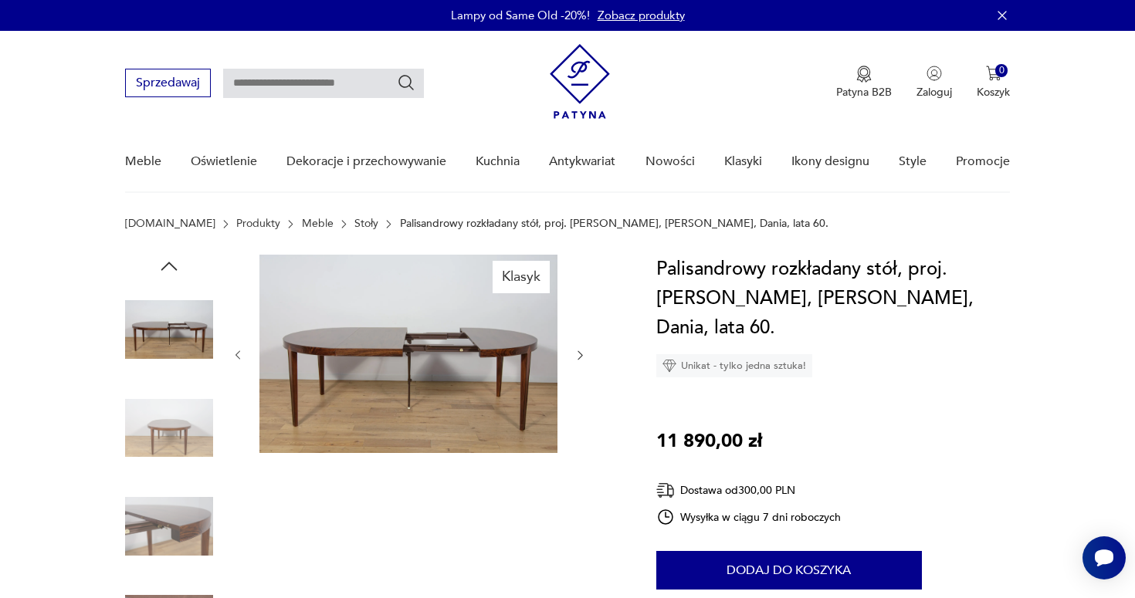
click at [578, 354] on icon "button" at bounding box center [580, 355] width 13 height 13
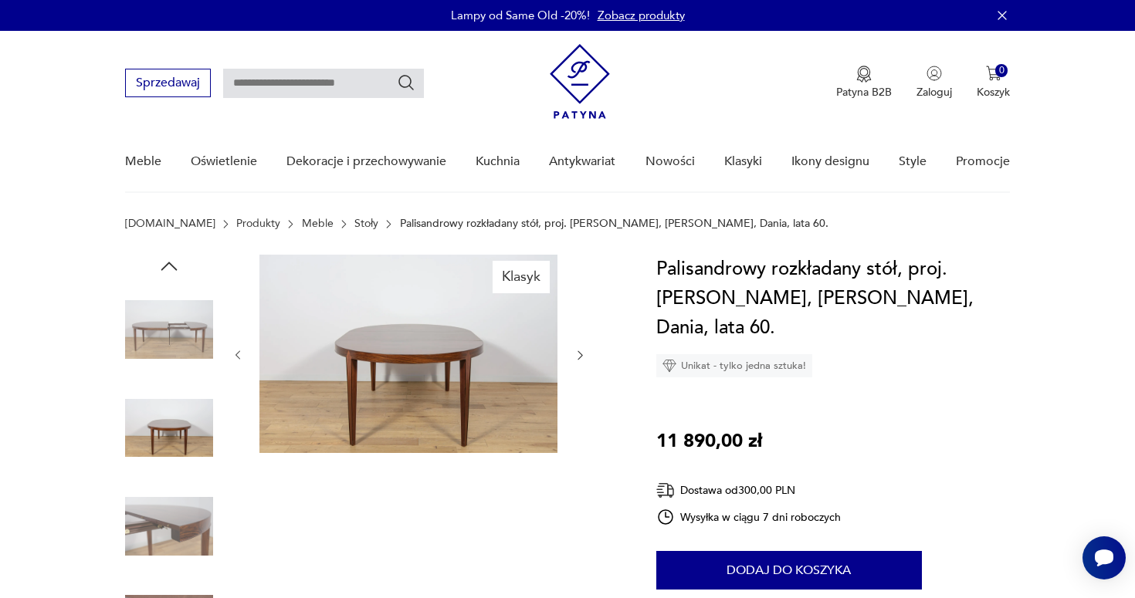
click at [578, 354] on icon "button" at bounding box center [580, 355] width 13 height 13
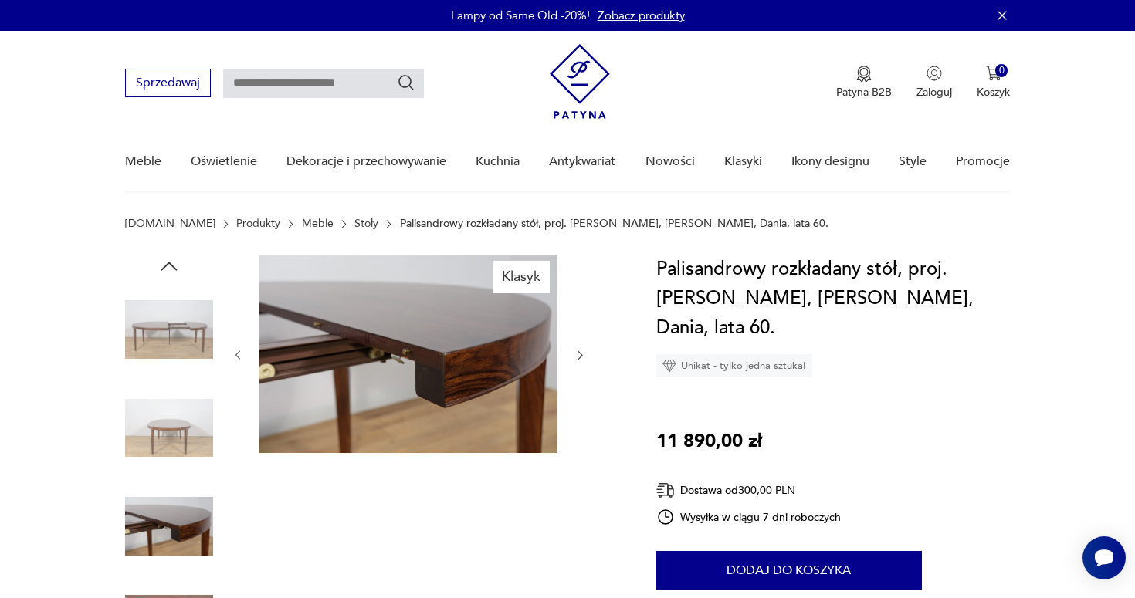
click at [578, 354] on icon "button" at bounding box center [580, 355] width 13 height 13
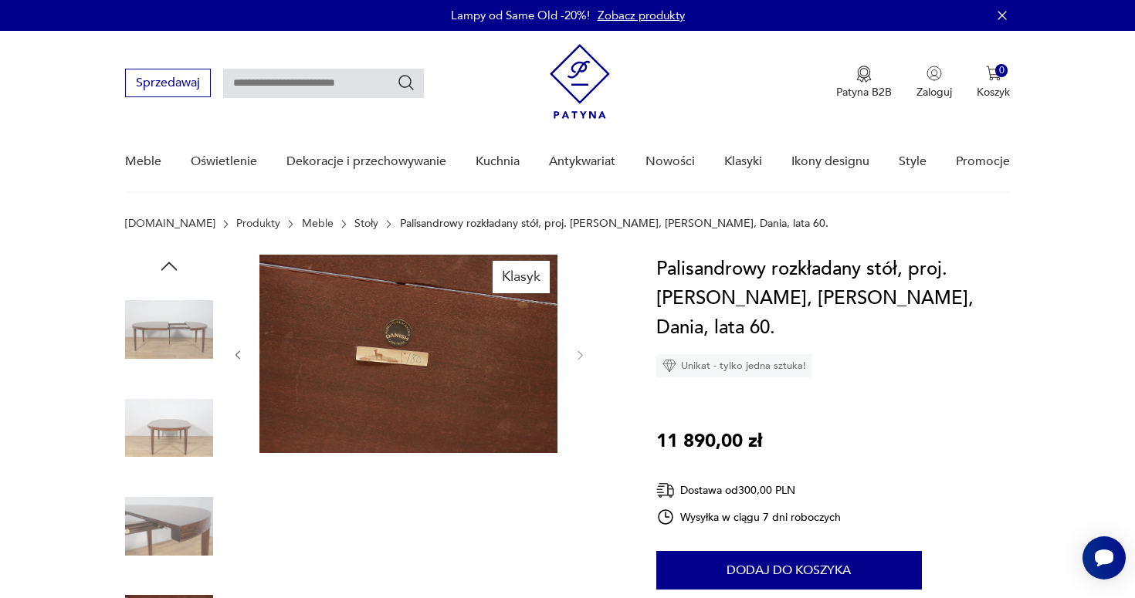
click at [166, 526] on img at bounding box center [169, 527] width 88 height 88
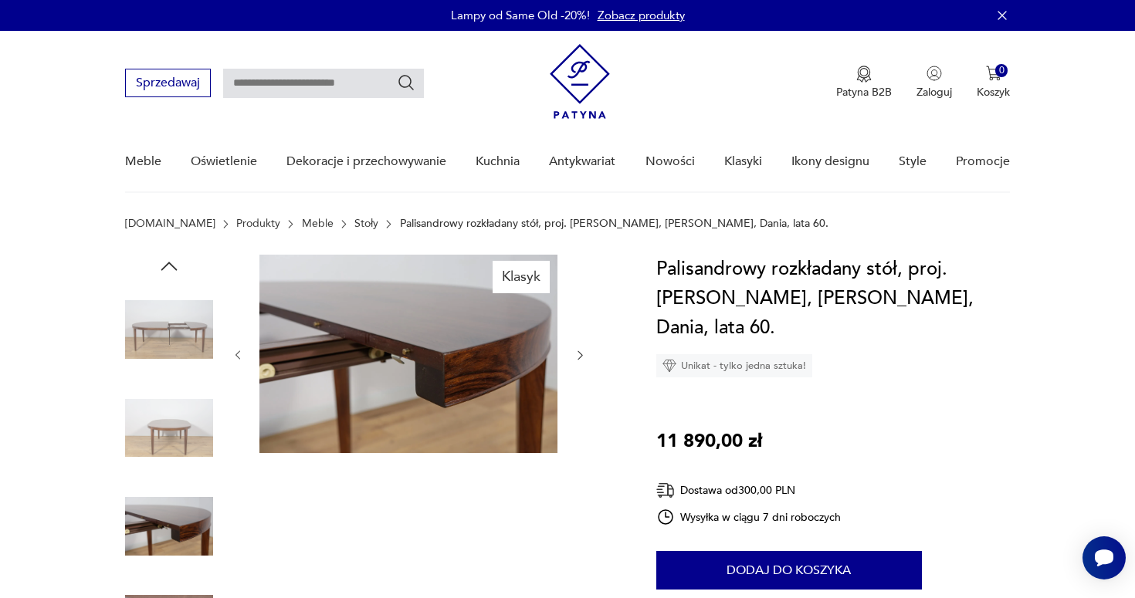
click at [171, 429] on img at bounding box center [169, 429] width 88 height 88
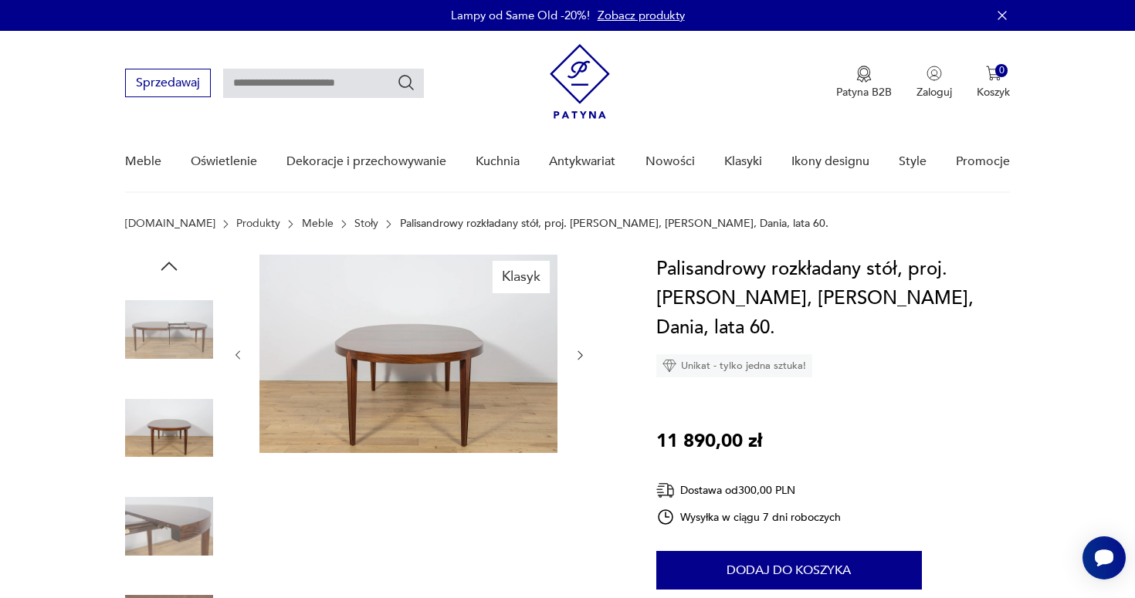
click at [415, 360] on img at bounding box center [408, 354] width 298 height 198
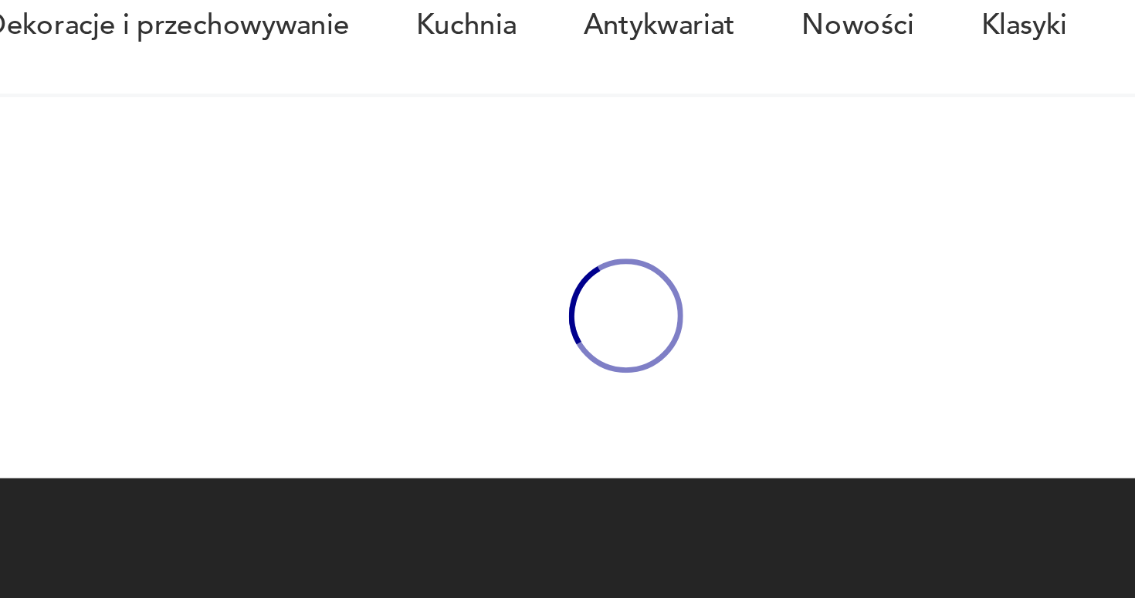
scroll to position [213, 0]
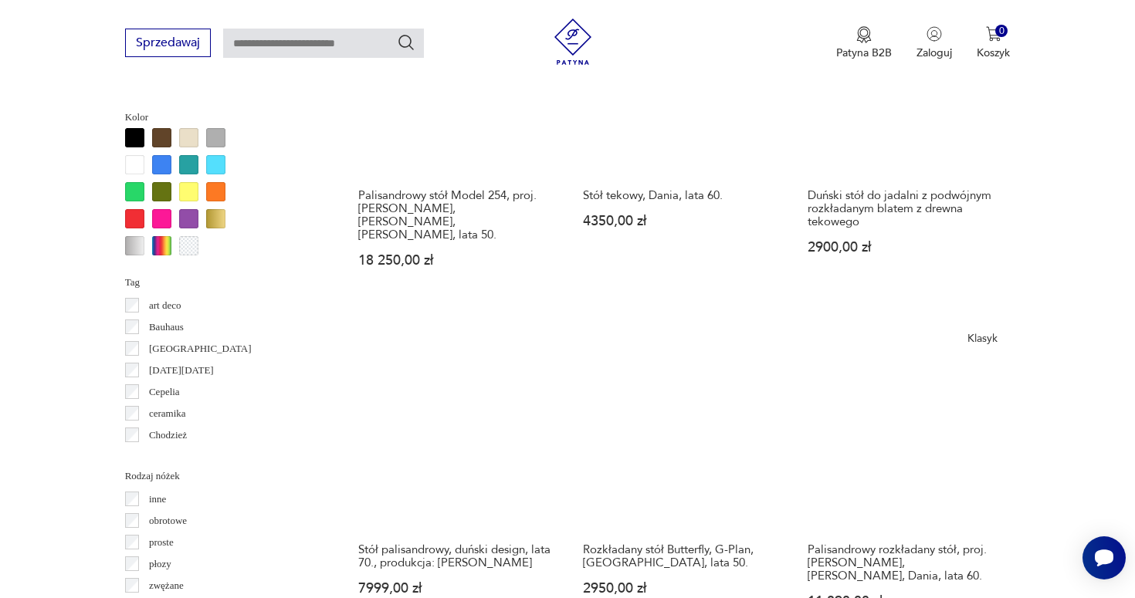
scroll to position [1412, 0]
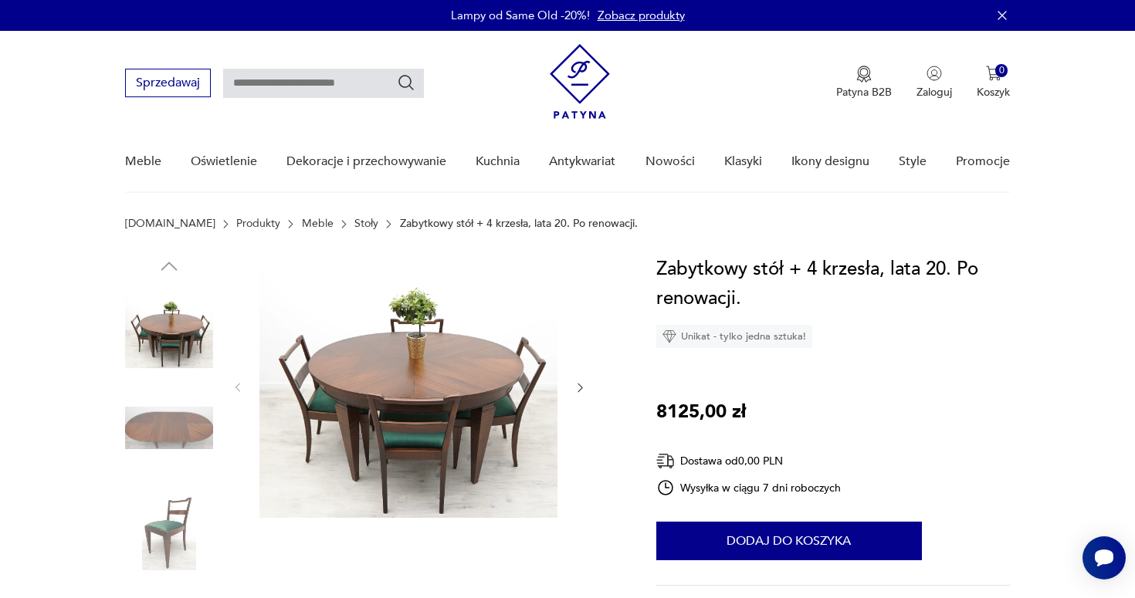
click at [580, 388] on icon "button" at bounding box center [580, 387] width 13 height 13
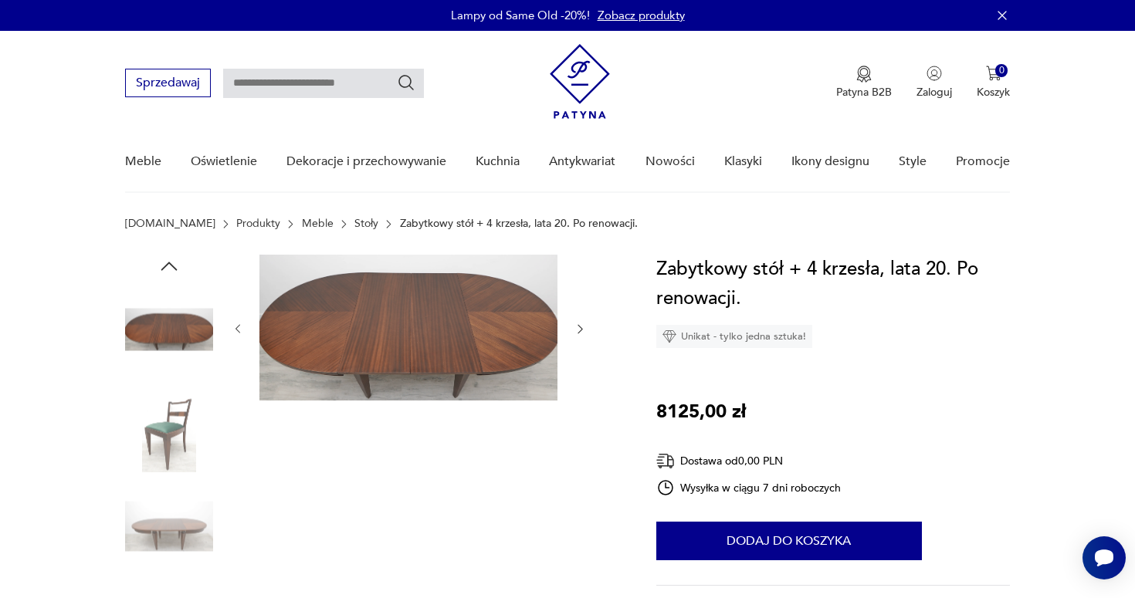
click at [580, 388] on div at bounding box center [409, 329] width 355 height 149
click at [580, 329] on icon "button" at bounding box center [580, 329] width 13 height 13
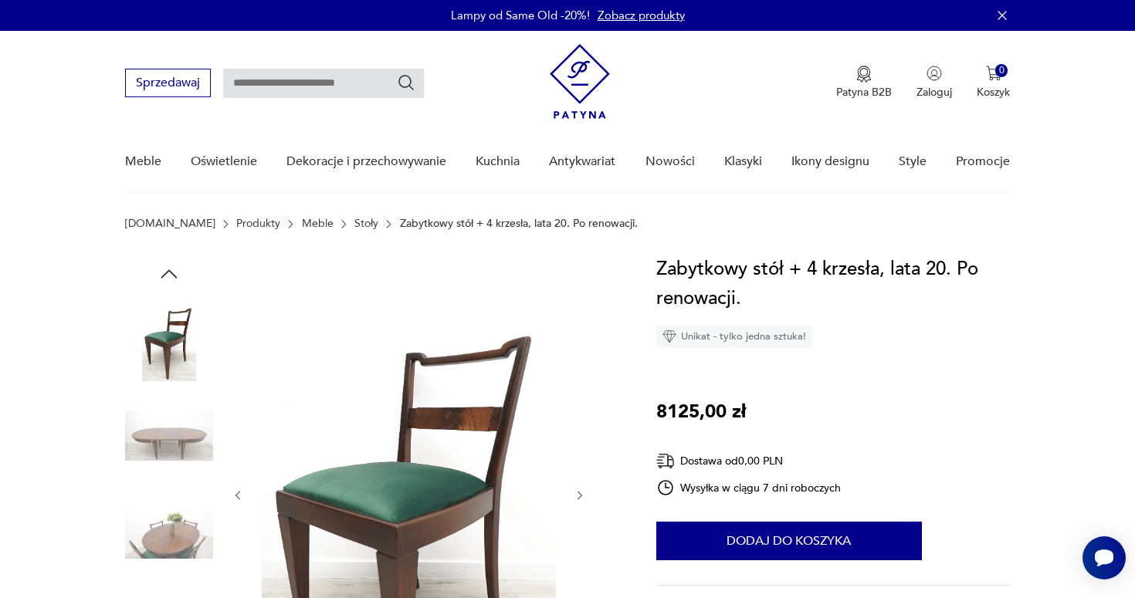
click at [584, 490] on icon "button" at bounding box center [580, 496] width 13 height 13
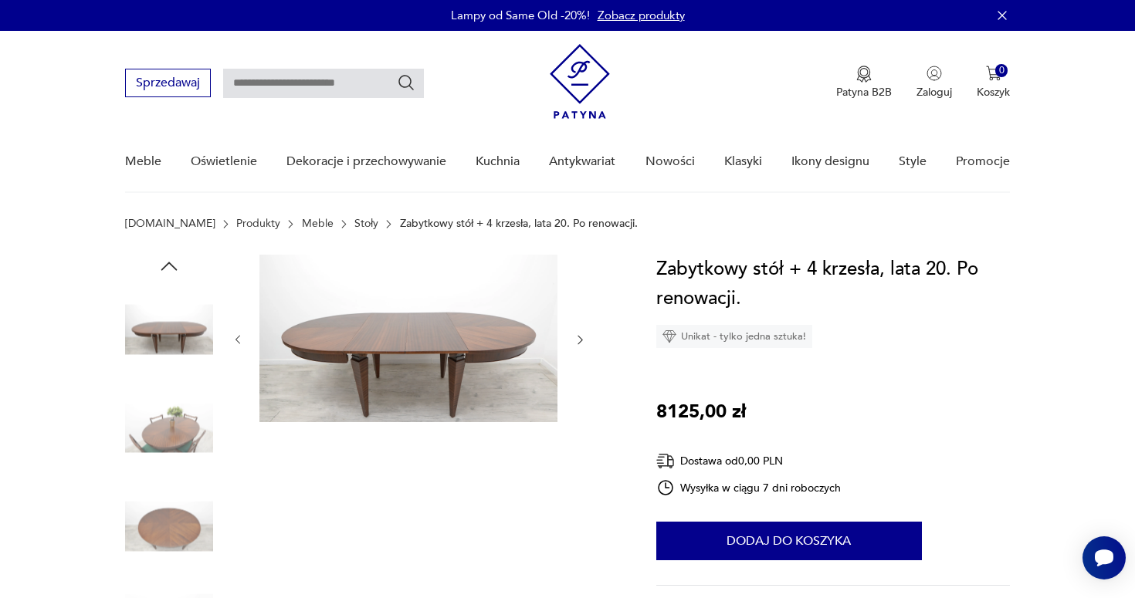
click at [166, 520] on img at bounding box center [169, 527] width 88 height 88
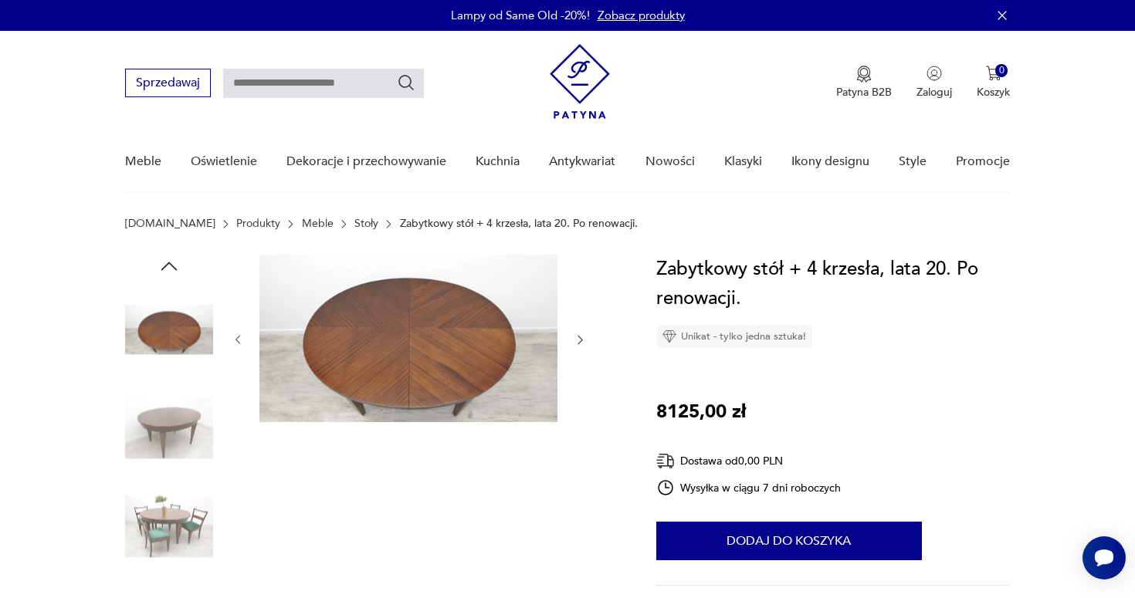
click at [417, 365] on img at bounding box center [408, 339] width 298 height 168
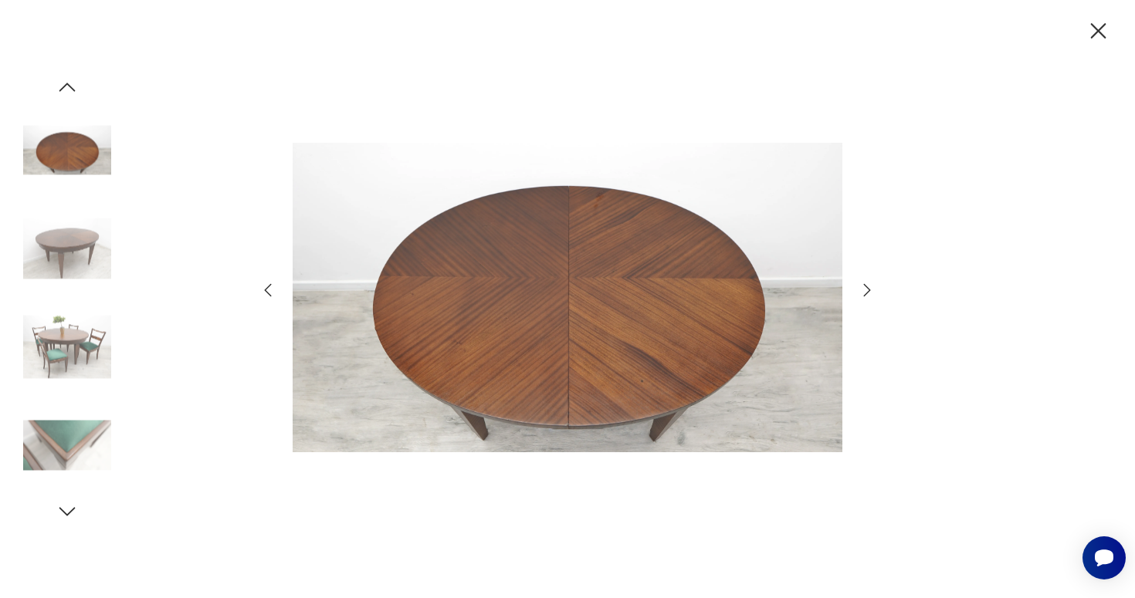
click at [866, 288] on icon "button" at bounding box center [867, 290] width 19 height 19
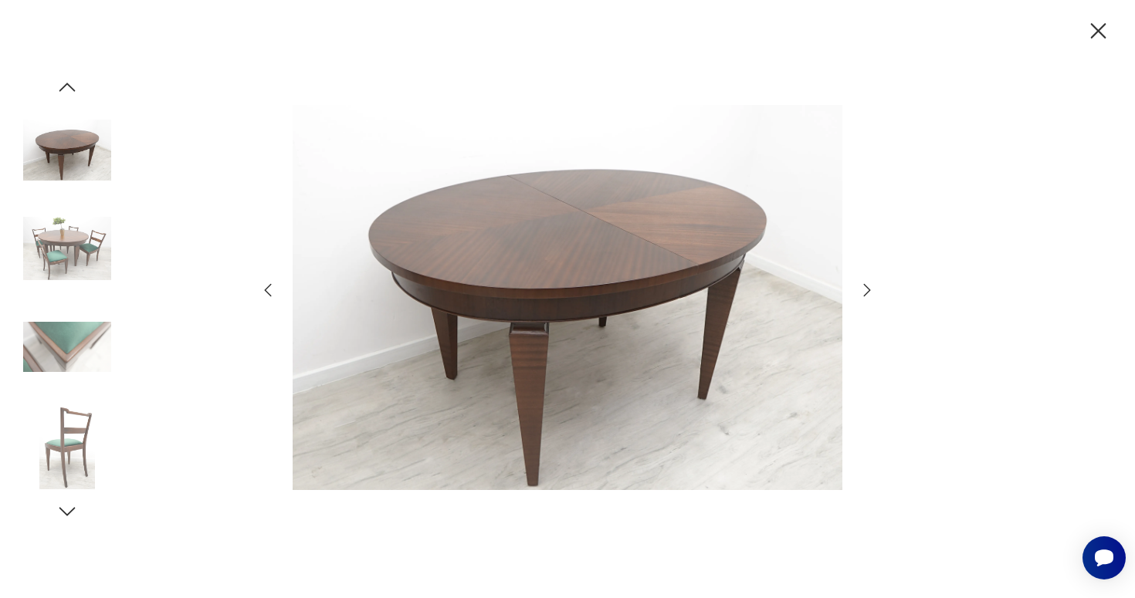
click at [866, 284] on icon "button" at bounding box center [867, 290] width 19 height 19
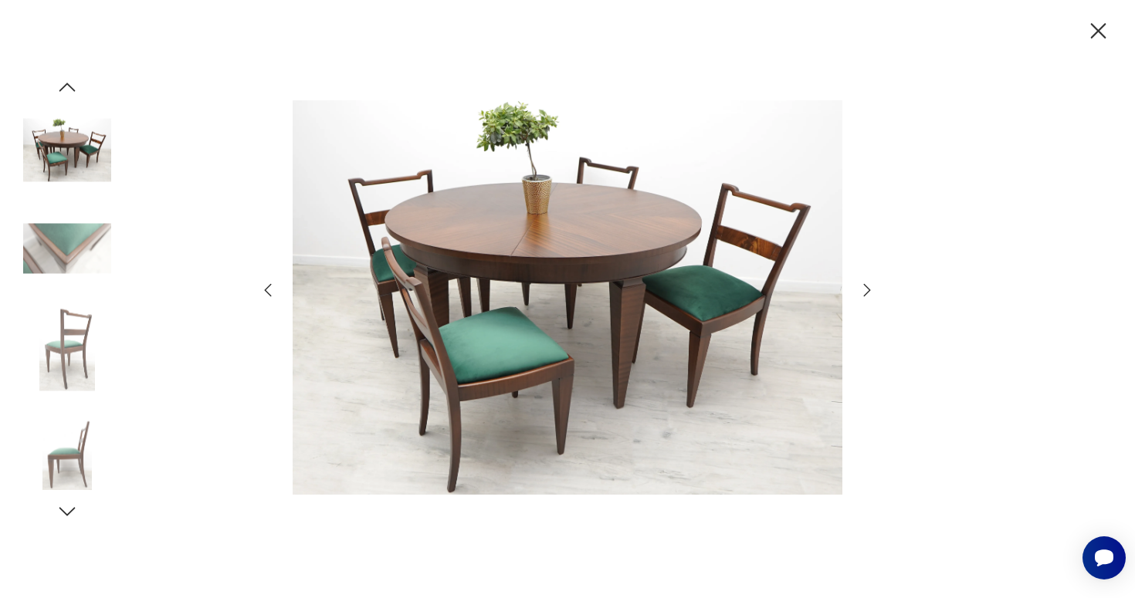
click at [866, 284] on icon "button" at bounding box center [867, 290] width 19 height 19
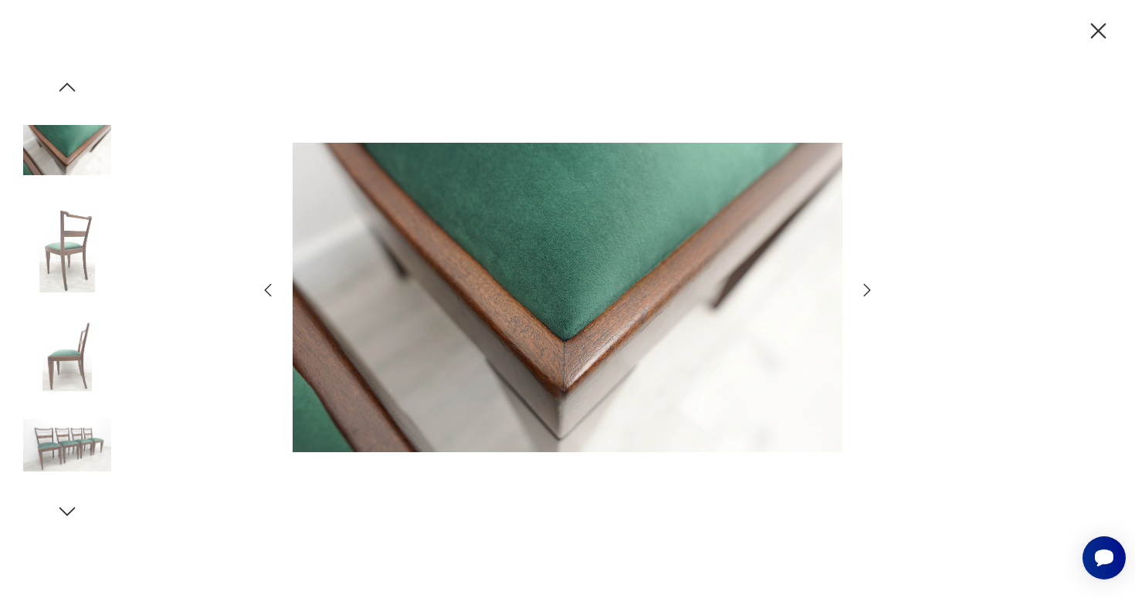
click at [866, 284] on icon "button" at bounding box center [867, 290] width 19 height 19
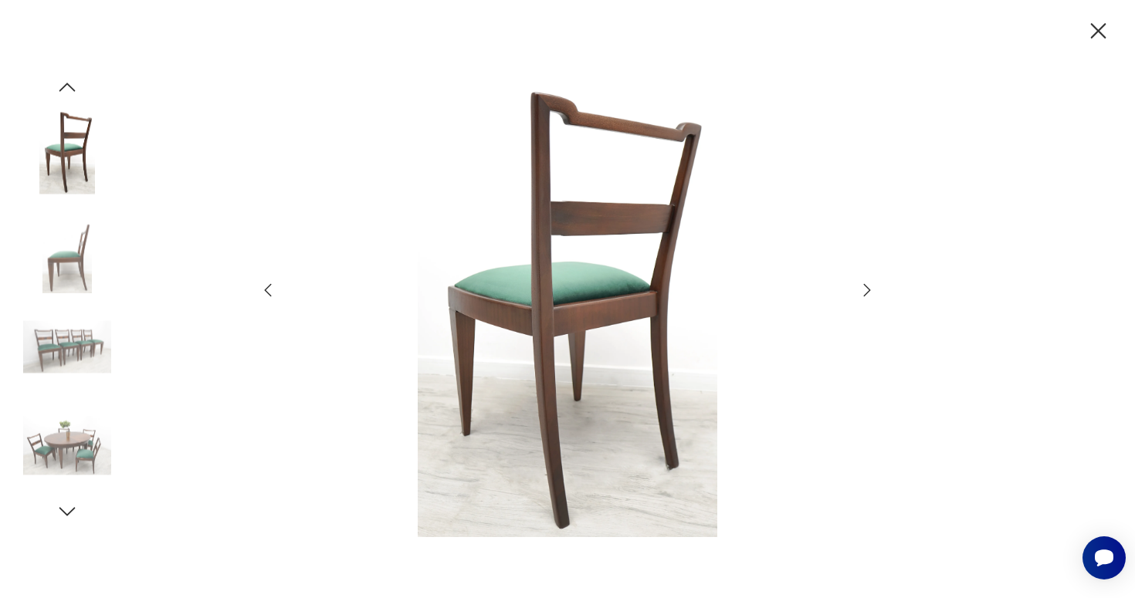
click at [866, 284] on icon "button" at bounding box center [867, 290] width 19 height 19
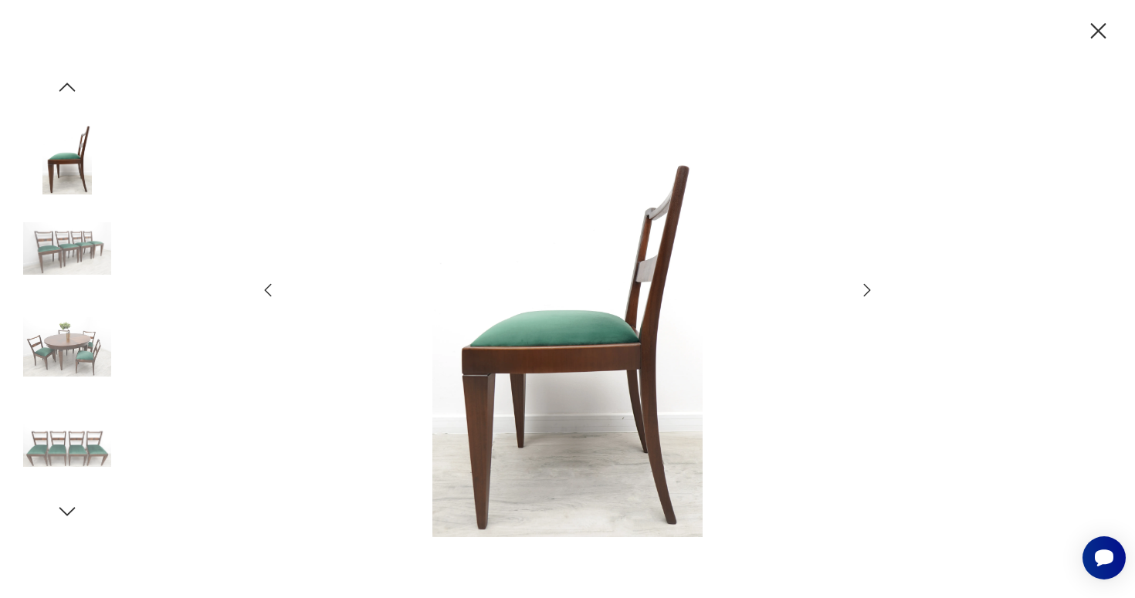
click at [866, 284] on icon "button" at bounding box center [867, 290] width 19 height 19
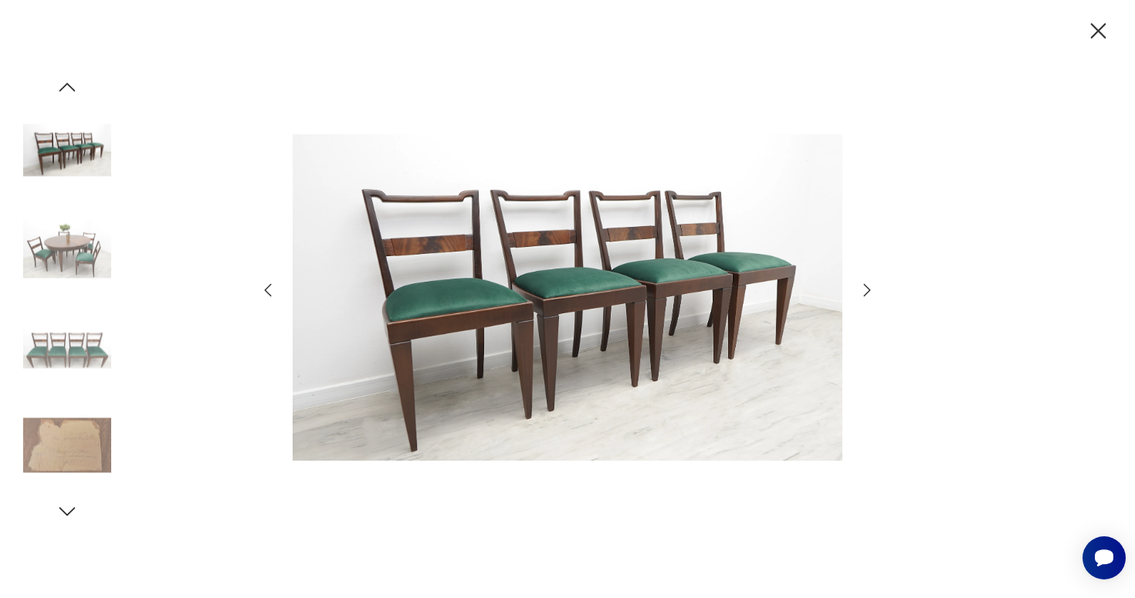
click at [866, 284] on icon "button" at bounding box center [867, 290] width 19 height 19
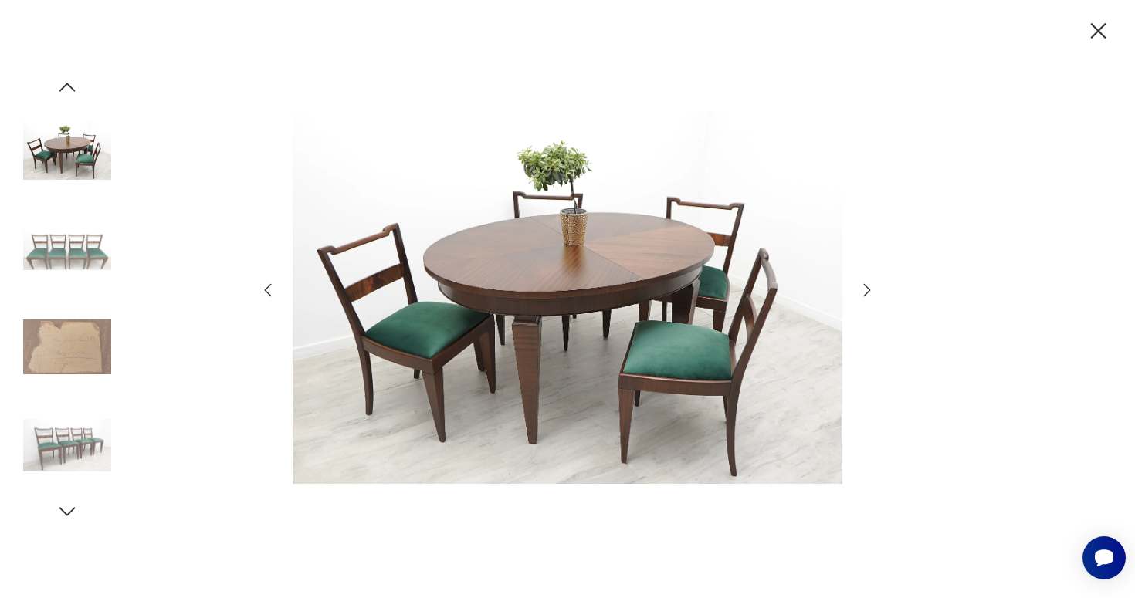
click at [866, 284] on icon "button" at bounding box center [867, 290] width 19 height 19
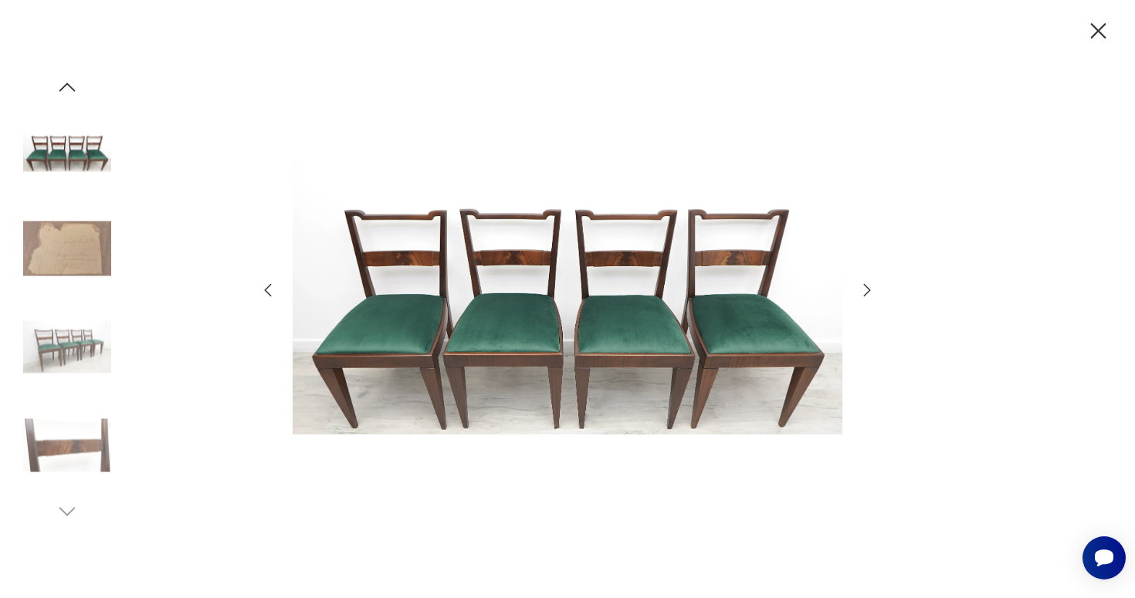
click at [866, 284] on icon "button" at bounding box center [867, 290] width 19 height 19
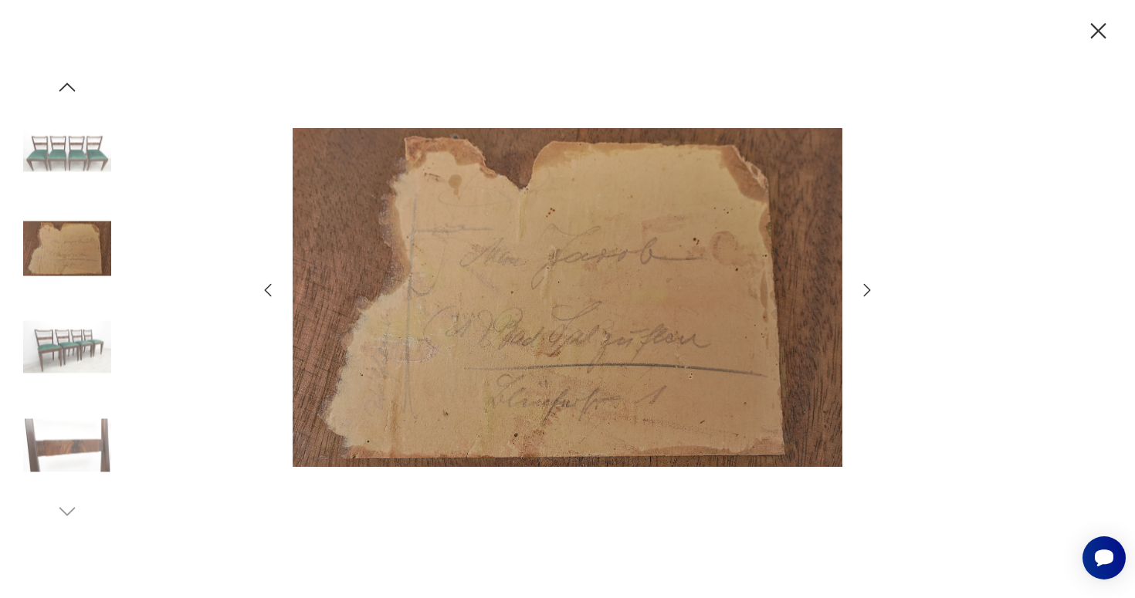
click at [866, 284] on icon "button" at bounding box center [867, 290] width 19 height 19
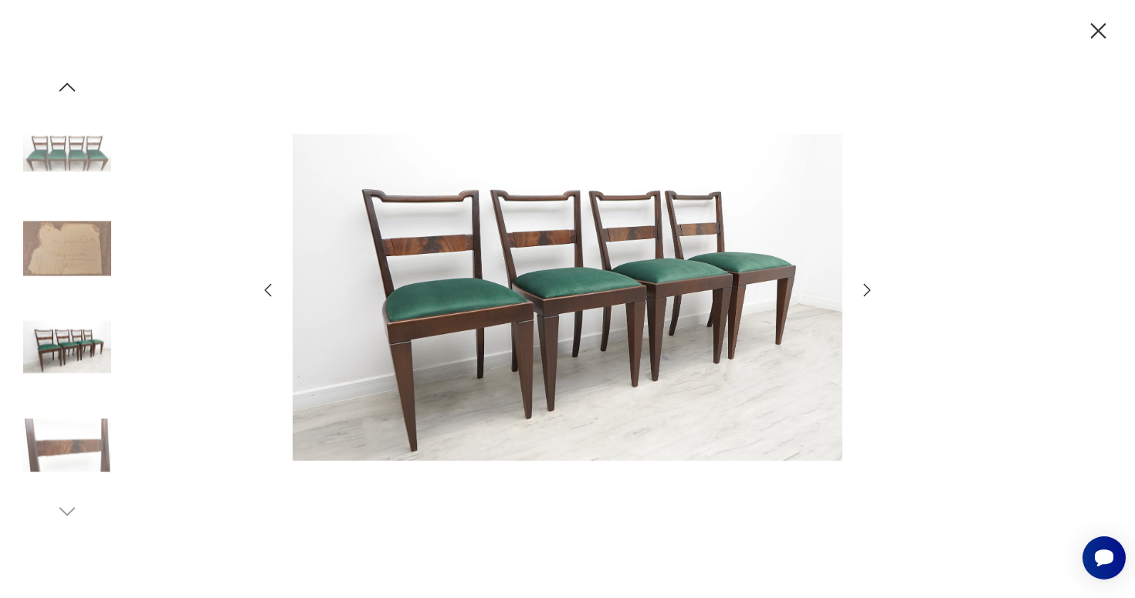
click at [866, 284] on icon "button" at bounding box center [867, 290] width 19 height 19
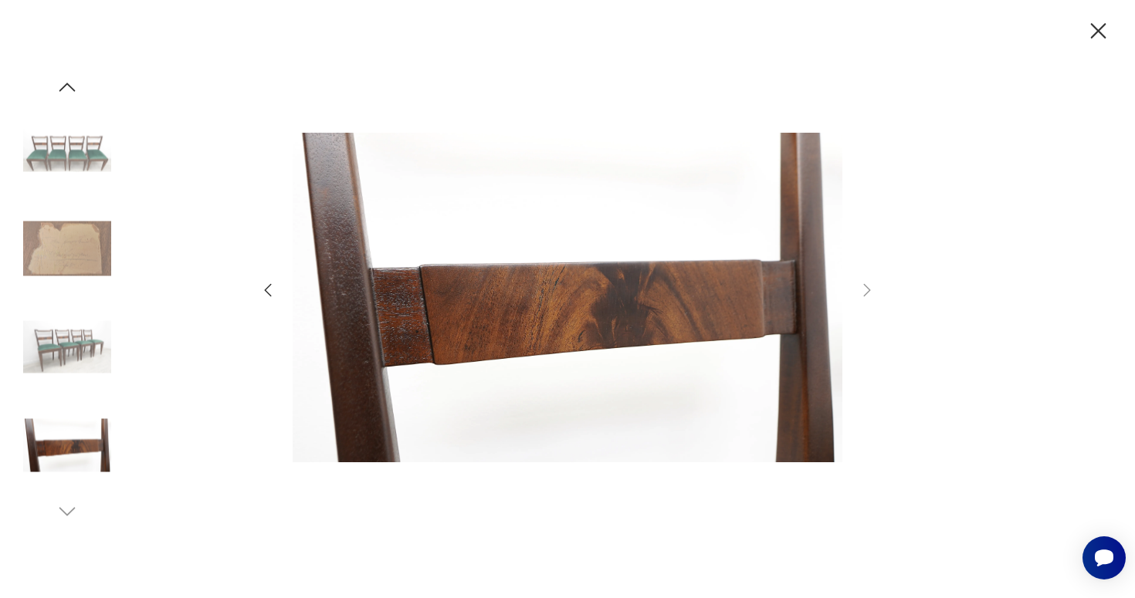
click at [1103, 29] on icon "button" at bounding box center [1098, 31] width 27 height 27
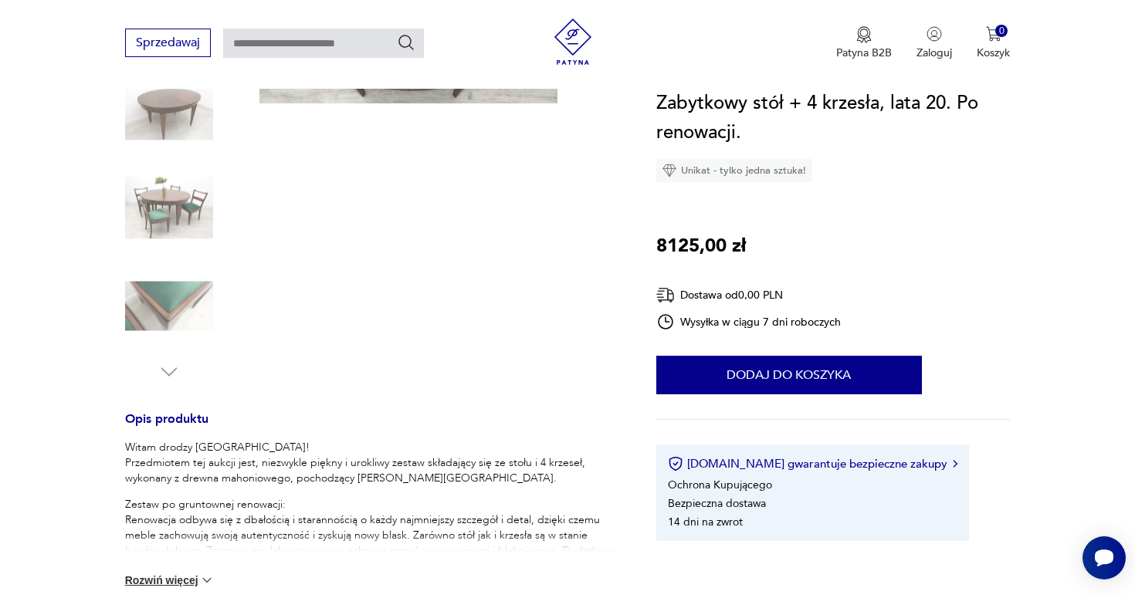
scroll to position [348, 0]
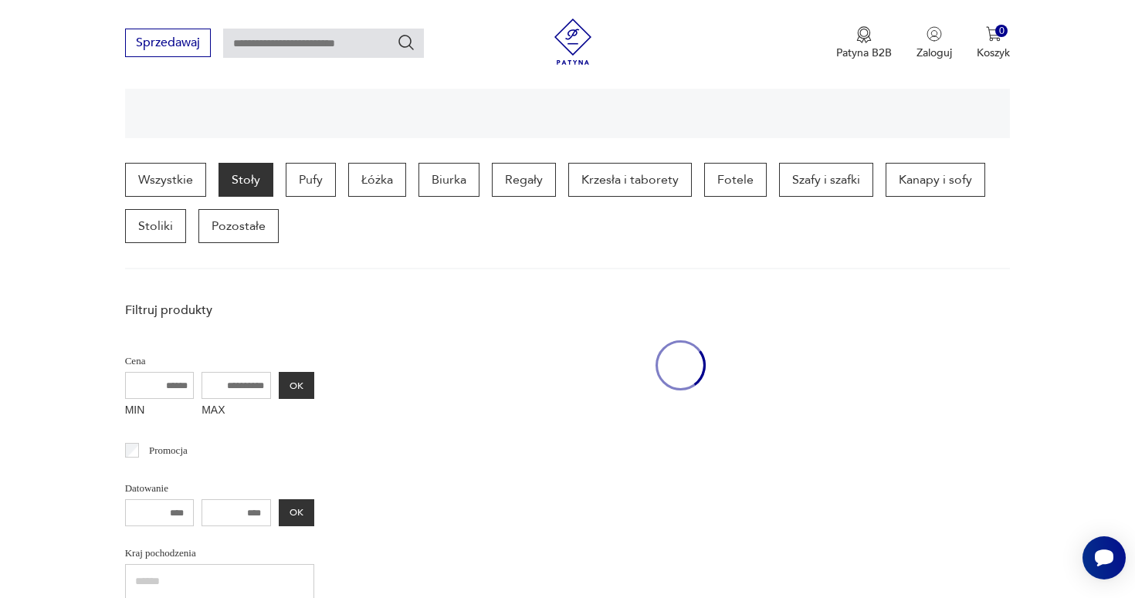
scroll to position [411, 0]
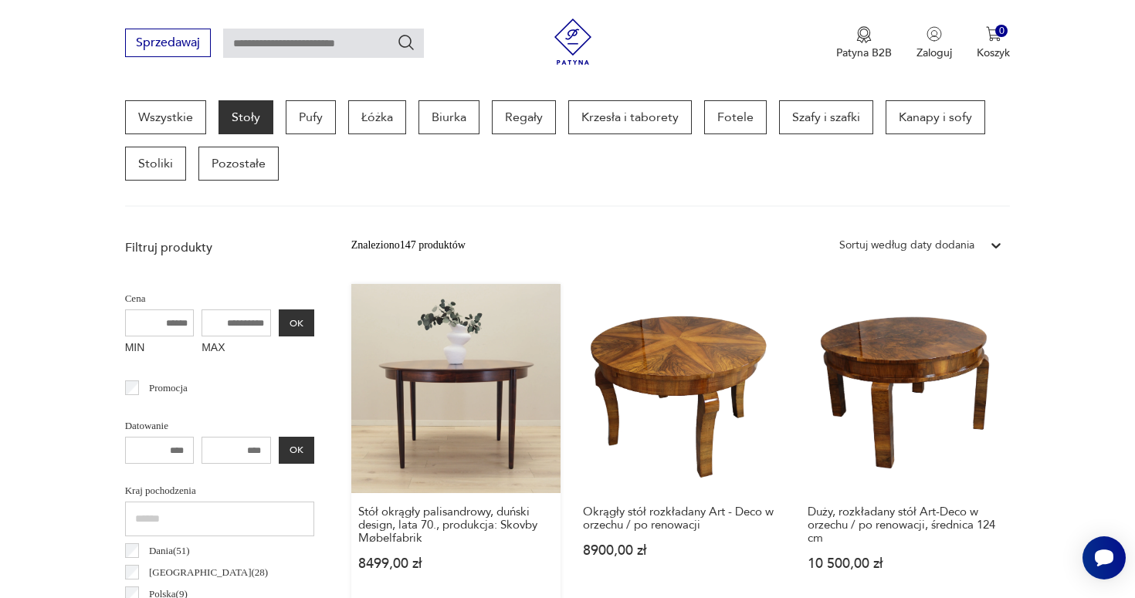
click at [405, 350] on link "Stół okrągły palisandrowy, duński design, lata 70., produkcja: Skovby Møbelfabr…" at bounding box center [455, 442] width 209 height 317
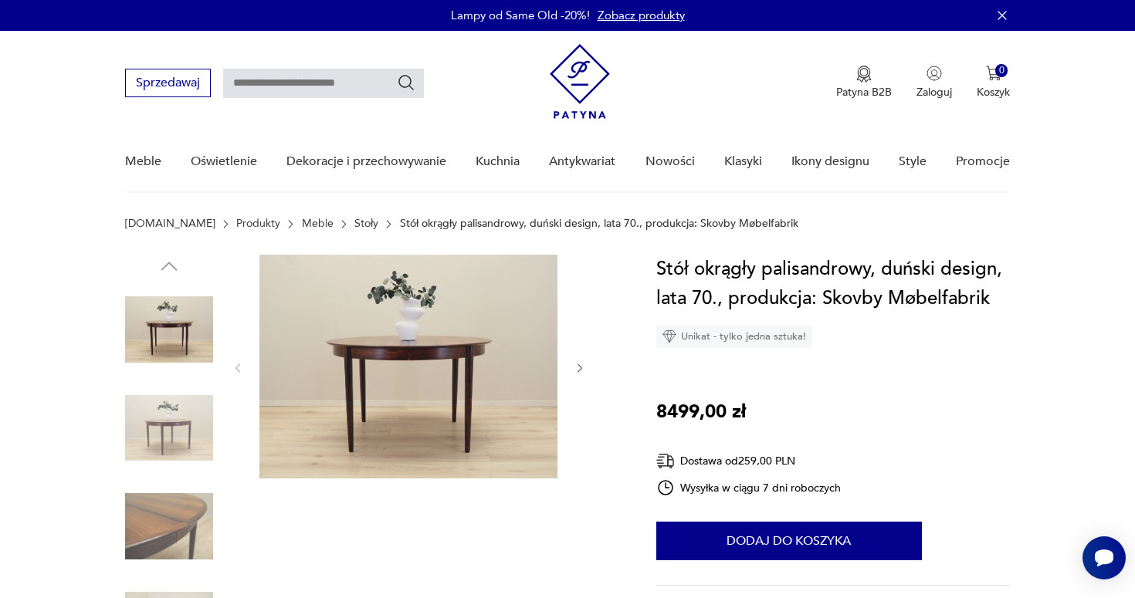
click at [581, 366] on icon "button" at bounding box center [580, 368] width 13 height 13
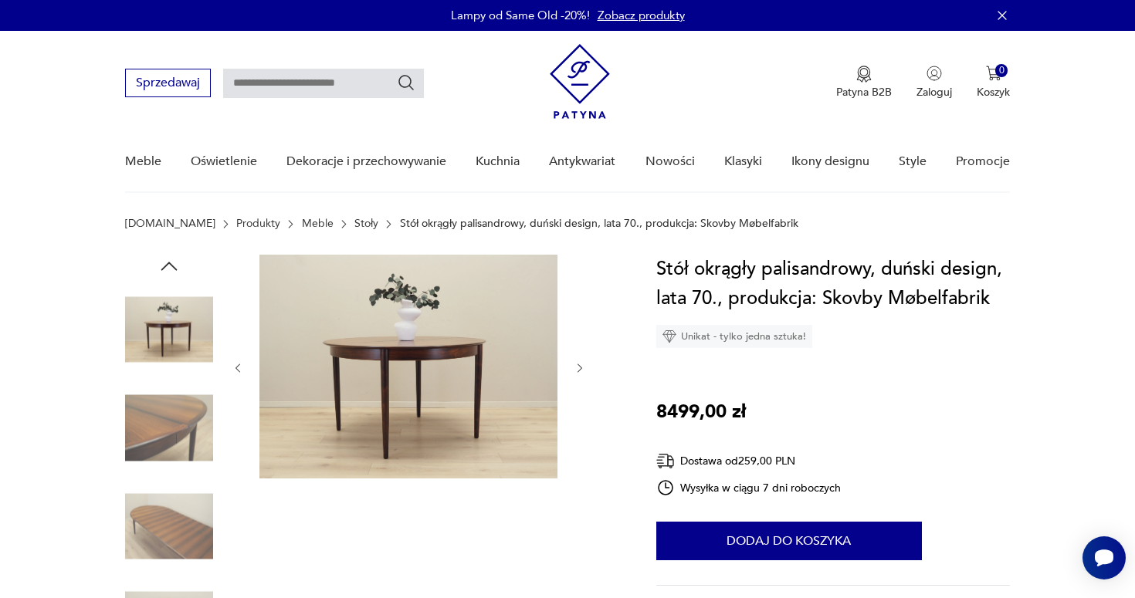
click at [581, 366] on icon "button" at bounding box center [580, 368] width 13 height 13
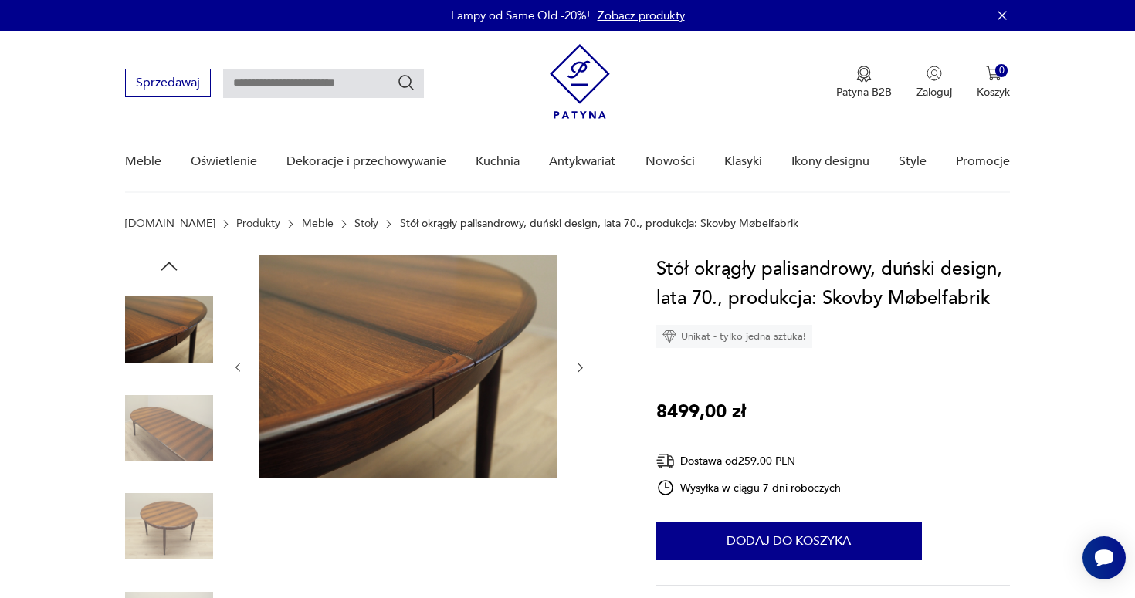
click at [581, 366] on icon "button" at bounding box center [580, 367] width 13 height 13
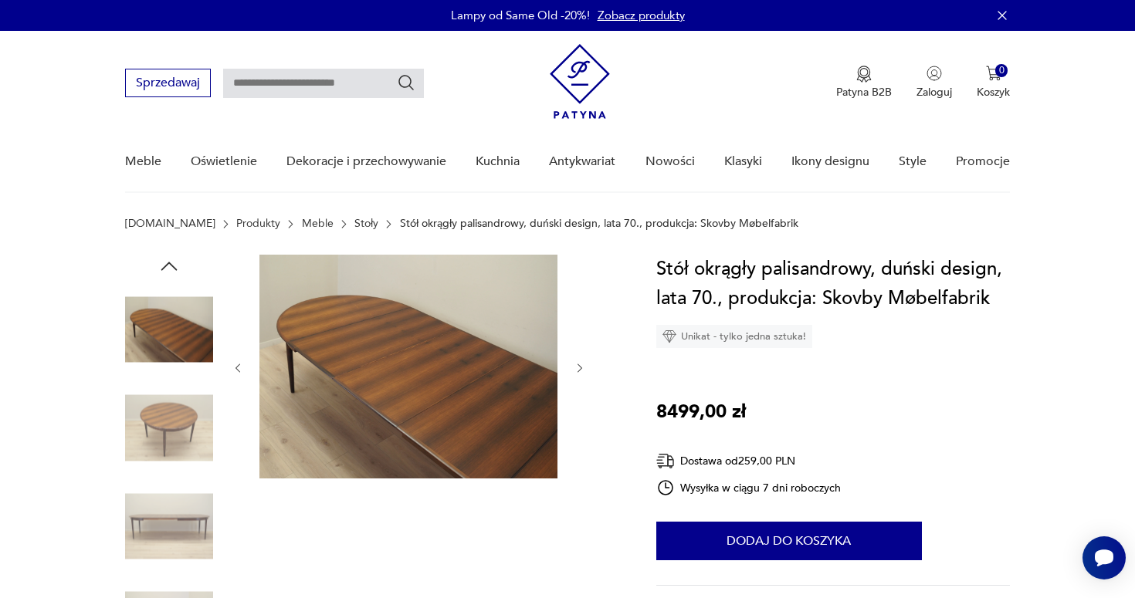
click at [581, 366] on icon "button" at bounding box center [580, 368] width 13 height 13
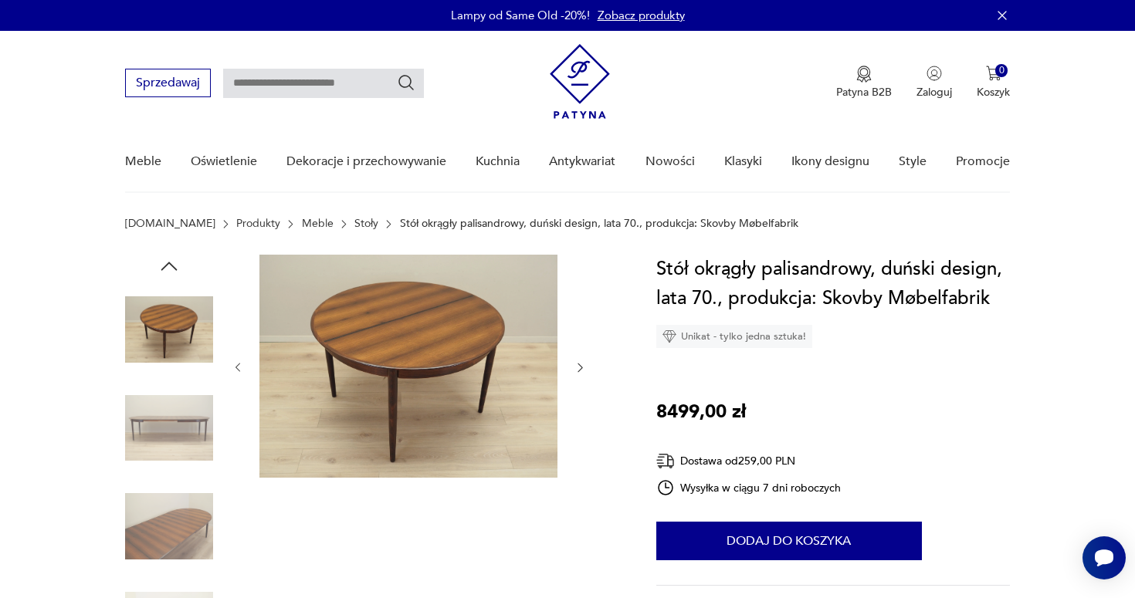
click at [581, 366] on icon "button" at bounding box center [580, 367] width 13 height 13
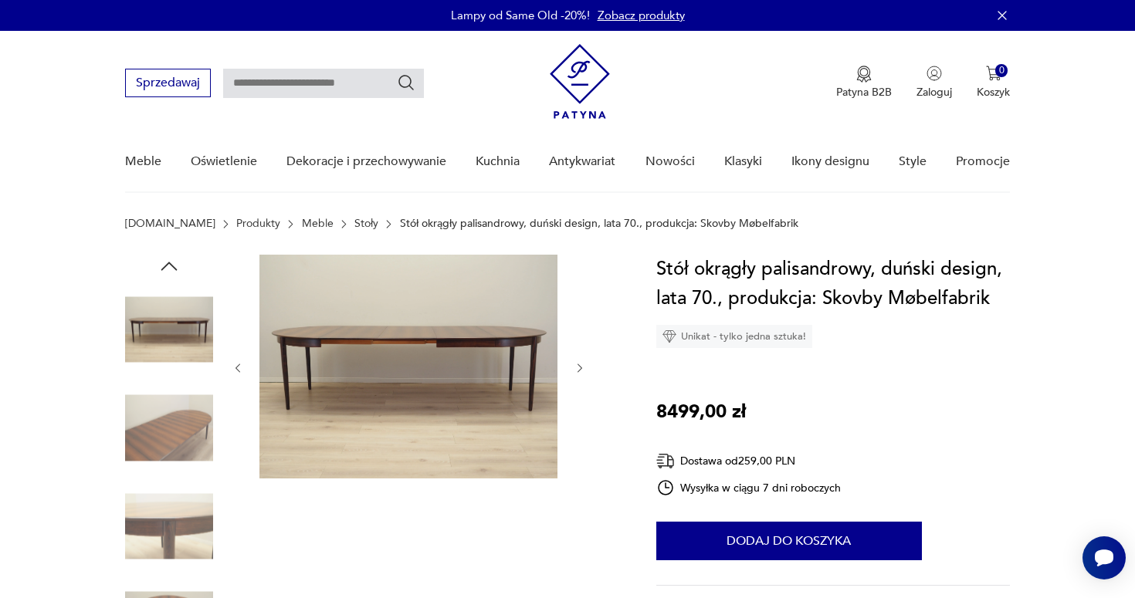
click at [581, 366] on icon "button" at bounding box center [580, 368] width 13 height 13
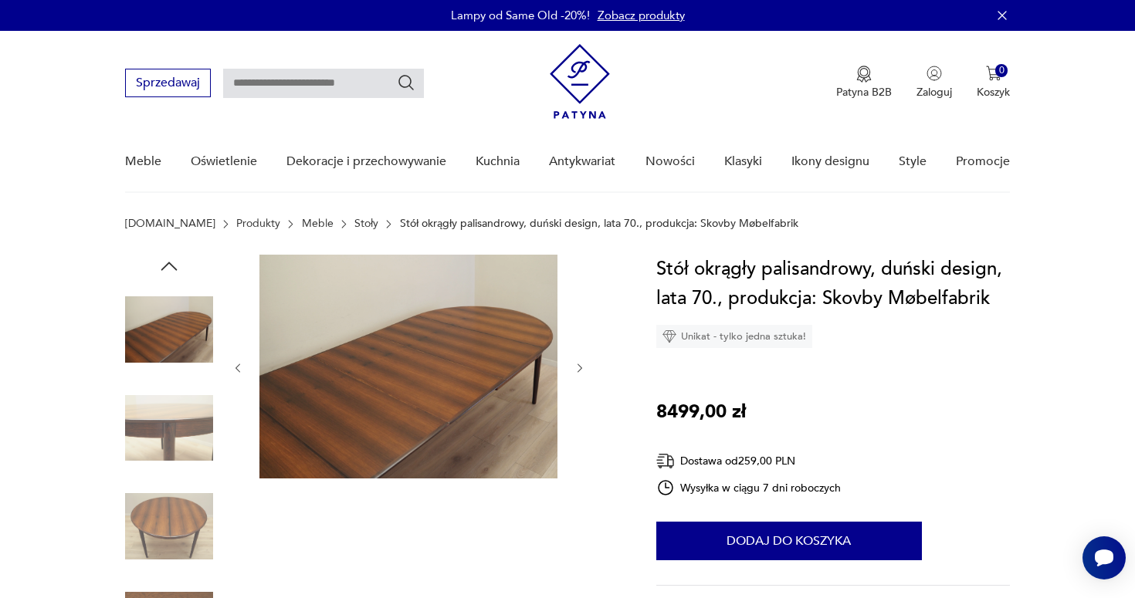
click at [581, 366] on icon "button" at bounding box center [580, 368] width 13 height 13
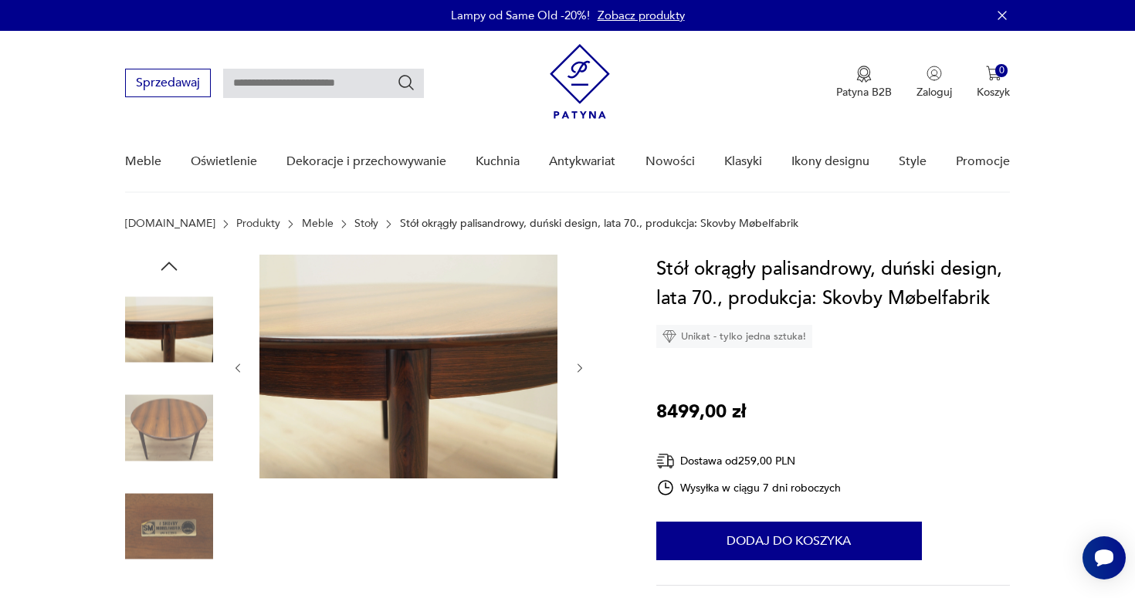
click at [581, 366] on icon "button" at bounding box center [580, 368] width 13 height 13
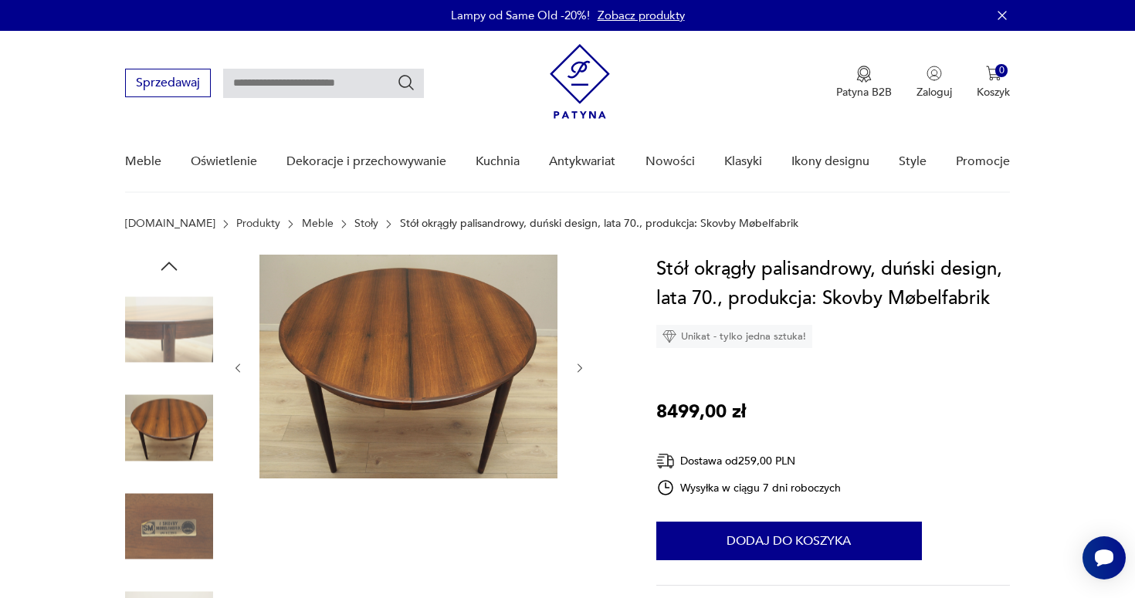
click at [581, 366] on icon "button" at bounding box center [580, 368] width 13 height 13
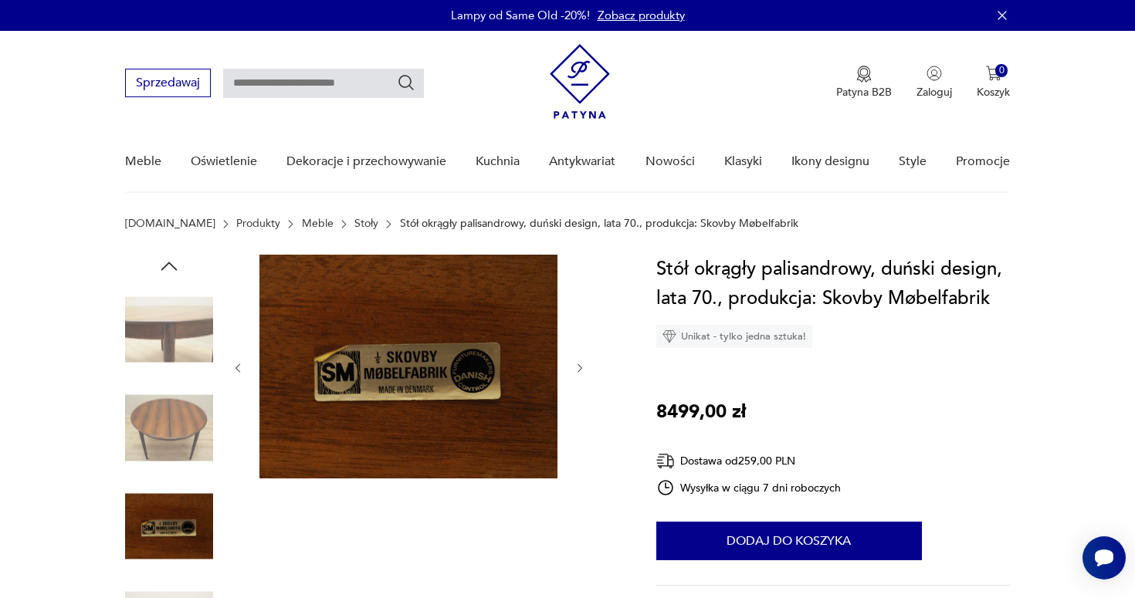
click at [581, 366] on icon "button" at bounding box center [580, 368] width 13 height 13
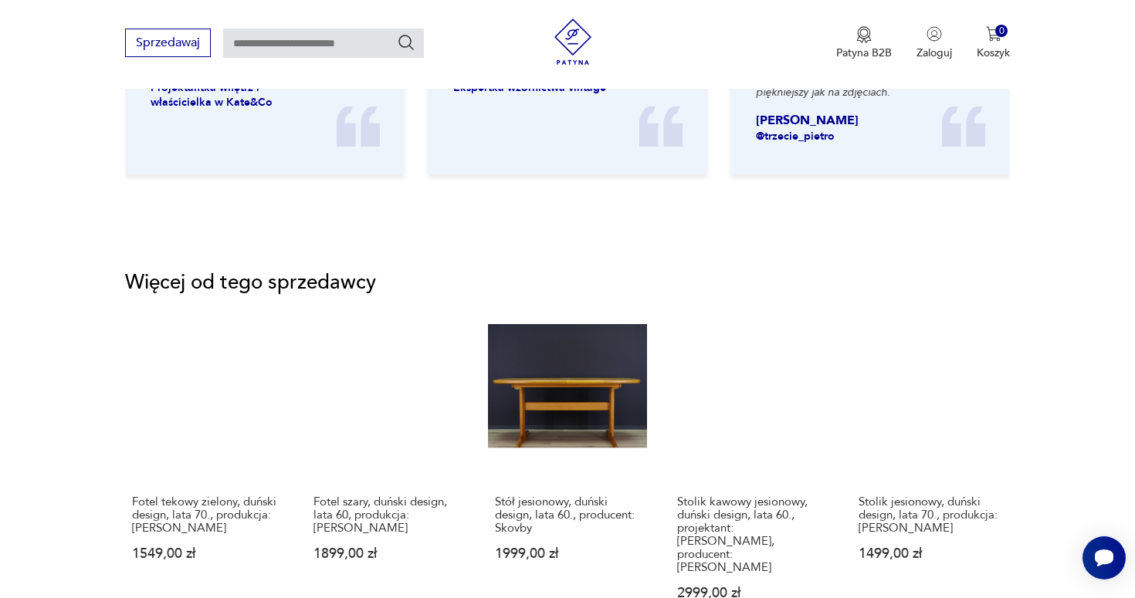
scroll to position [2049, 0]
